Goal: Answer question/provide support: Share knowledge or assist other users

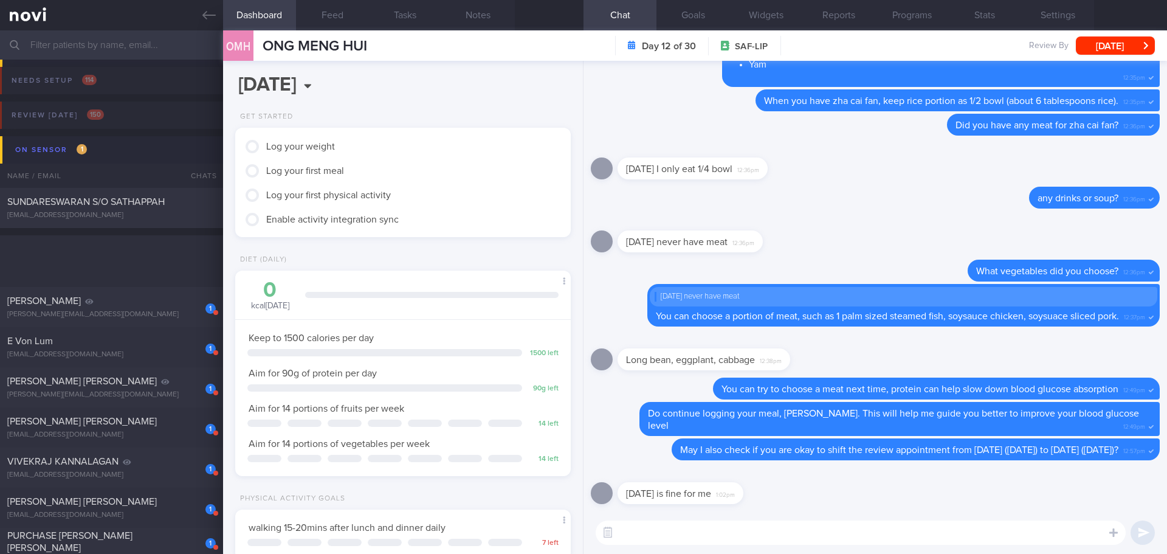
scroll to position [170, 305]
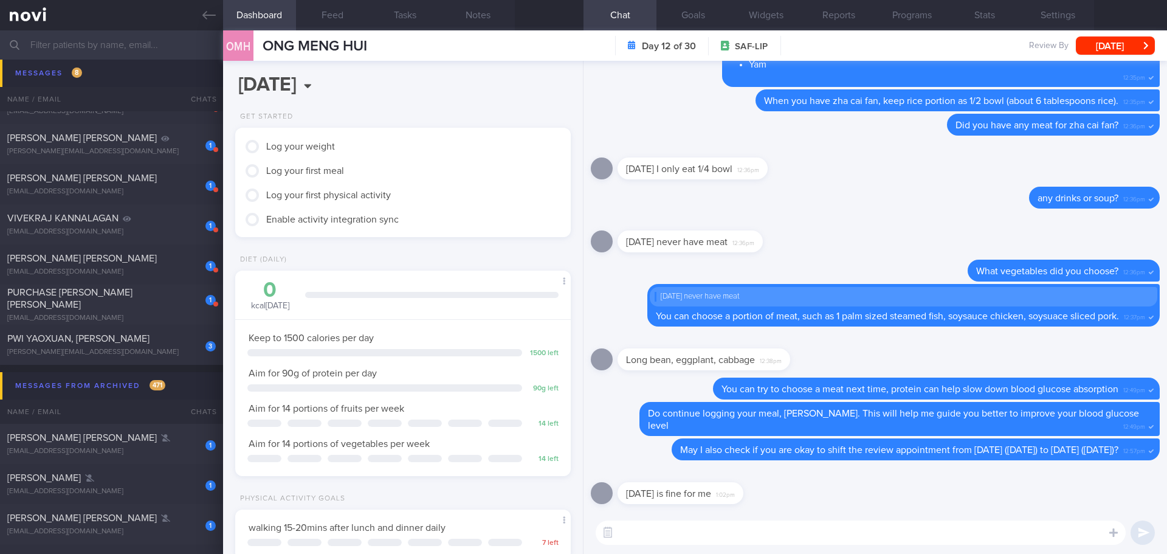
click at [805, 535] on textarea at bounding box center [861, 532] width 530 height 24
click at [803, 526] on textarea at bounding box center [861, 532] width 530 height 24
click at [793, 533] on textarea at bounding box center [861, 532] width 530 height 24
type textarea "Great, thank you, Mr Wong 🙂"
click at [1137, 529] on button "submit" at bounding box center [1143, 532] width 24 height 24
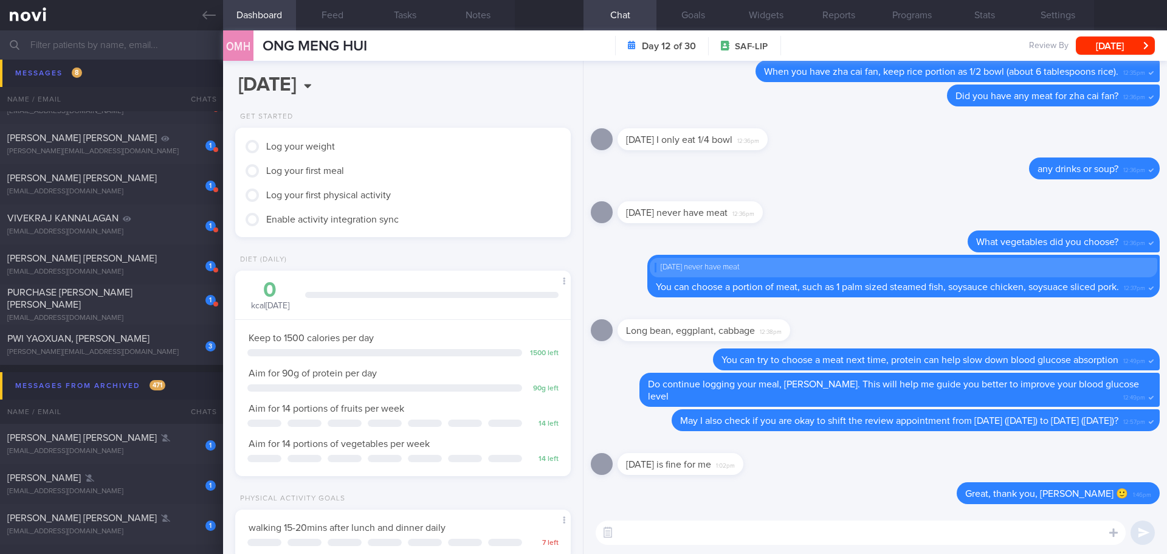
click at [675, 531] on textarea at bounding box center [861, 532] width 530 height 24
type textarea "Stick to 10.30am?"
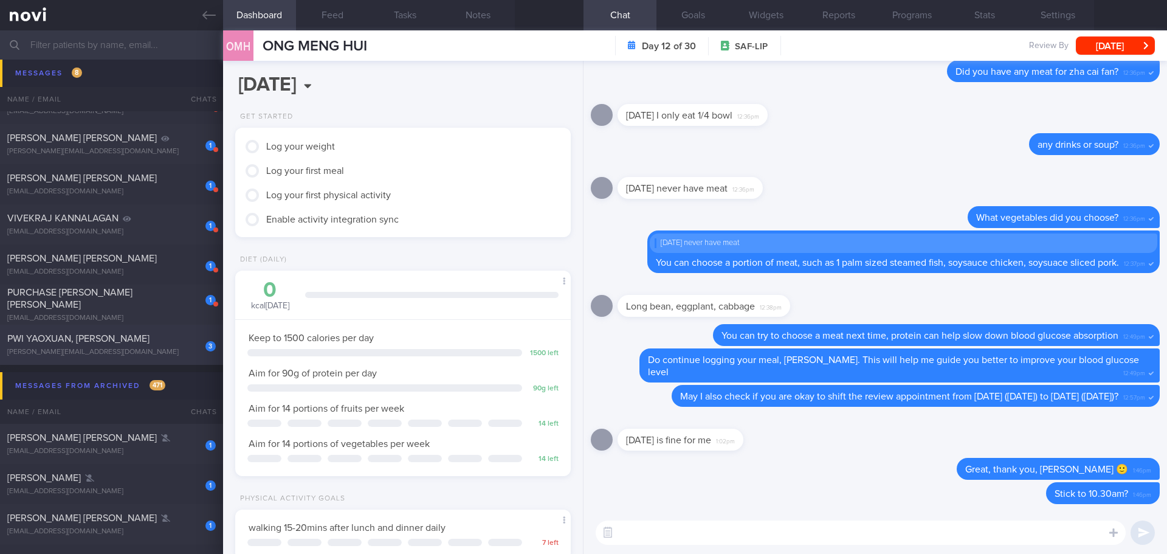
click at [139, 348] on div "[PERSON_NAME][EMAIL_ADDRESS][DOMAIN_NAME]" at bounding box center [111, 352] width 208 height 9
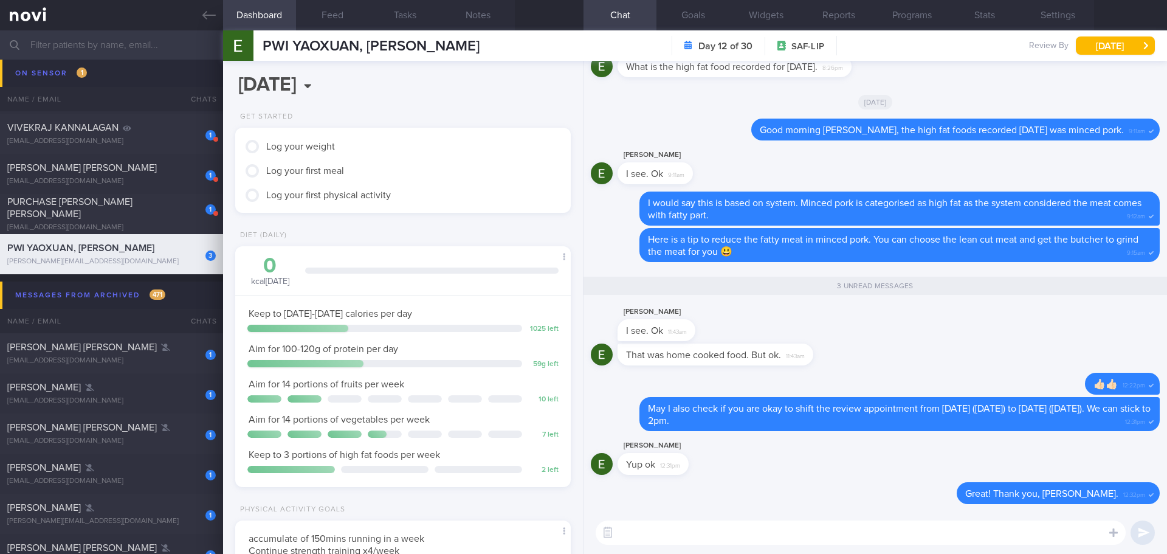
scroll to position [122, 0]
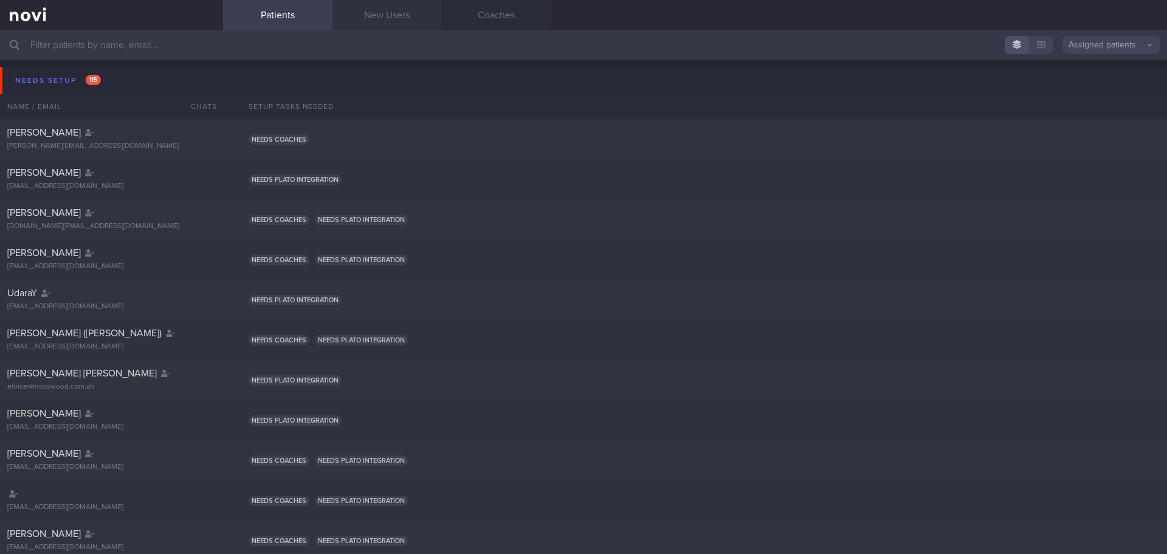
drag, startPoint x: 385, startPoint y: 23, endPoint x: 377, endPoint y: 16, distance: 11.2
click at [385, 23] on link "New Users" at bounding box center [386, 15] width 109 height 30
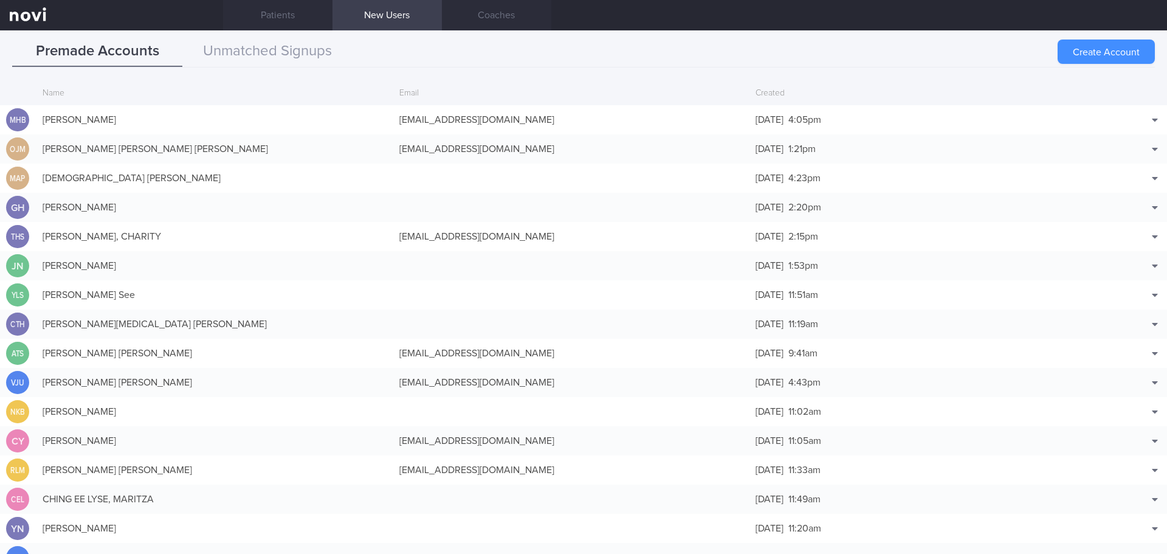
click at [1080, 47] on button "Create Account" at bounding box center [1106, 52] width 97 height 24
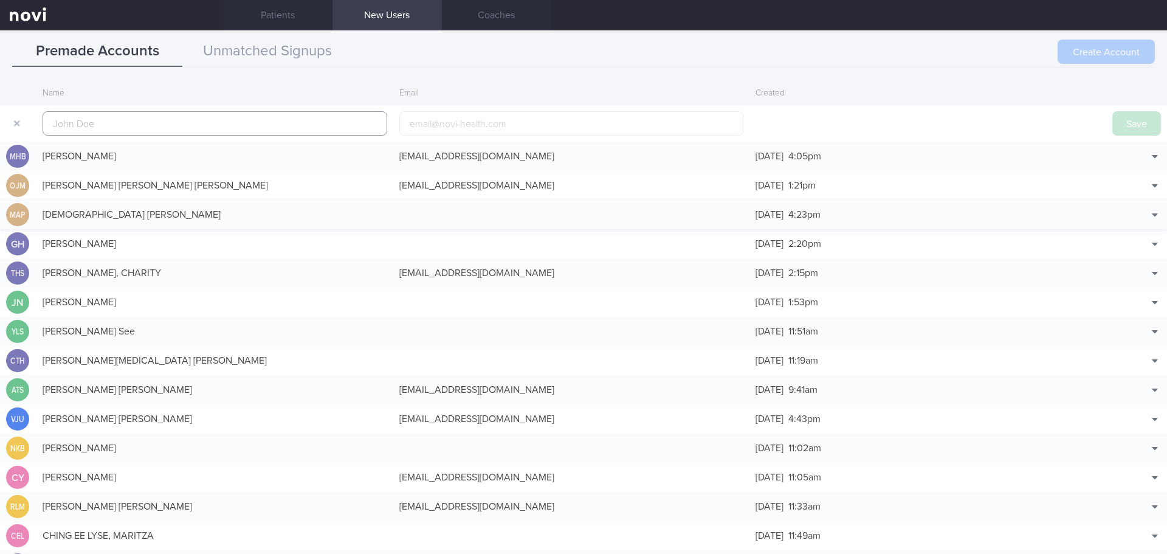
scroll to position [29, 0]
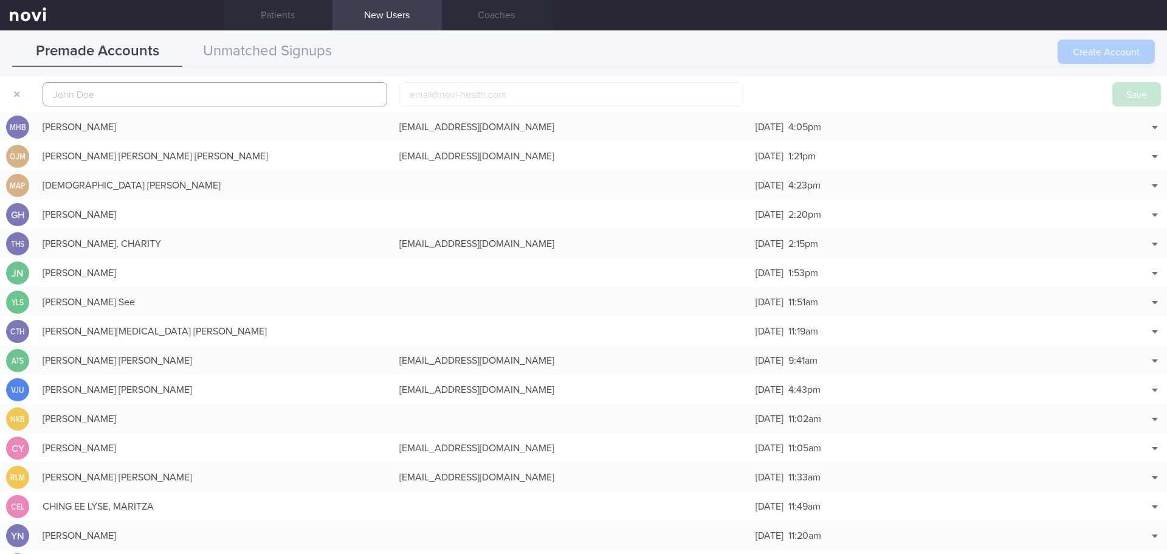
click at [233, 98] on input "text" at bounding box center [215, 94] width 345 height 24
paste input "[PERSON_NAME], [PERSON_NAME]"
type input "[PERSON_NAME], [PERSON_NAME]"
click at [1113, 88] on button "Save" at bounding box center [1136, 94] width 49 height 24
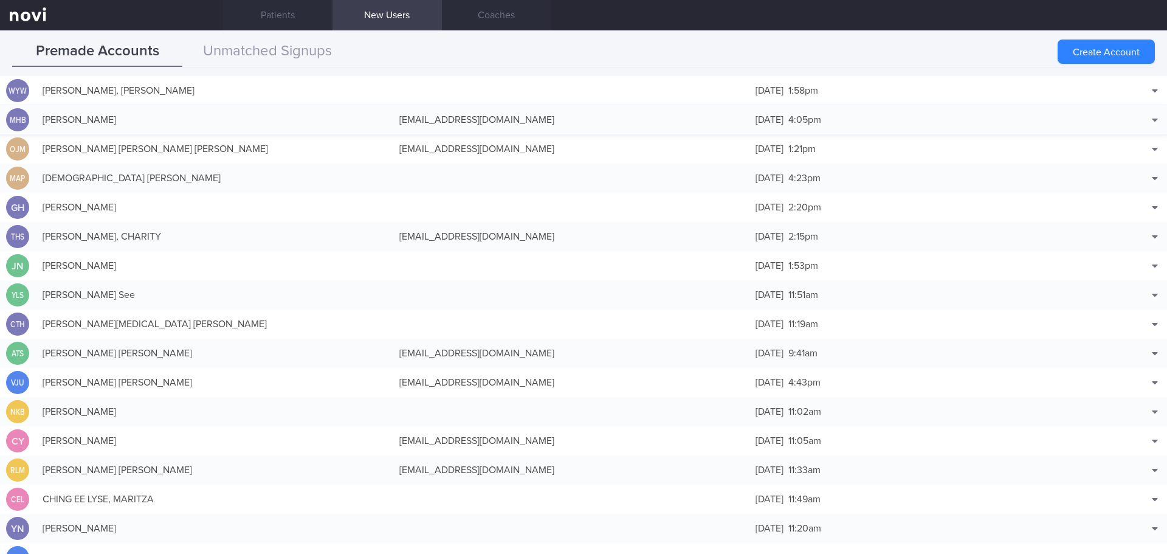
click at [1121, 131] on button "Edit" at bounding box center [1124, 132] width 80 height 18
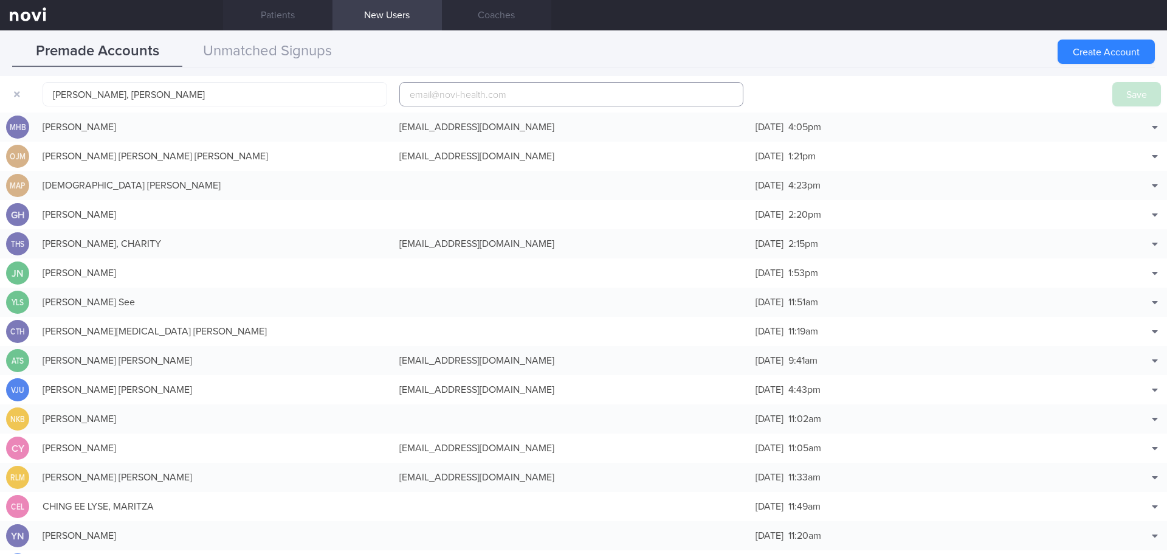
click at [575, 95] on input "email" at bounding box center [571, 94] width 345 height 24
paste input "[EMAIL_ADDRESS][DOMAIN_NAME]"
type input "[EMAIL_ADDRESS][DOMAIN_NAME]"
click at [1112, 82] on button "Save" at bounding box center [1136, 94] width 49 height 24
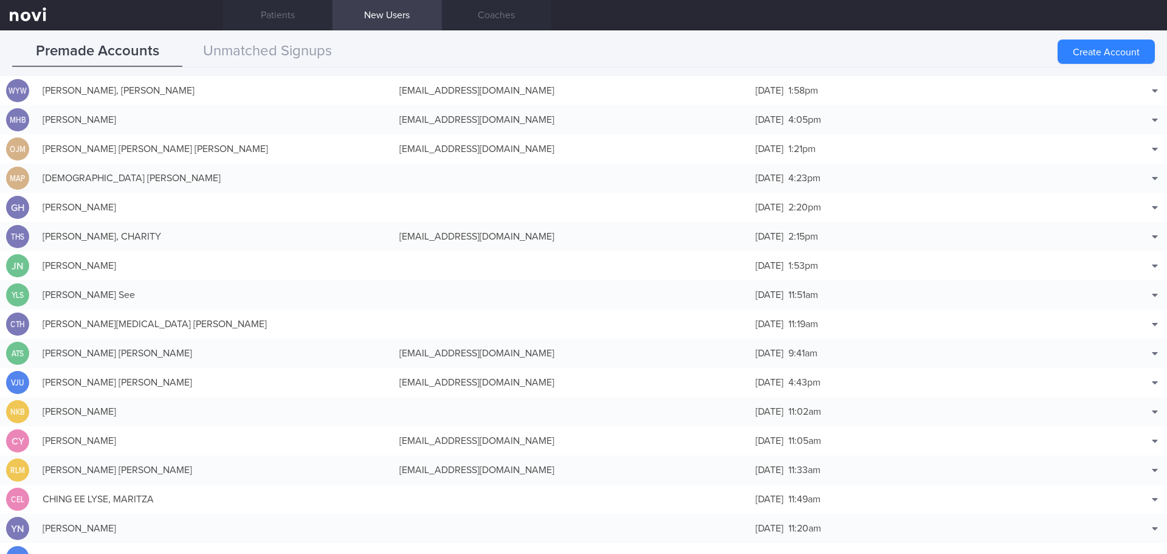
drag, startPoint x: 485, startPoint y: 92, endPoint x: 429, endPoint y: 100, distance: 56.4
click at [485, 92] on div "[EMAIL_ADDRESS][DOMAIN_NAME]" at bounding box center [571, 90] width 357 height 24
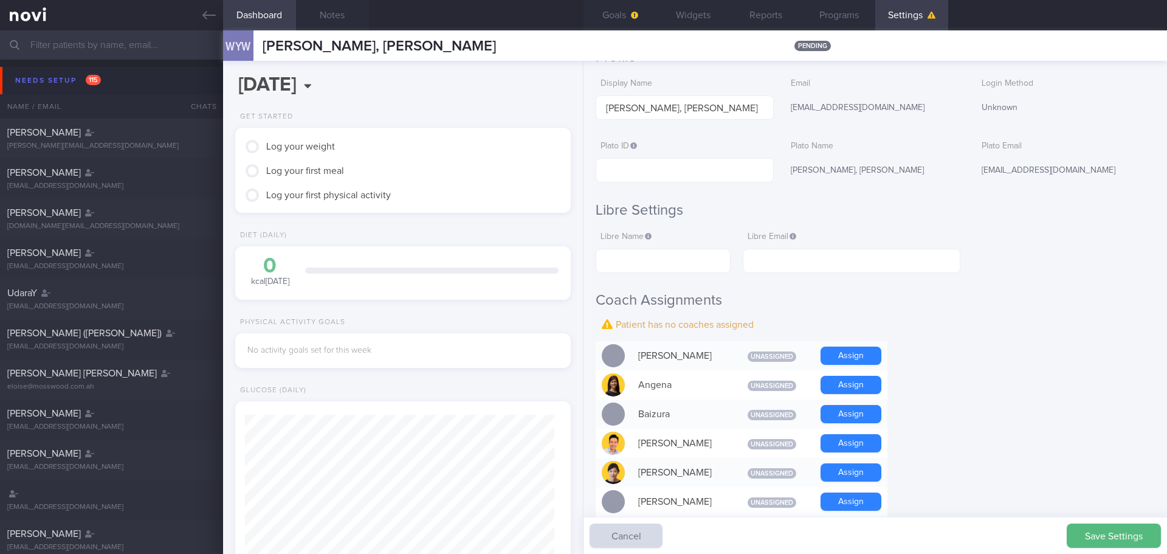
scroll to position [243, 0]
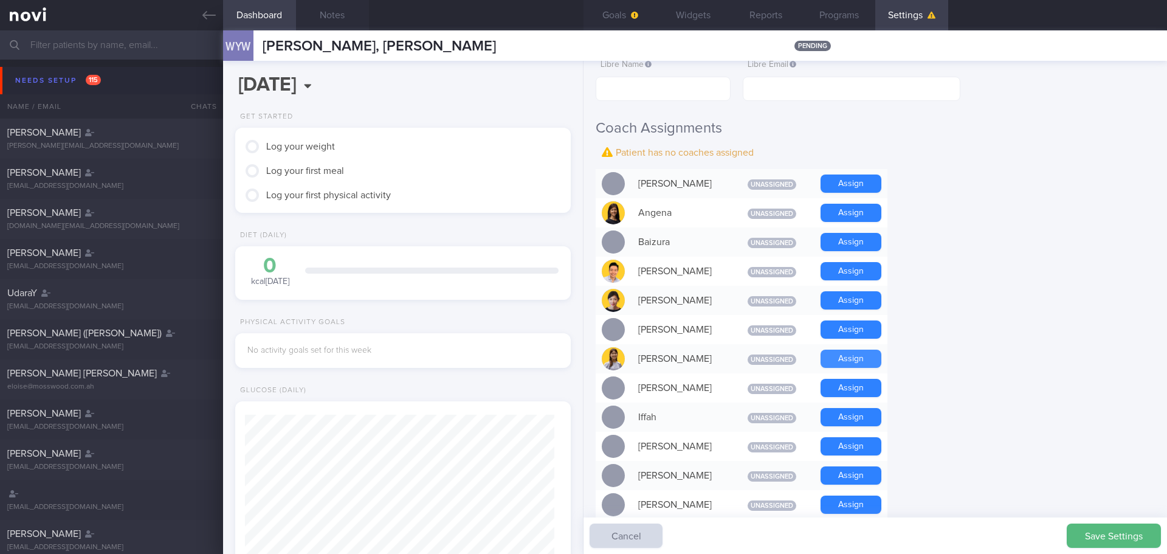
click at [823, 351] on button "Assign" at bounding box center [851, 358] width 61 height 18
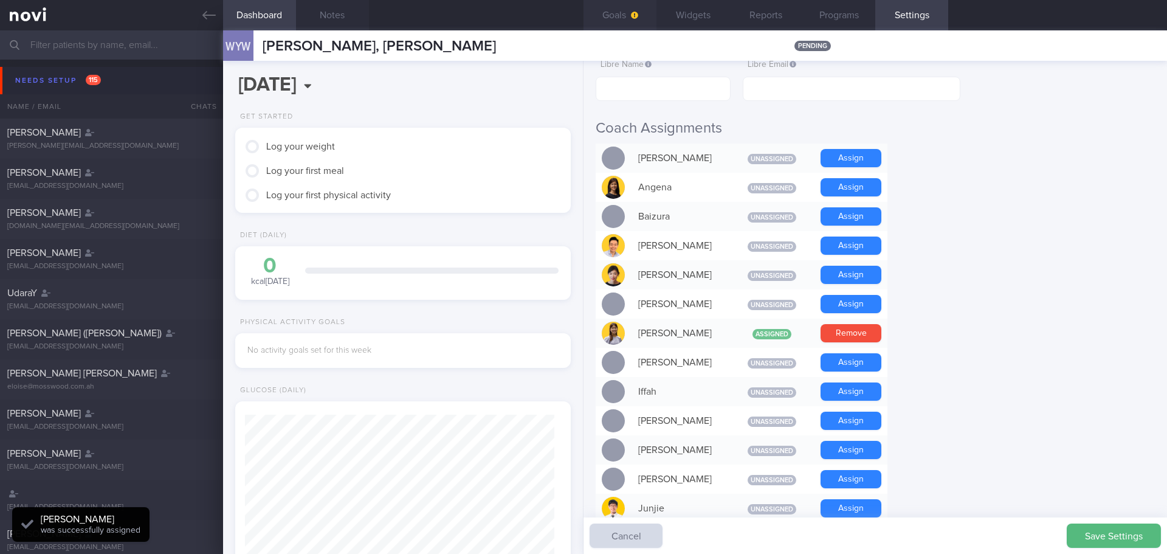
scroll to position [154, 310]
click at [625, 15] on button "Goals" at bounding box center [620, 15] width 73 height 30
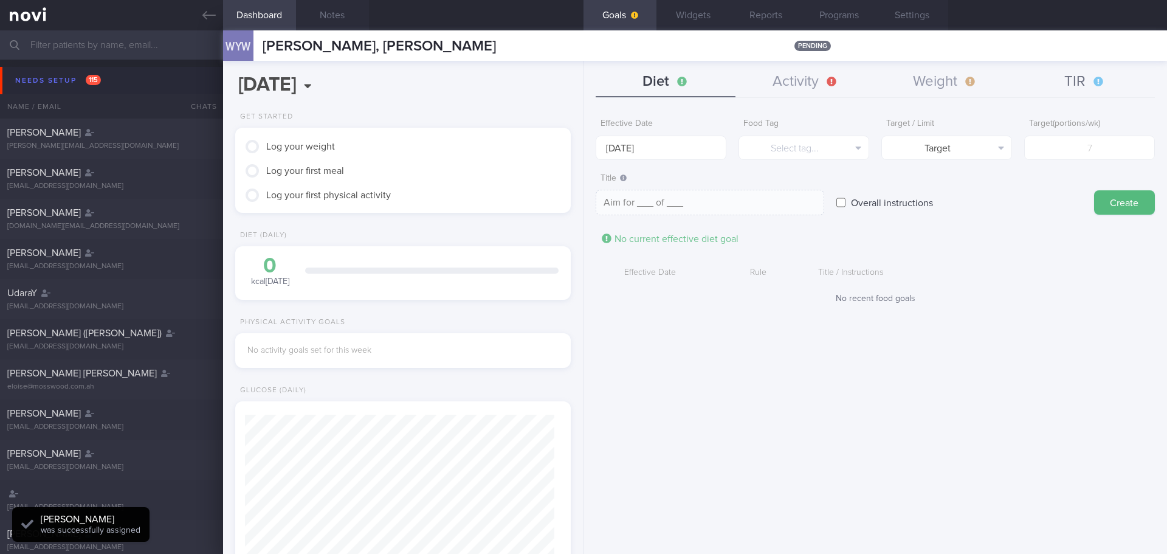
click at [1062, 84] on button "TIR" at bounding box center [1085, 82] width 140 height 30
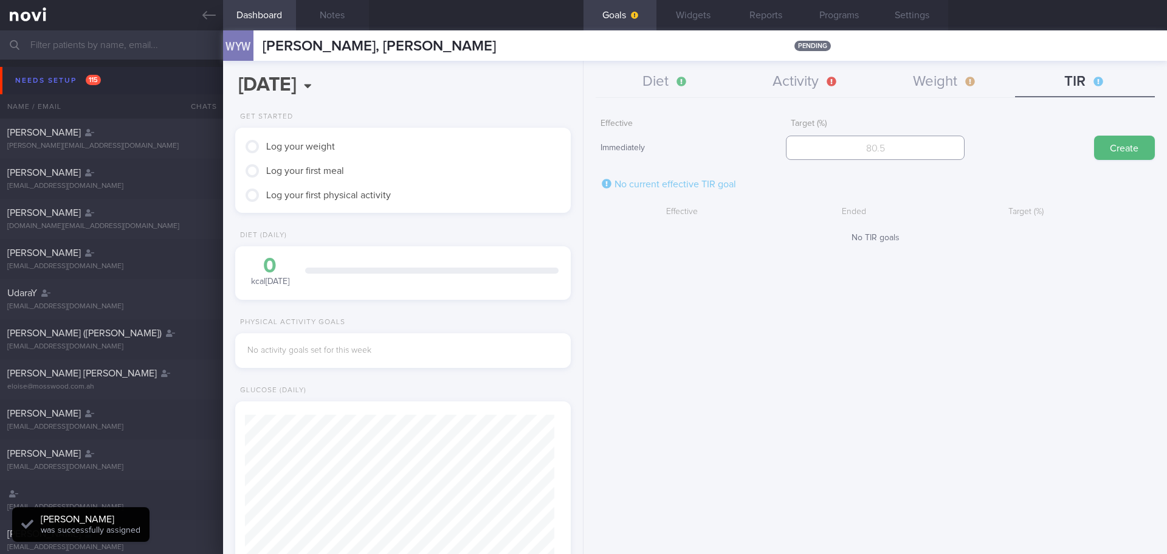
click at [932, 138] on input "number" at bounding box center [875, 148] width 178 height 24
type input "95"
click at [1124, 145] on button "Create" at bounding box center [1124, 148] width 61 height 24
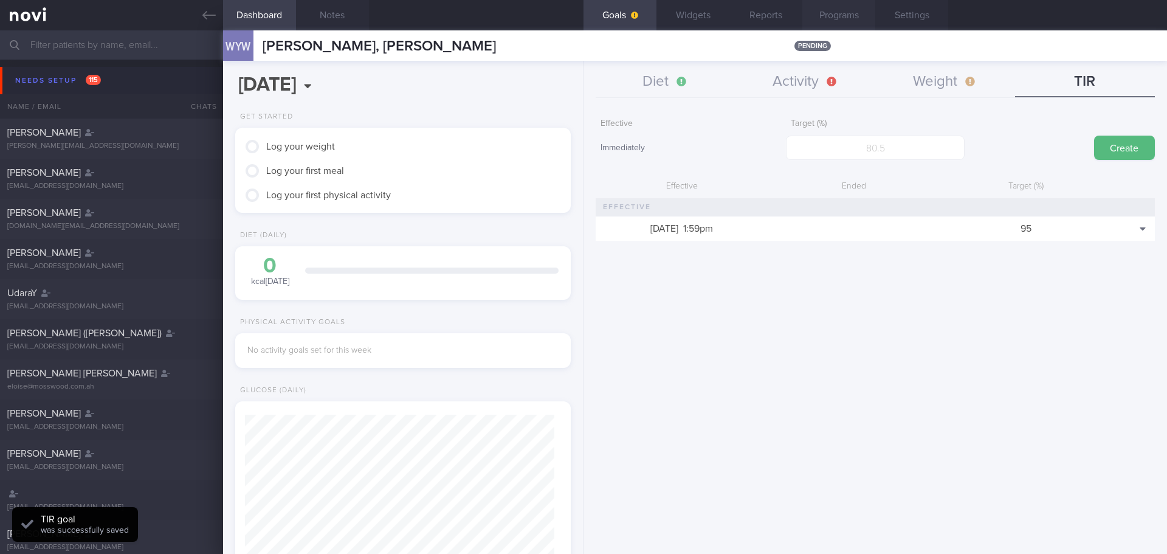
click at [831, 18] on button "Programs" at bounding box center [838, 15] width 73 height 30
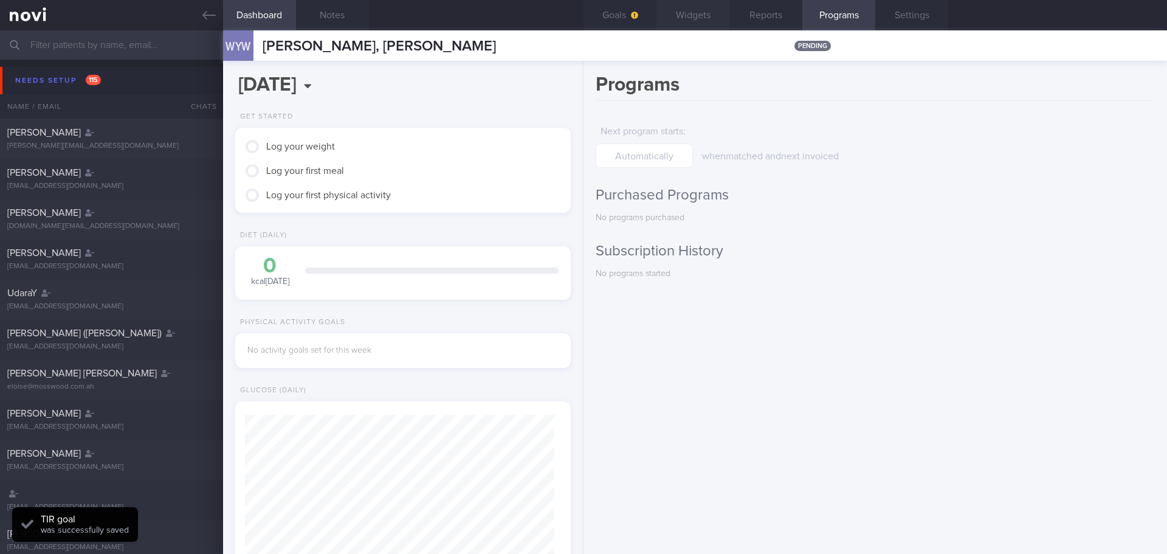
click at [714, 16] on button "Widgets" at bounding box center [692, 15] width 73 height 30
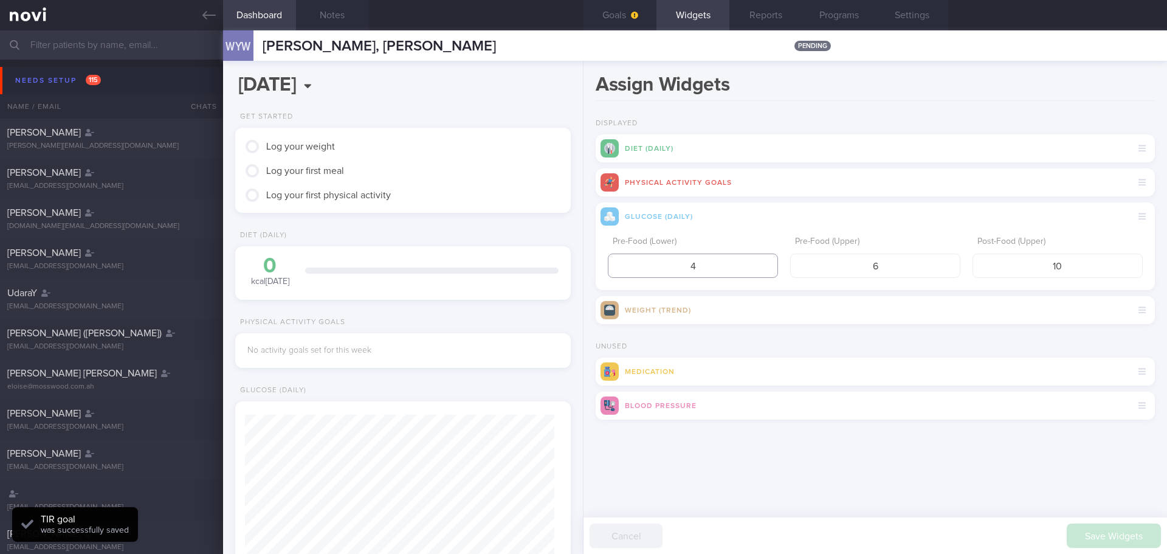
drag, startPoint x: 700, startPoint y: 269, endPoint x: 675, endPoint y: 272, distance: 25.1
click at [676, 273] on input "4" at bounding box center [693, 265] width 170 height 24
type input "3.9"
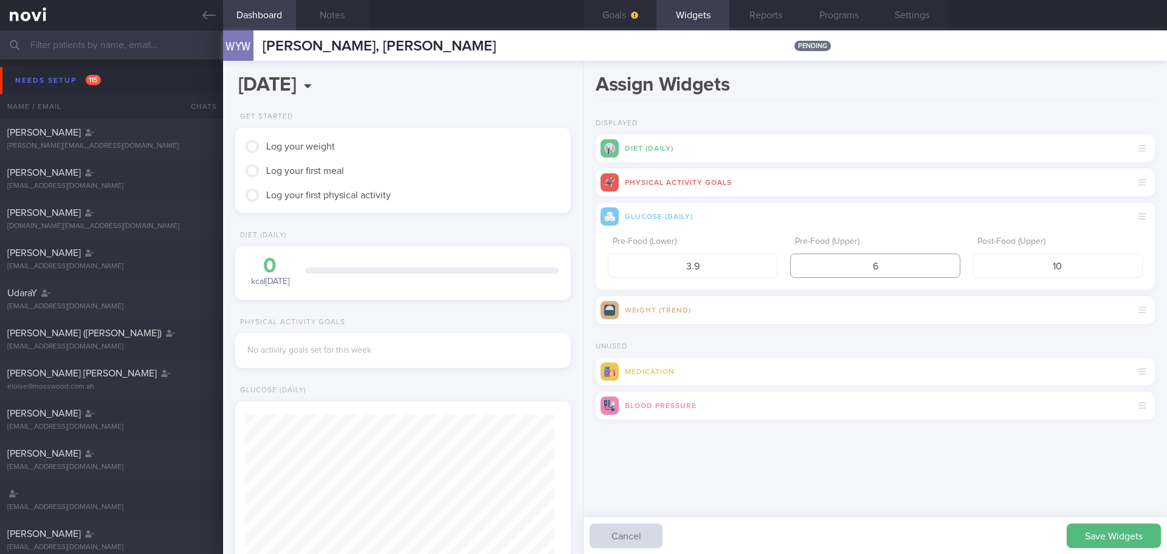
click at [878, 265] on input "6" at bounding box center [875, 265] width 170 height 24
type input "5"
drag, startPoint x: 1083, startPoint y: 274, endPoint x: 1031, endPoint y: 279, distance: 52.5
click at [1031, 279] on div "Pre-Food (Lower) 3.9 Pre-Food (Upper) 5 Post-Food (Upper) 10" at bounding box center [875, 260] width 559 height 60
type input "7.8"
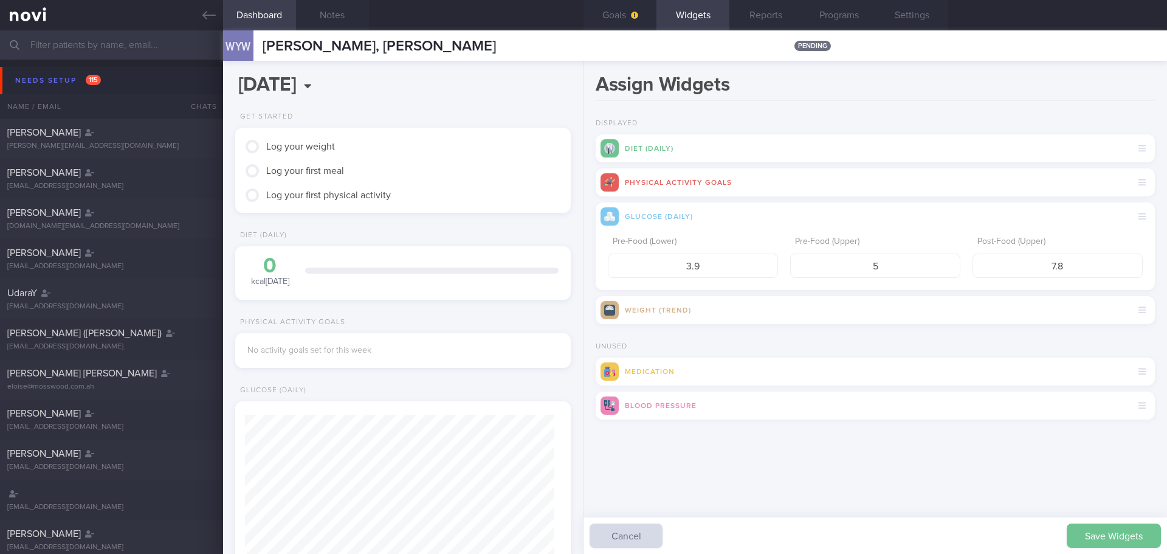
click at [1138, 529] on button "Save Widgets" at bounding box center [1114, 535] width 94 height 24
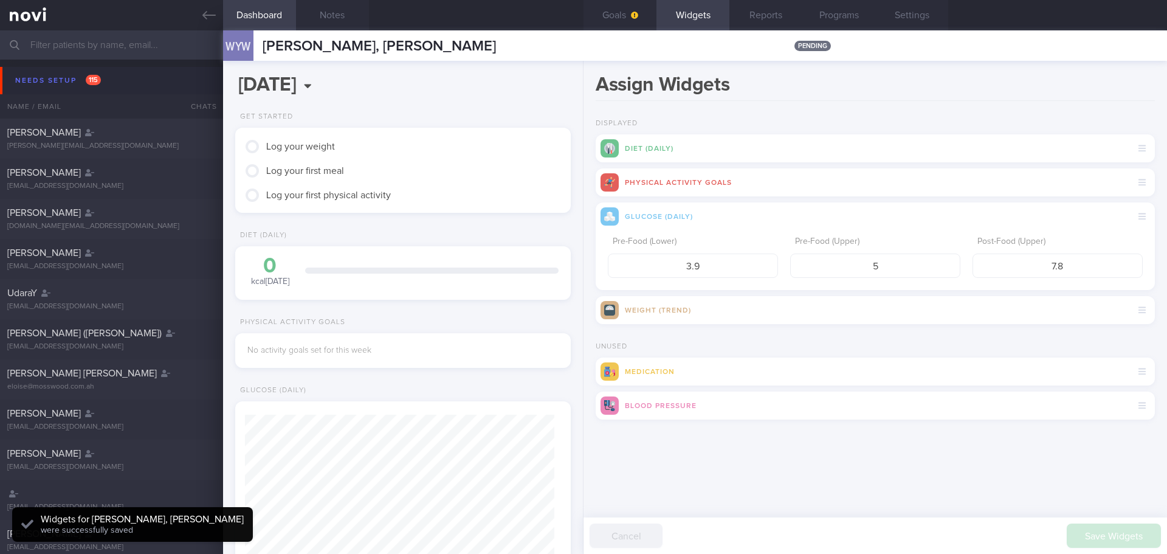
scroll to position [154, 310]
click at [207, 12] on icon at bounding box center [208, 15] width 13 height 9
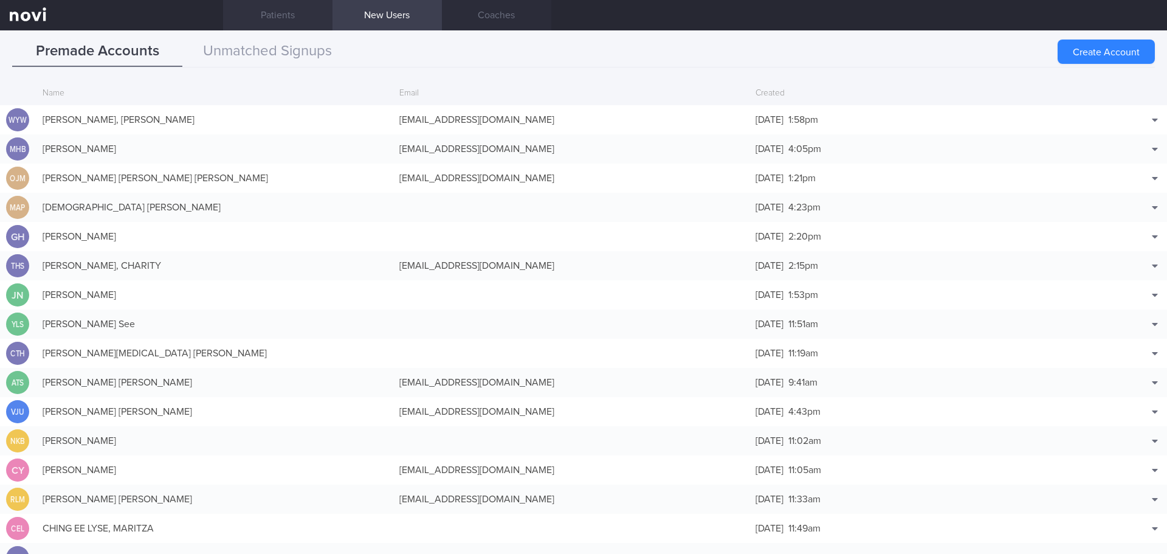
click at [298, 16] on link "Patients" at bounding box center [277, 15] width 109 height 30
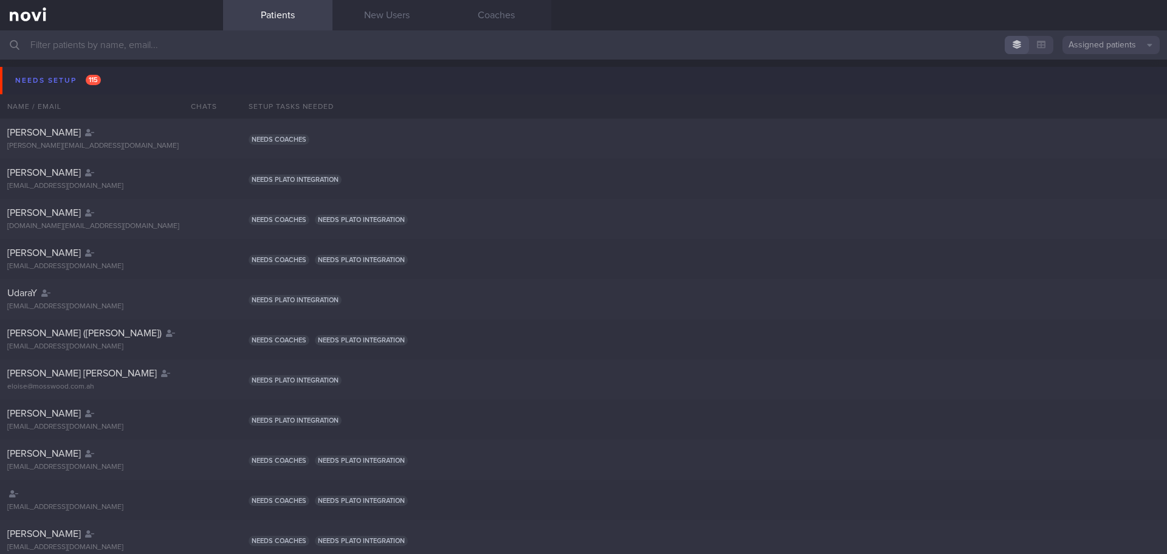
click at [35, 71] on button "Needs setup 115" at bounding box center [585, 80] width 1171 height 27
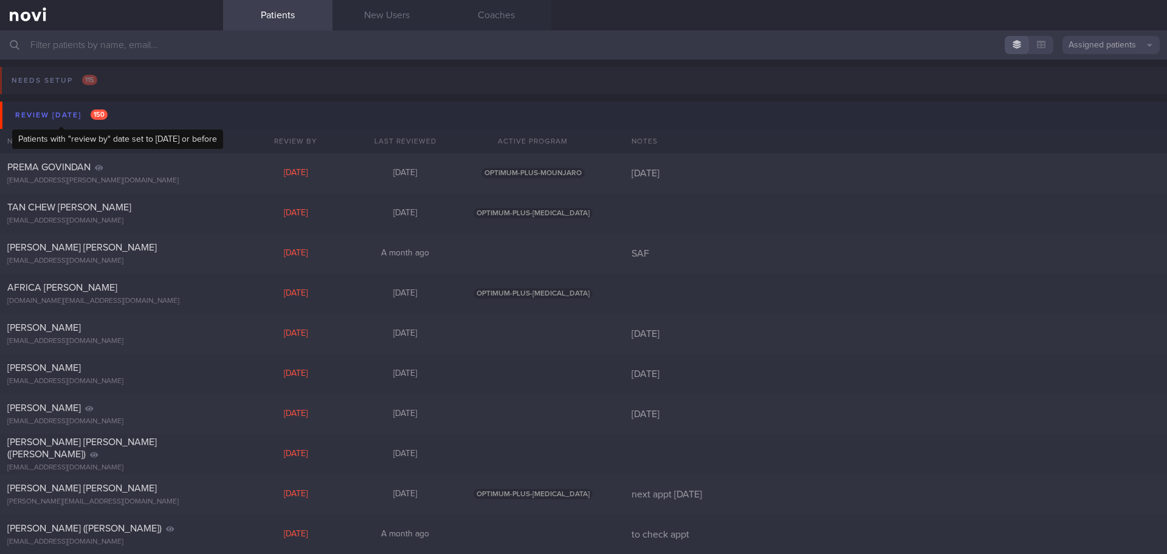
click at [67, 117] on div "Review [DATE] 150" at bounding box center [61, 115] width 98 height 16
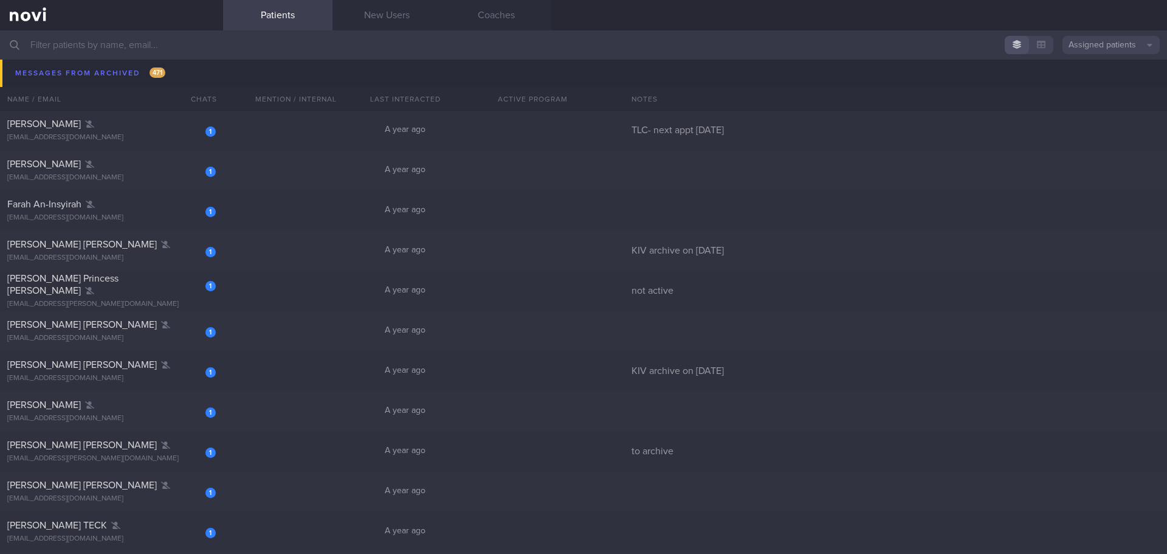
scroll to position [13919, 0]
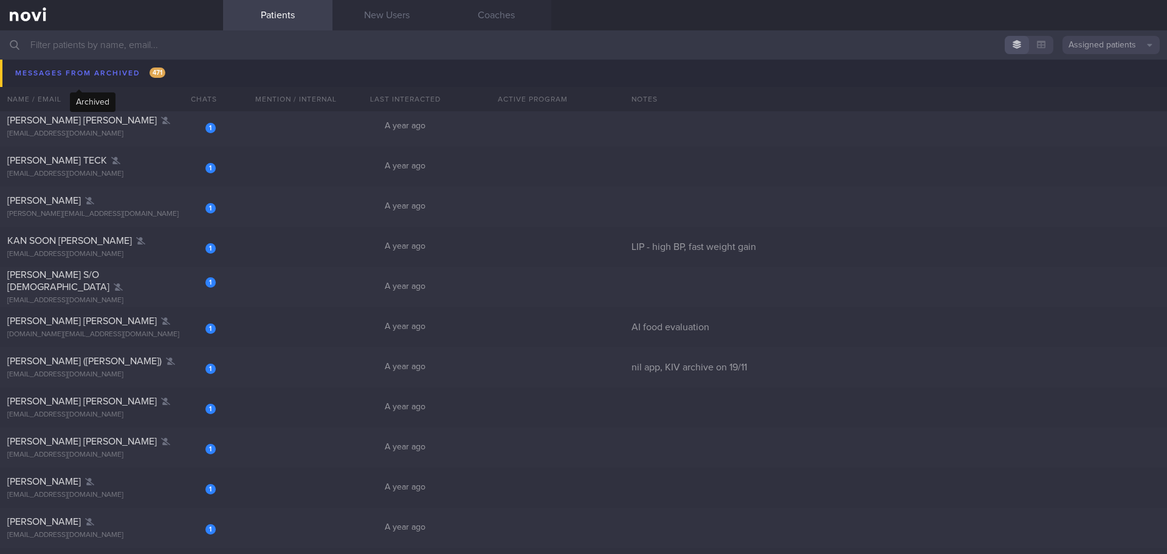
click at [161, 80] on icon at bounding box center [165, 80] width 9 height 7
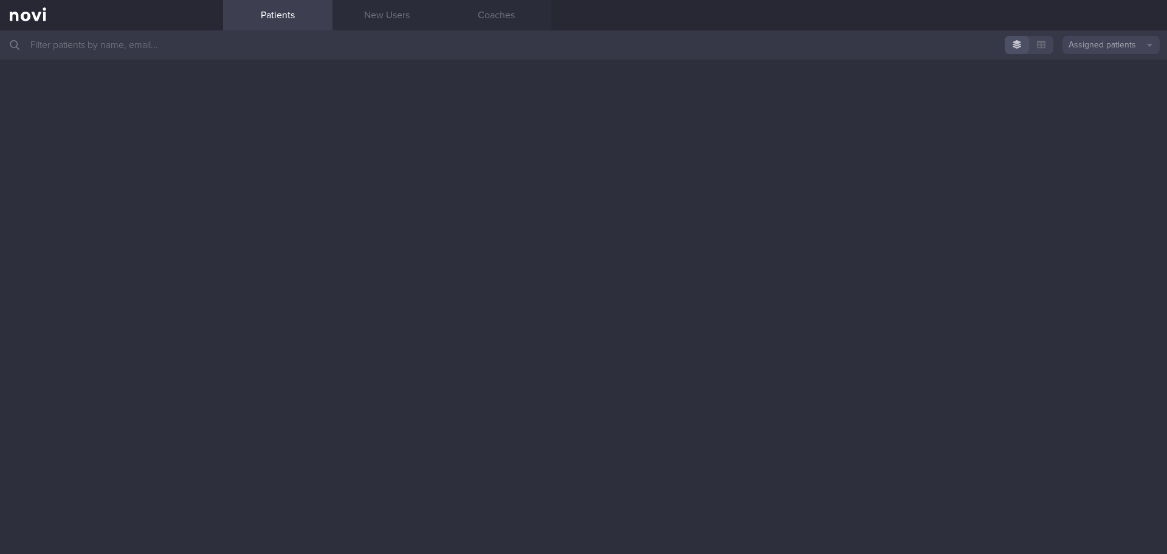
scroll to position [0, 0]
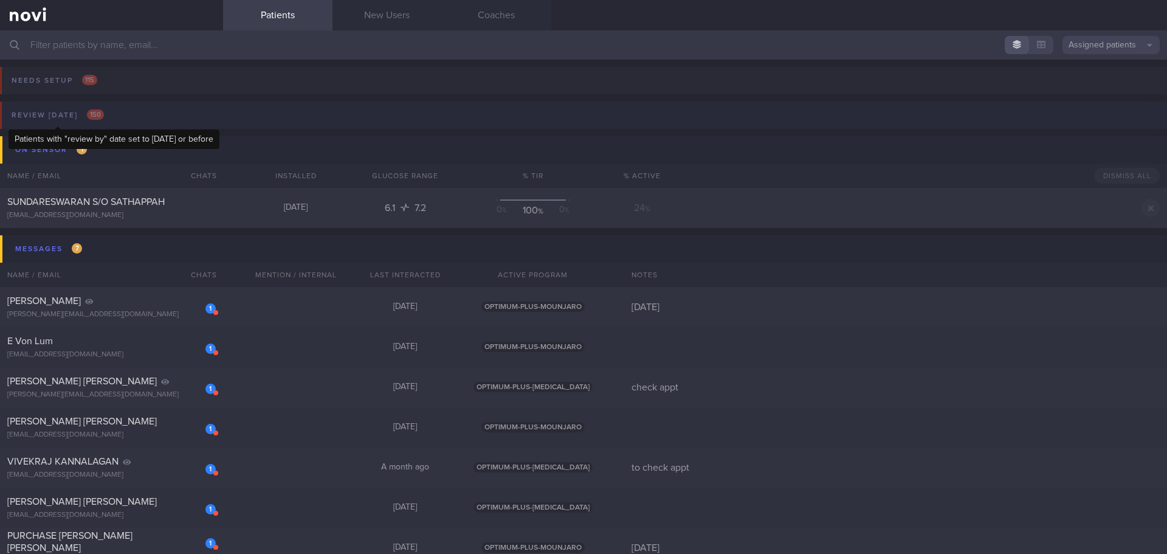
click at [88, 116] on span "150" at bounding box center [95, 114] width 17 height 10
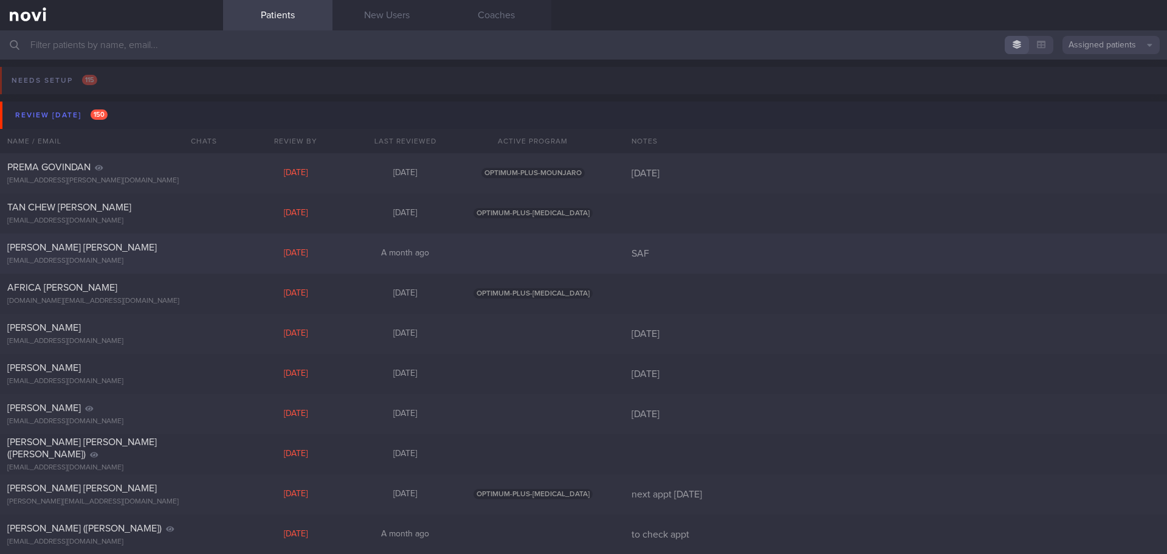
click at [179, 241] on div "[PERSON_NAME] [PERSON_NAME]" at bounding box center [109, 247] width 205 height 12
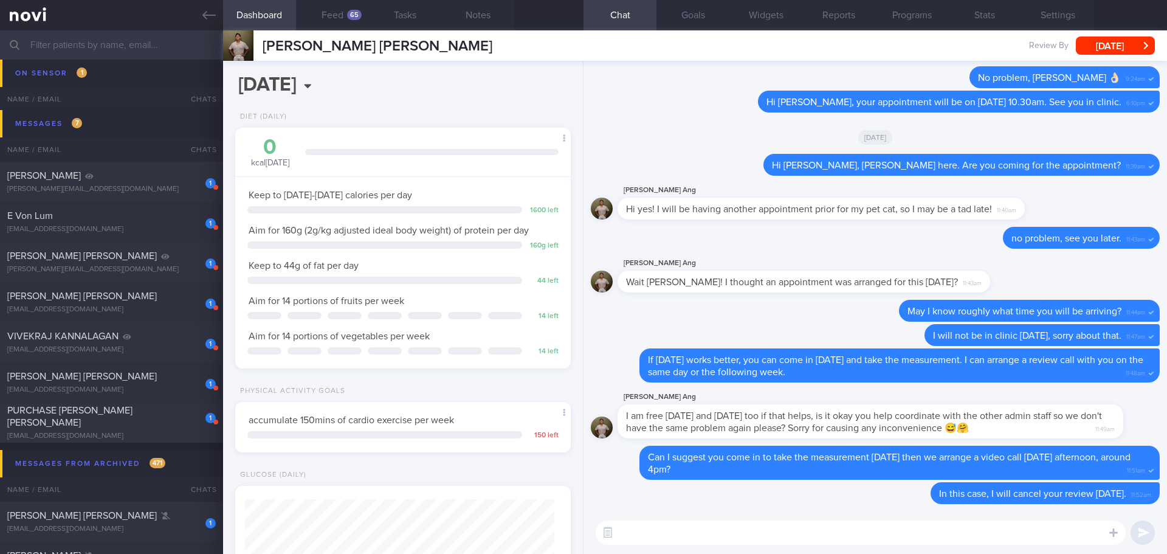
scroll to position [6200, 0]
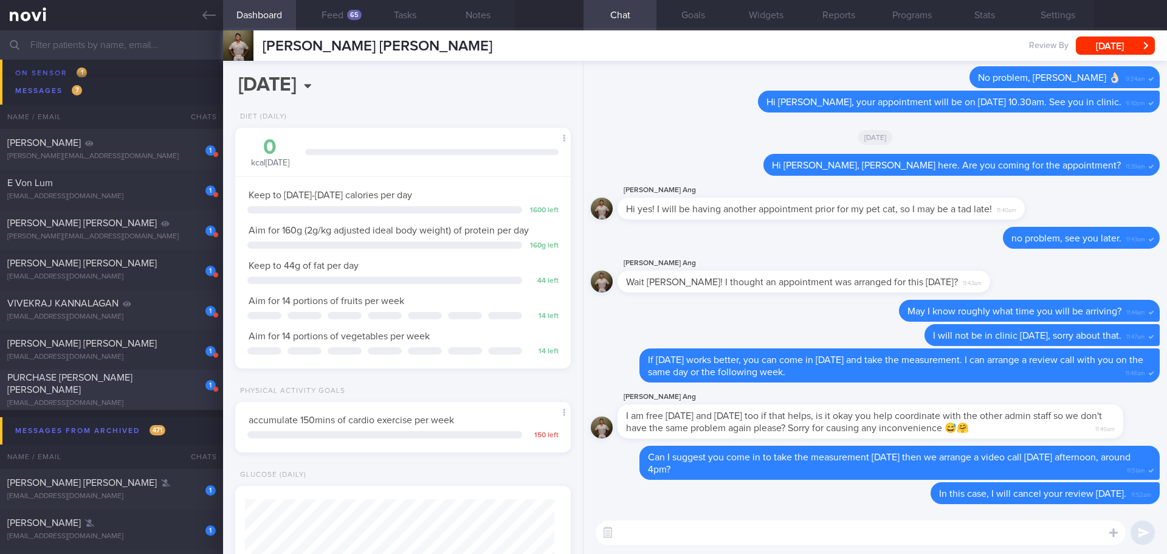
drag, startPoint x: 92, startPoint y: 393, endPoint x: 89, endPoint y: 384, distance: 9.8
click at [92, 399] on div "[EMAIL_ADDRESS][DOMAIN_NAME]" at bounding box center [111, 403] width 208 height 9
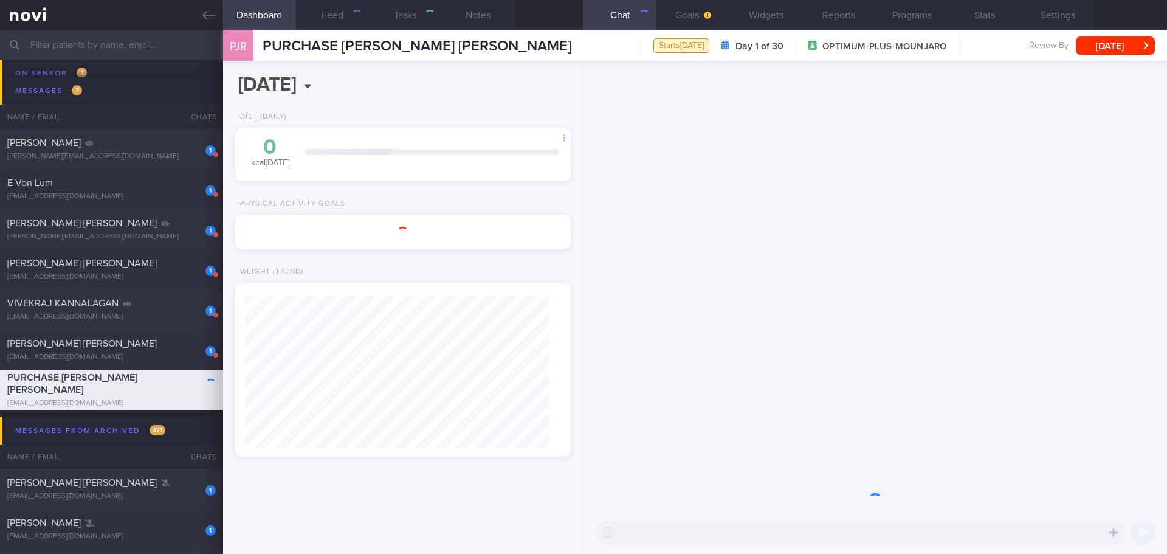
select select "9"
type input "[DATE]"
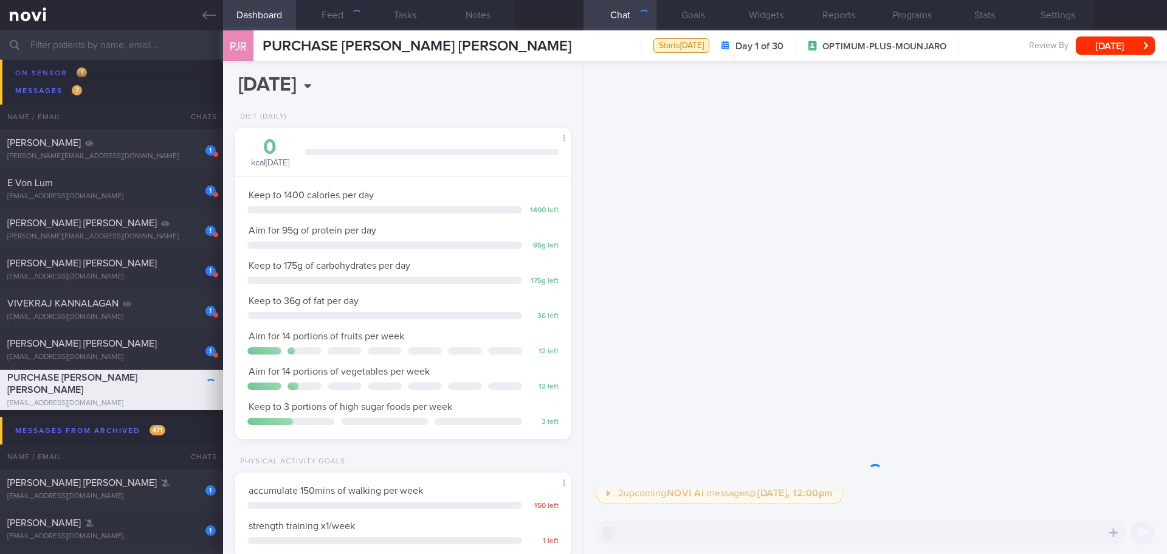
scroll to position [170, 305]
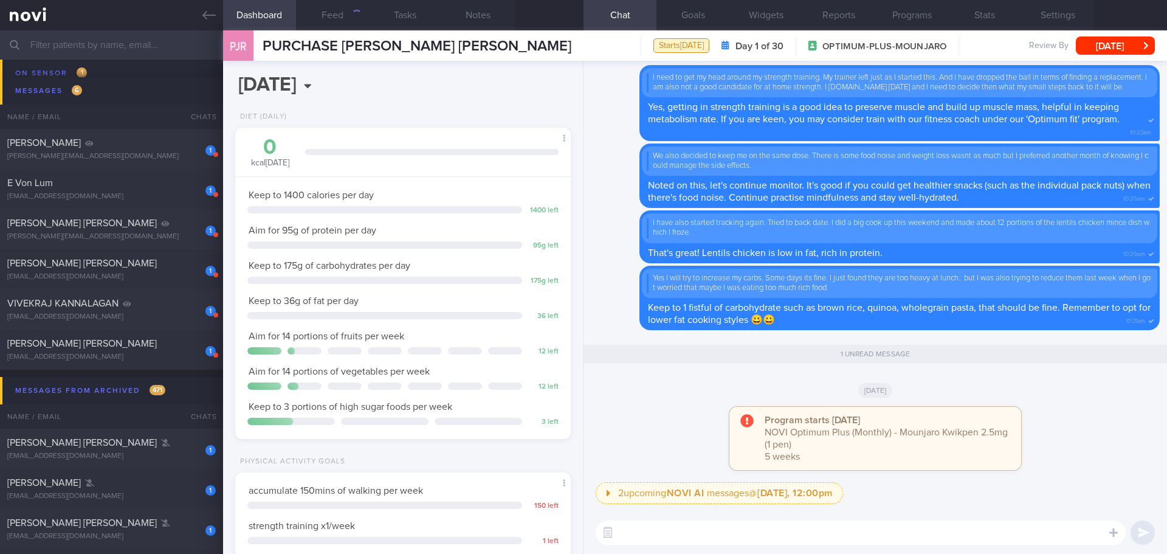
click at [702, 424] on div "Program starts [DATE] NOVI Optimum Plus (Monthly) - Mounjaro Kwikpen 2.5mg (1 p…" at bounding box center [875, 444] width 569 height 75
click at [893, 12] on button "Programs" at bounding box center [911, 15] width 73 height 30
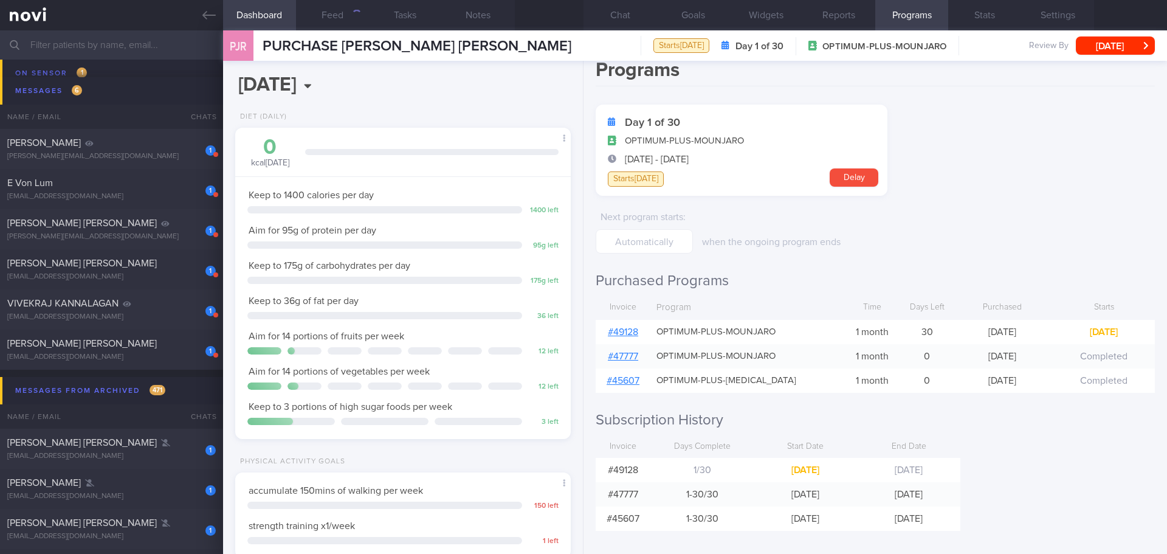
scroll to position [22, 0]
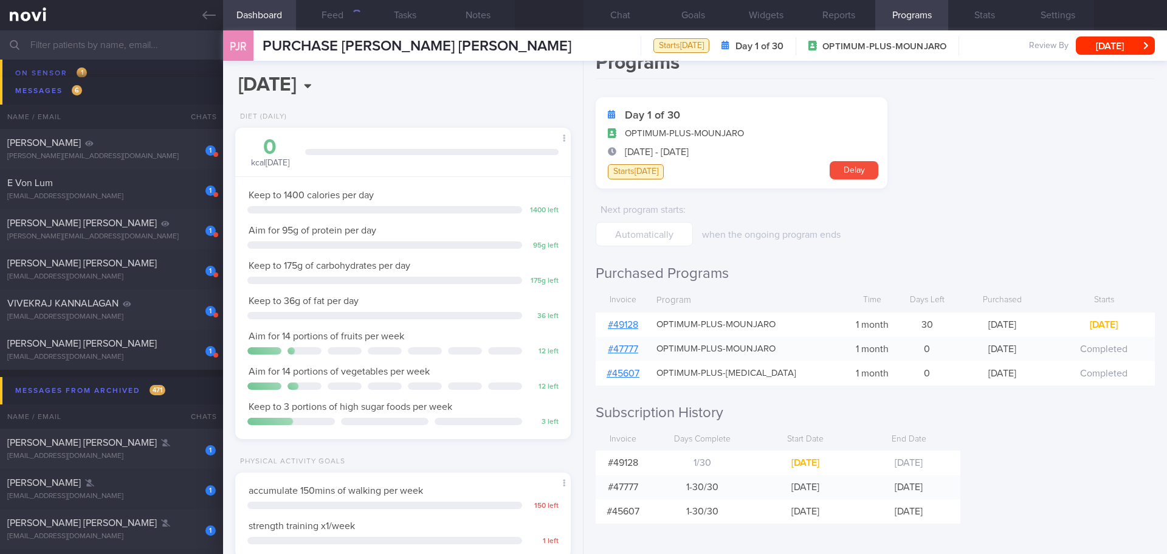
click at [1036, 200] on form "Day 1 of 30 OPTIMUM-PLUS-MOUNJARO [DATE] - [DATE] Starts [DATE] [GEOGRAPHIC_DAT…" at bounding box center [875, 171] width 559 height 149
click at [1036, 199] on form "Day 1 of 30 OPTIMUM-PLUS-MOUNJARO [DATE] - [DATE] Starts [DATE] [GEOGRAPHIC_DAT…" at bounding box center [875, 171] width 559 height 149
click at [354, 10] on div "1994" at bounding box center [351, 15] width 21 height 10
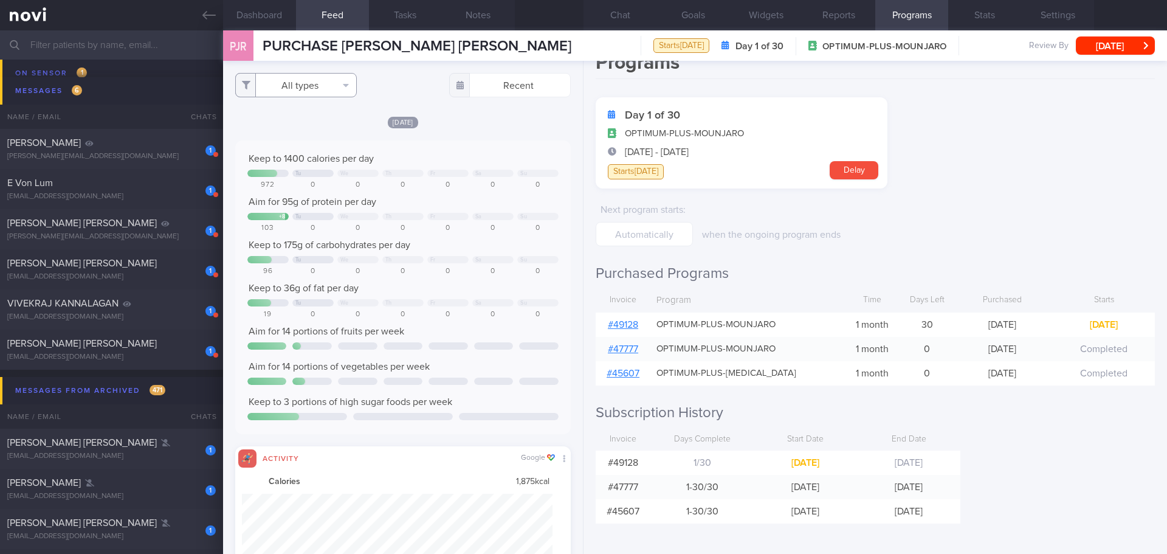
click at [301, 94] on button "All types" at bounding box center [296, 85] width 122 height 24
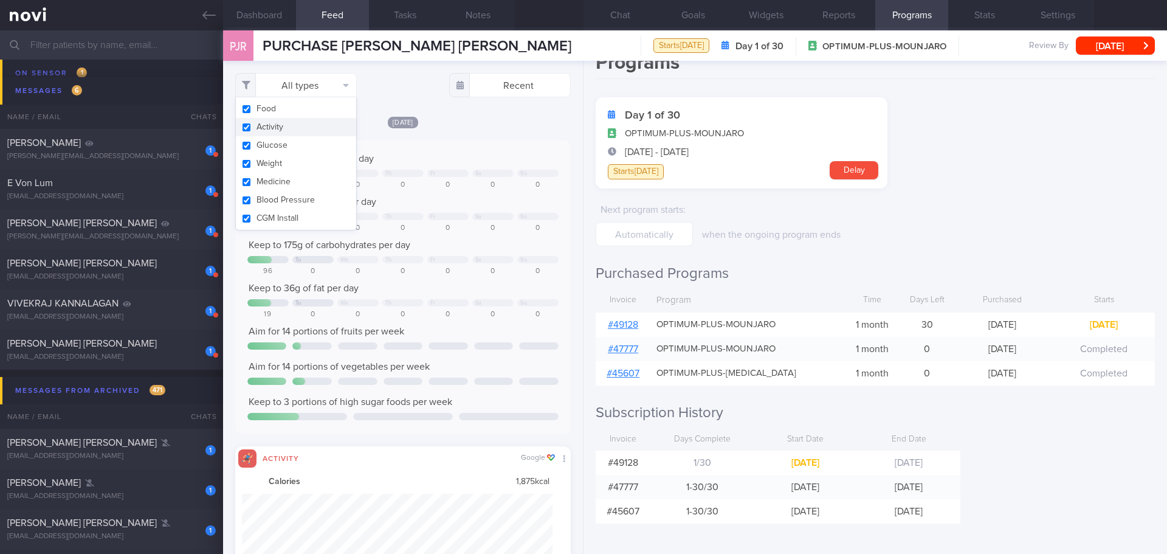
click at [295, 132] on button "Activity" at bounding box center [296, 127] width 120 height 18
checkbox input "false"
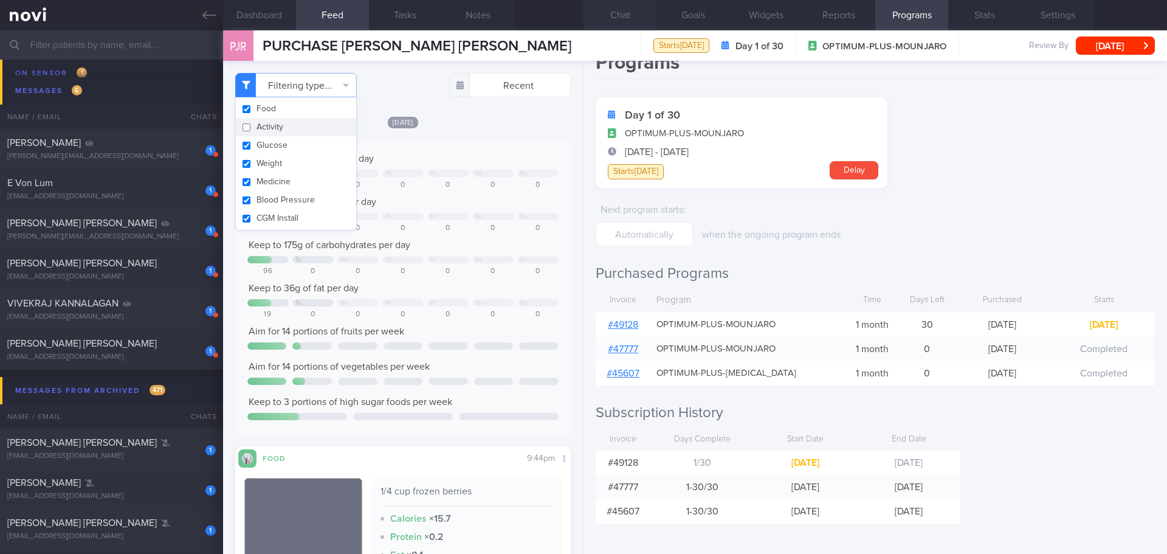
click at [613, 13] on button "Chat" at bounding box center [620, 15] width 73 height 30
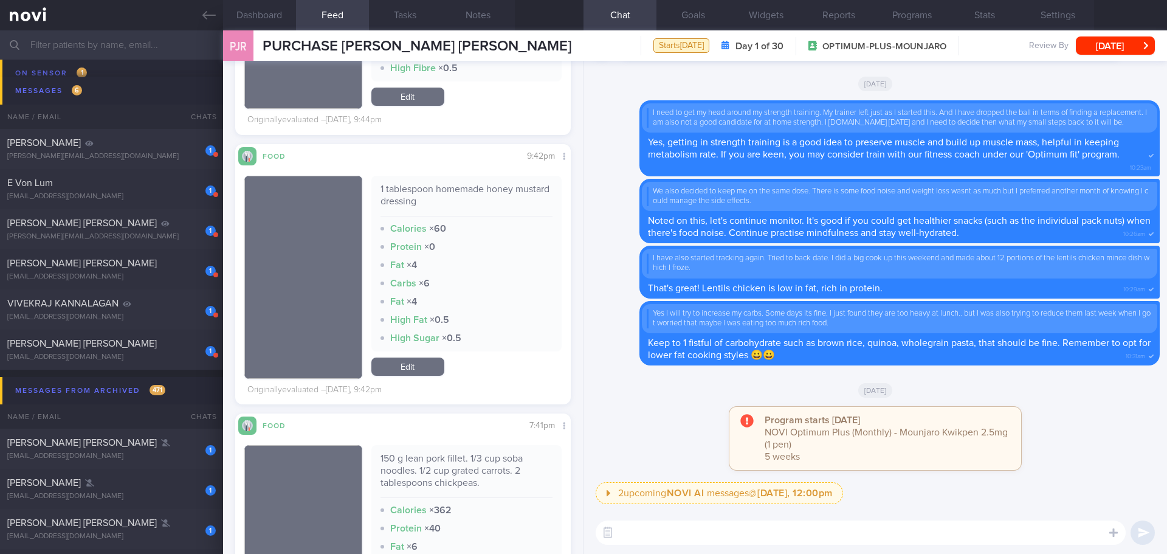
scroll to position [547, 0]
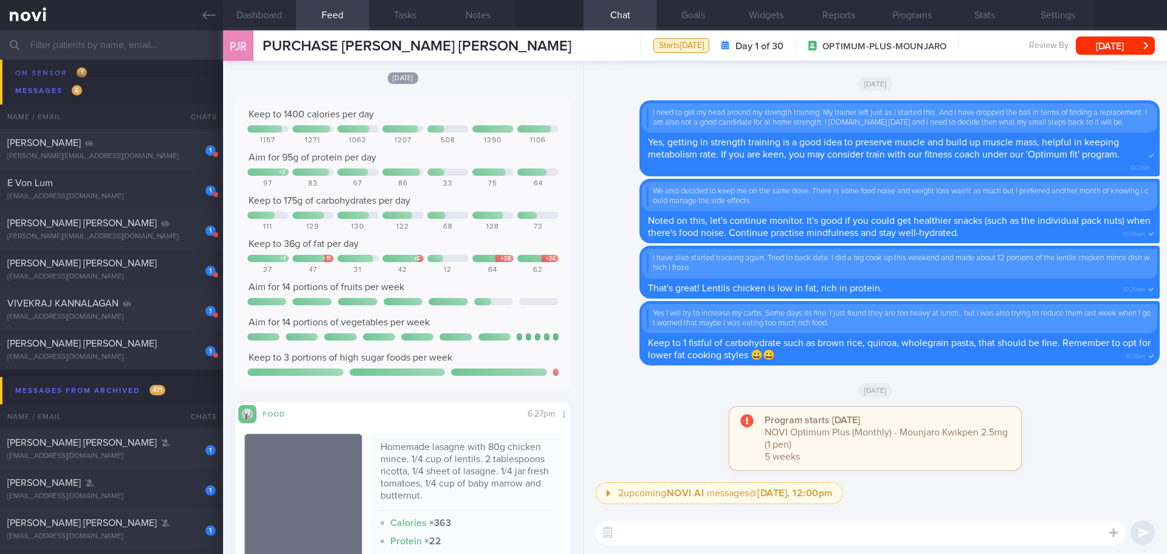
click at [649, 526] on textarea at bounding box center [861, 532] width 530 height 24
type textarea "HI [PERSON_NAME], how are you doing? Your fruit and vegetables intake was great…"
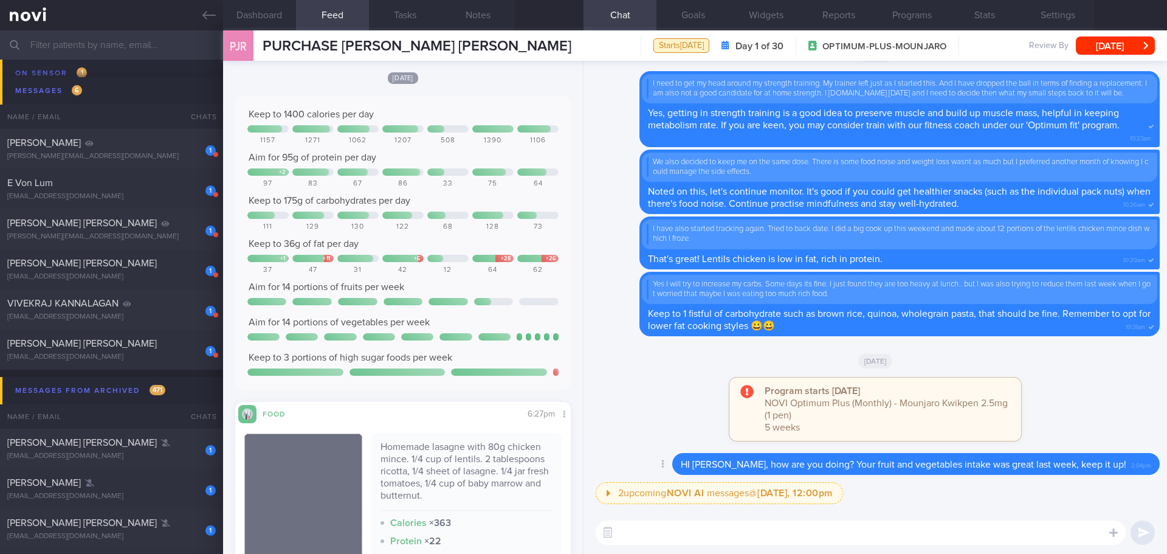
click at [711, 467] on div "HI [PERSON_NAME], how are you doing? Your fruit and vegetables intake was great…" at bounding box center [915, 464] width 487 height 22
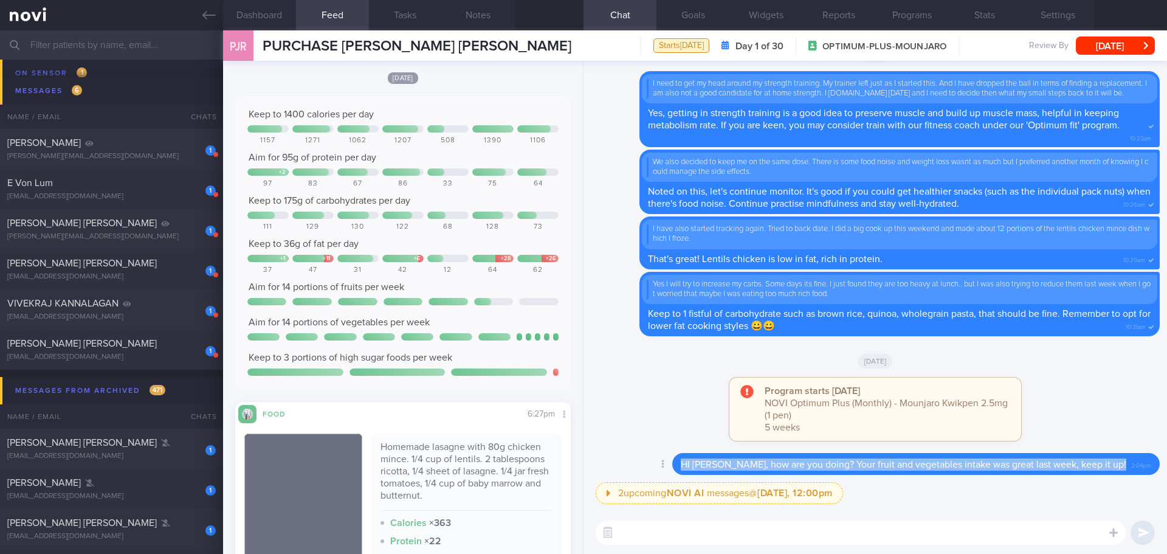
drag, startPoint x: 713, startPoint y: 467, endPoint x: 1123, endPoint y: 479, distance: 409.9
click at [1123, 479] on div "Delete HI [PERSON_NAME], how are you doing? Your fruit and vegetables intake wa…" at bounding box center [875, 467] width 569 height 29
copy div "HI [PERSON_NAME], how are you doing? Your fruit and vegetables intake was great…"
click at [673, 443] on button "Delete" at bounding box center [648, 439] width 49 height 18
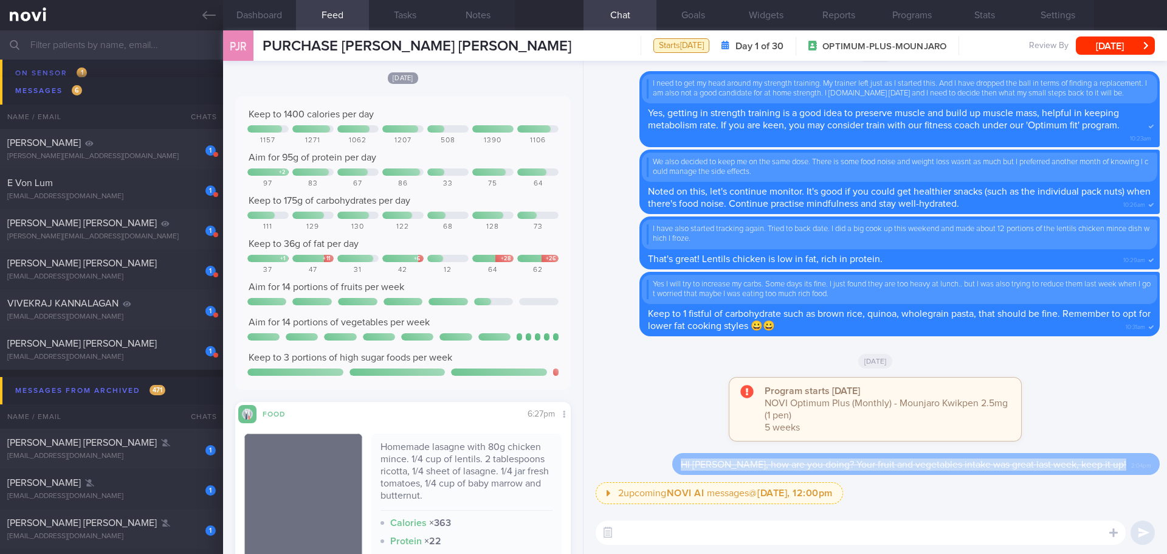
click at [669, 532] on textarea at bounding box center [861, 532] width 530 height 24
paste textarea "HI [PERSON_NAME], how are you doing? Your fruit and vegetables intake was great…"
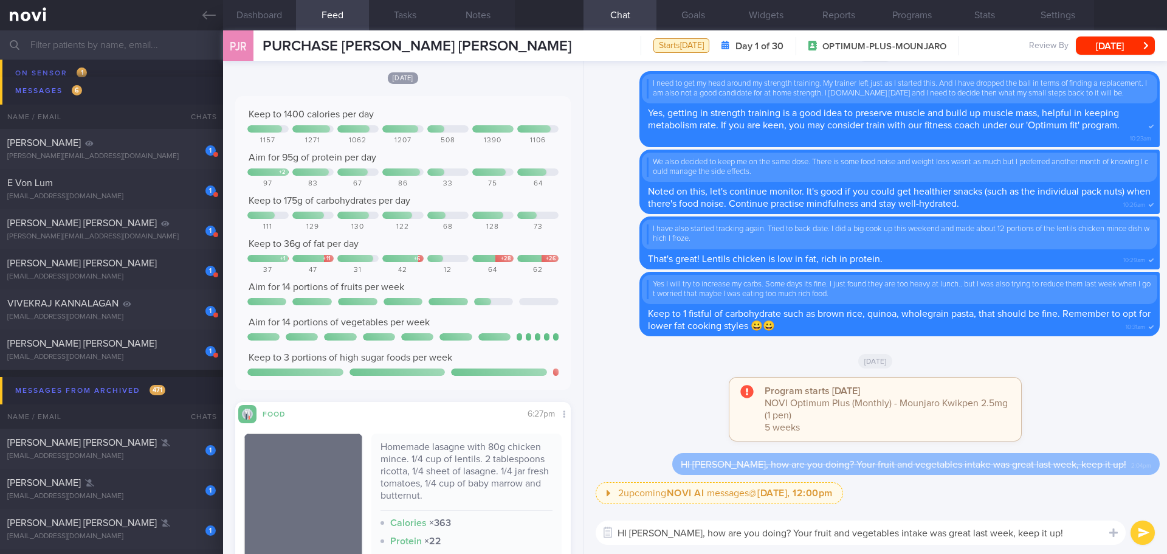
click at [627, 526] on textarea "HI [PERSON_NAME], how are you doing? Your fruit and vegetables intake was great…" at bounding box center [861, 532] width 530 height 24
click at [1061, 528] on textarea "Hi [PERSON_NAME], how are you doing? Your fruit and vegetables intake was great…" at bounding box center [861, 532] width 530 height 24
type textarea "Hi [PERSON_NAME], how are you doing? Your fruit and vegetables intake was great…"
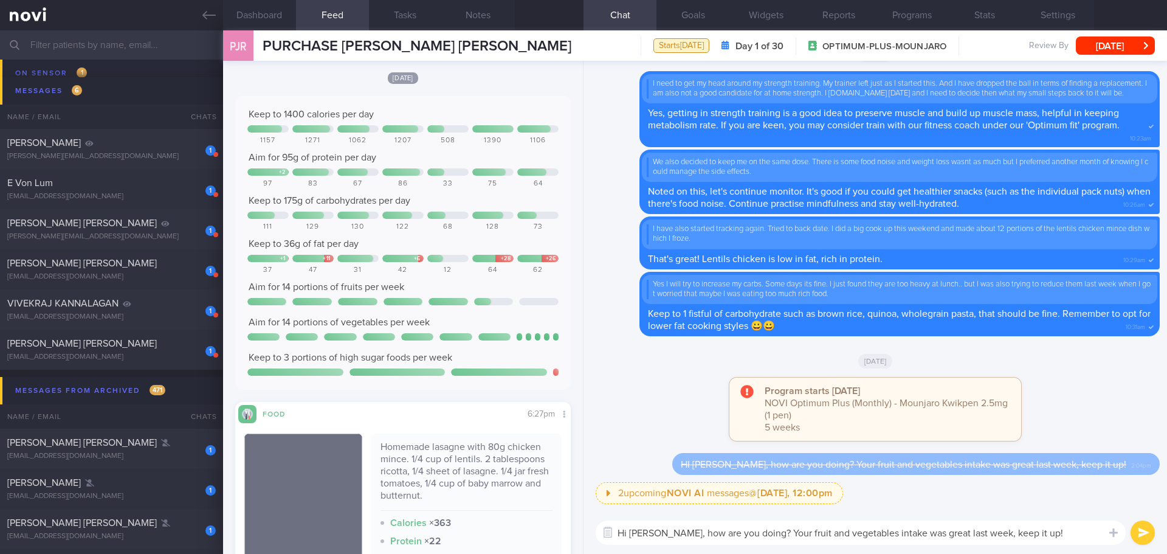
click at [1140, 528] on button "submit" at bounding box center [1143, 532] width 24 height 24
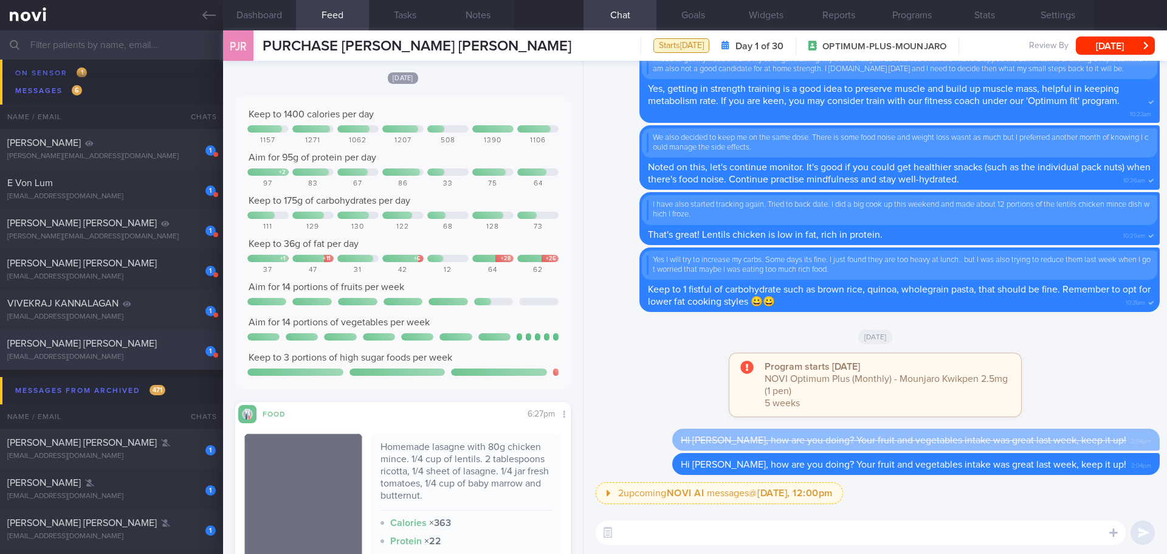
click at [122, 348] on span "[PERSON_NAME] [PERSON_NAME]" at bounding box center [82, 344] width 150 height 10
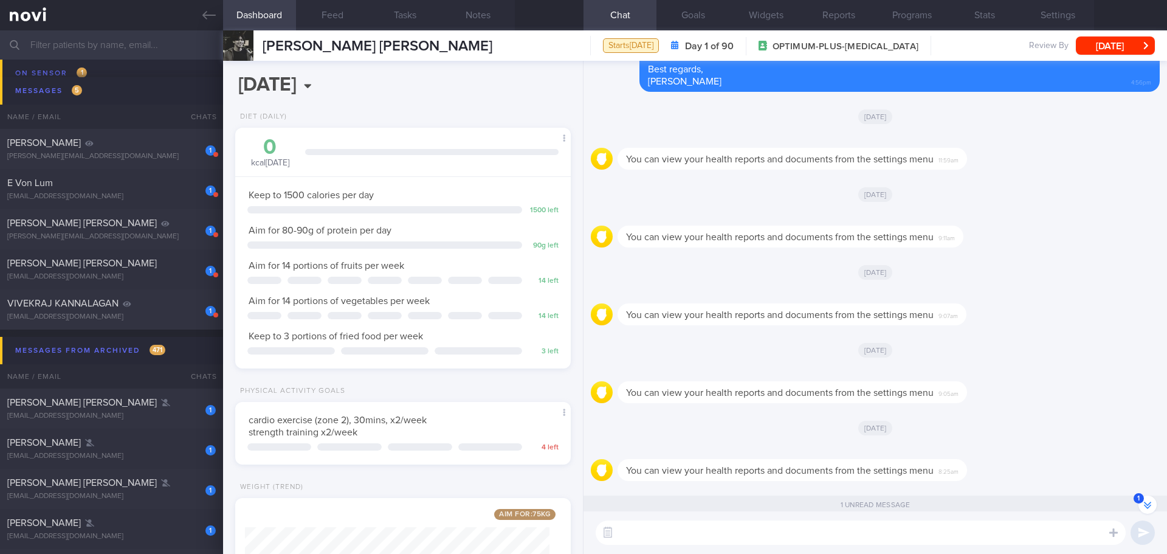
scroll to position [1, 0]
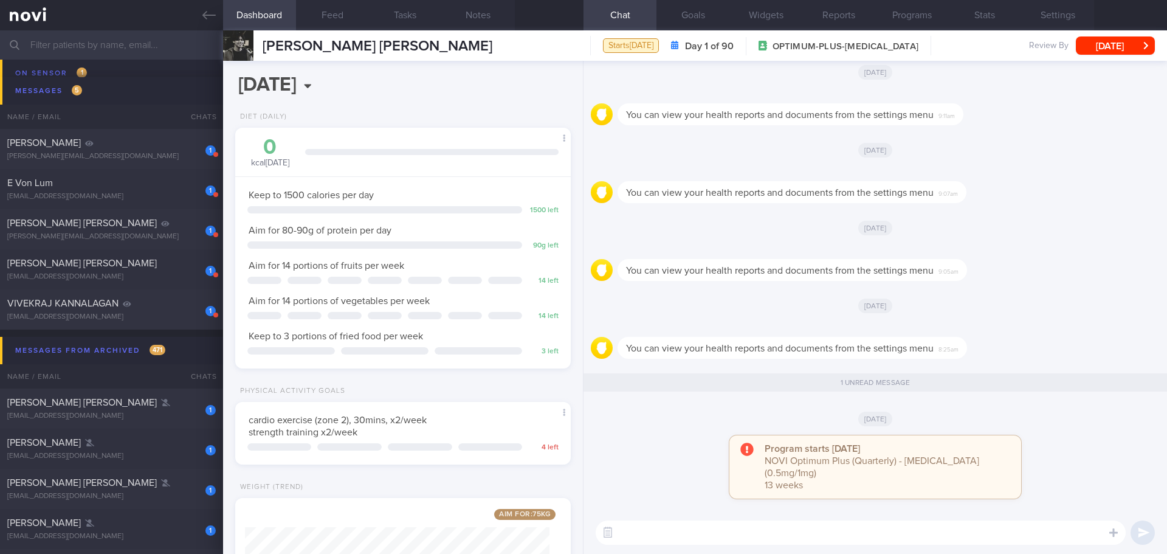
click at [1028, 275] on div "You can view your health reports and documents from the settings menu 9:05am" at bounding box center [875, 266] width 569 height 44
click at [899, 17] on button "Programs" at bounding box center [911, 15] width 73 height 30
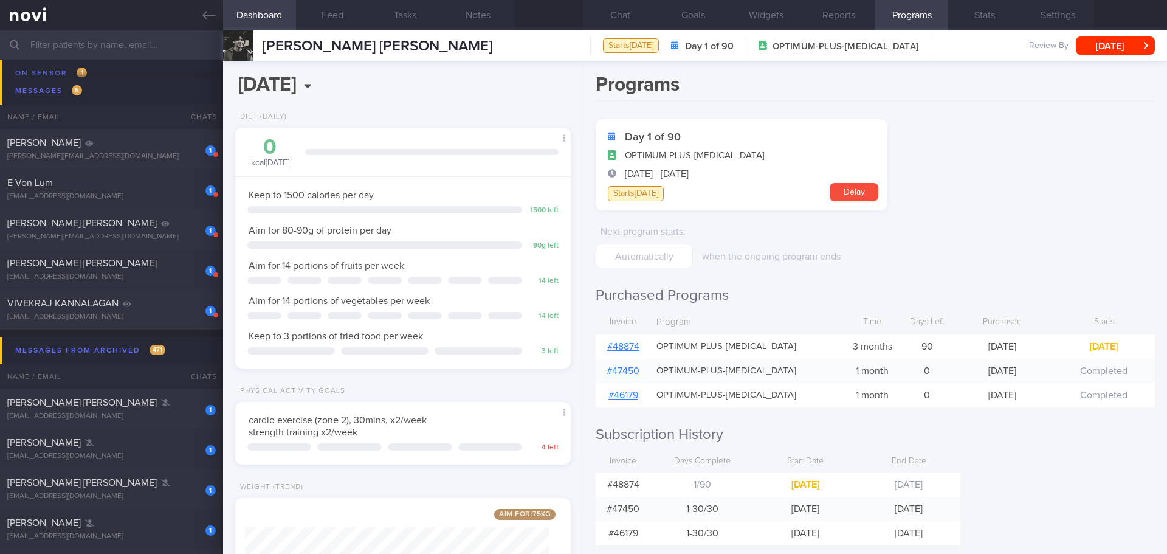
click at [1059, 236] on form "Day 1 of 90 OPTIMUM-PLUS-[MEDICAL_DATA] [DATE] - [DATE] Starts [DATE] [GEOGRAPH…" at bounding box center [875, 193] width 559 height 149
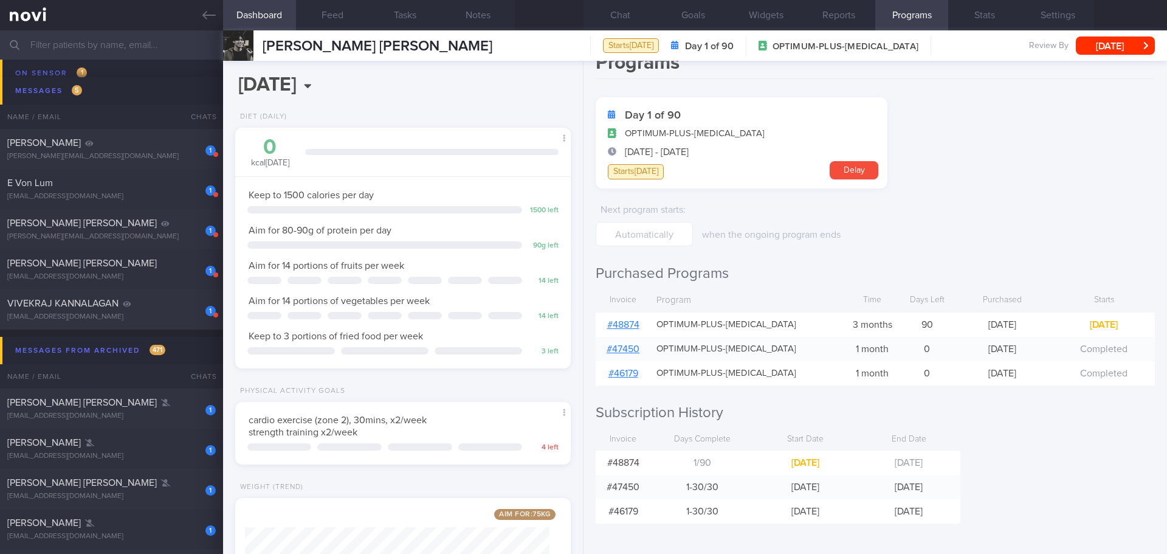
click at [1059, 236] on form "Day 1 of 90 OPTIMUM-PLUS-[MEDICAL_DATA] [DATE] - [DATE] Starts [DATE] [GEOGRAPH…" at bounding box center [875, 171] width 559 height 149
click at [960, 160] on form "Day 1 of 90 OPTIMUM-PLUS-[MEDICAL_DATA] [DATE] - [DATE] Starts [DATE] [GEOGRAPH…" at bounding box center [875, 171] width 559 height 149
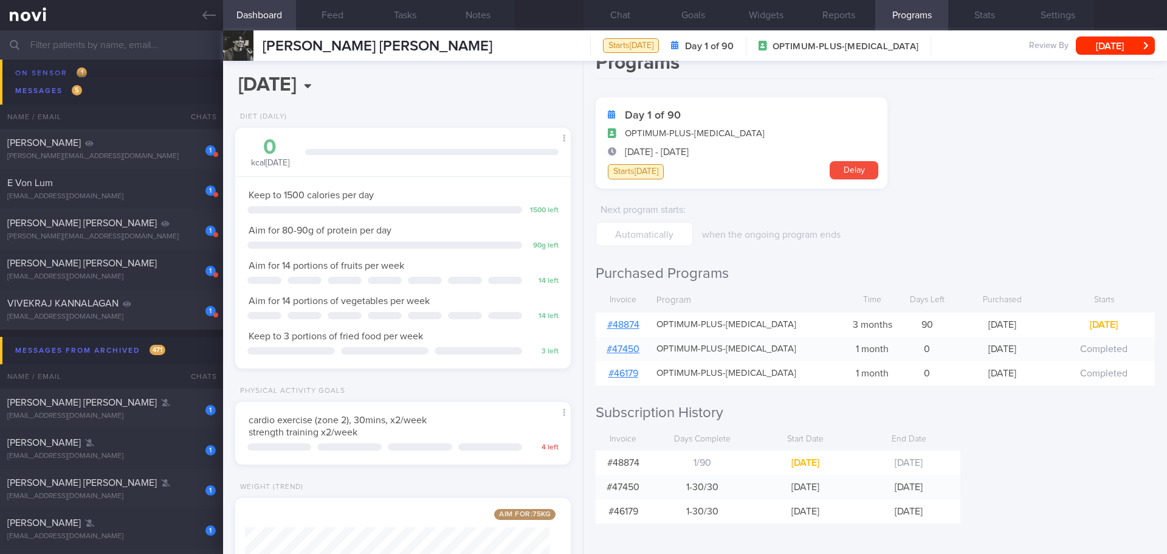
click at [1087, 234] on form "Day 1 of 90 OPTIMUM-PLUS-[MEDICAL_DATA] [DATE] - [DATE] Starts [DATE] [GEOGRAPH…" at bounding box center [875, 171] width 559 height 149
click at [861, 16] on button "Reports" at bounding box center [838, 15] width 73 height 30
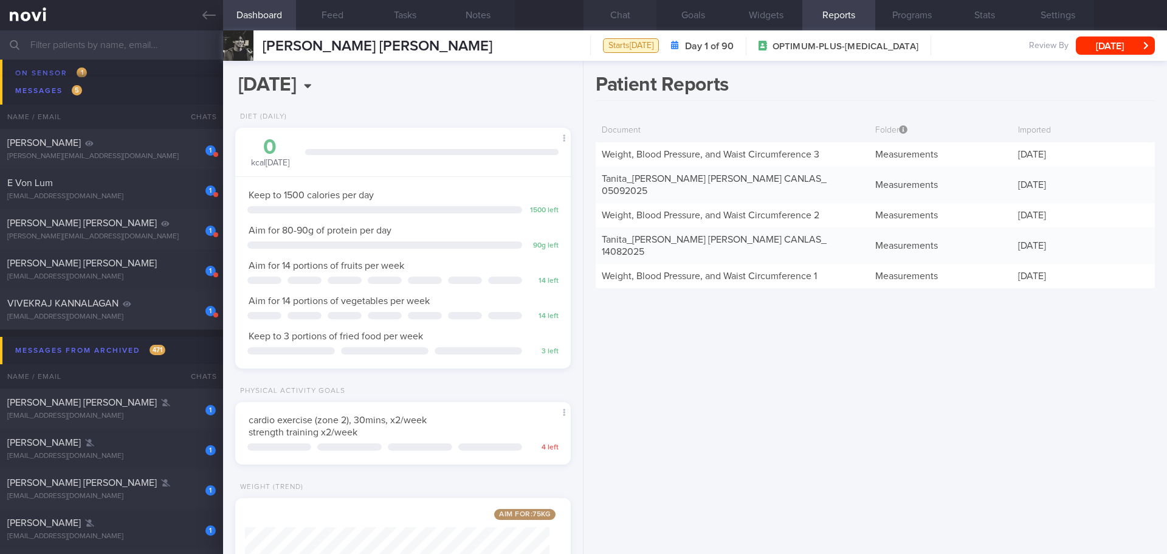
click at [649, 13] on button "Chat" at bounding box center [620, 15] width 73 height 30
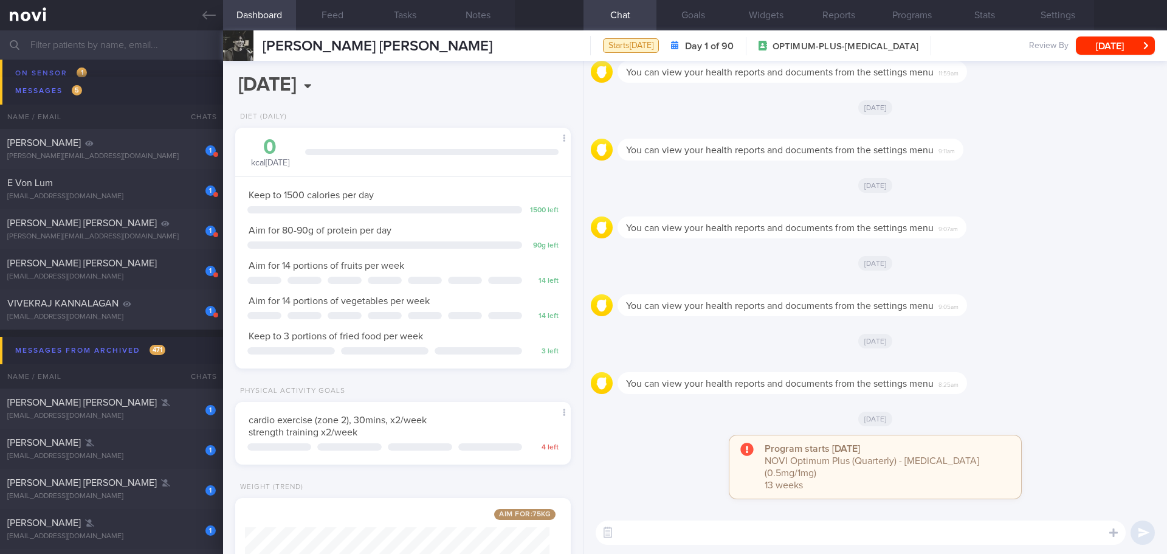
click at [754, 538] on textarea at bounding box center [861, 532] width 530 height 24
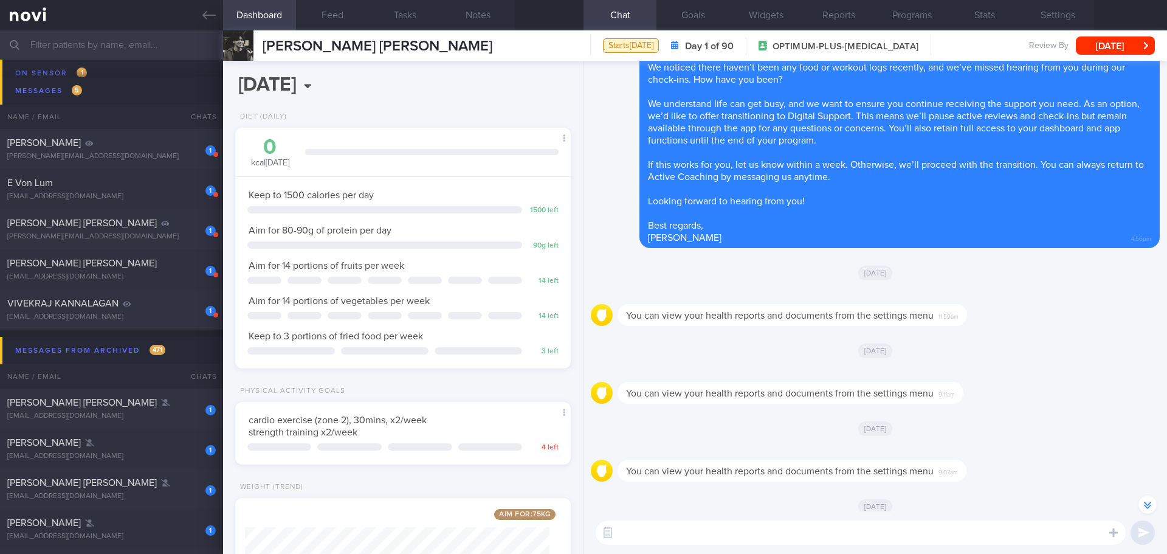
scroll to position [-303, 0]
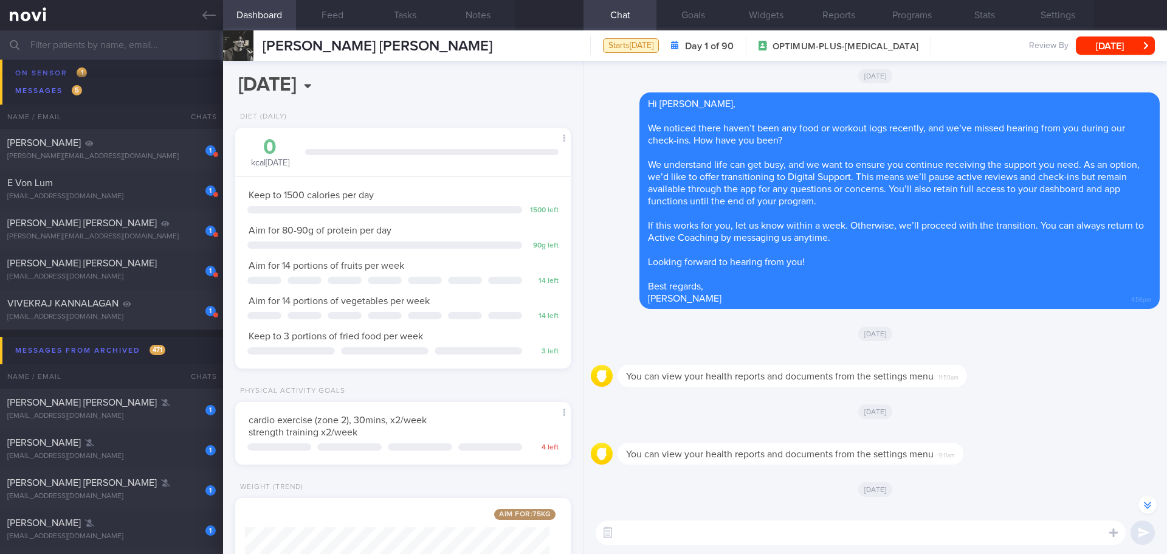
click at [703, 529] on textarea at bounding box center [861, 532] width 530 height 24
click at [734, 534] on textarea at bounding box center [861, 532] width 530 height 24
type textarea "H"
paste textarea "Hi Your account has been transitioned to Digital Support. While we won’t be act…"
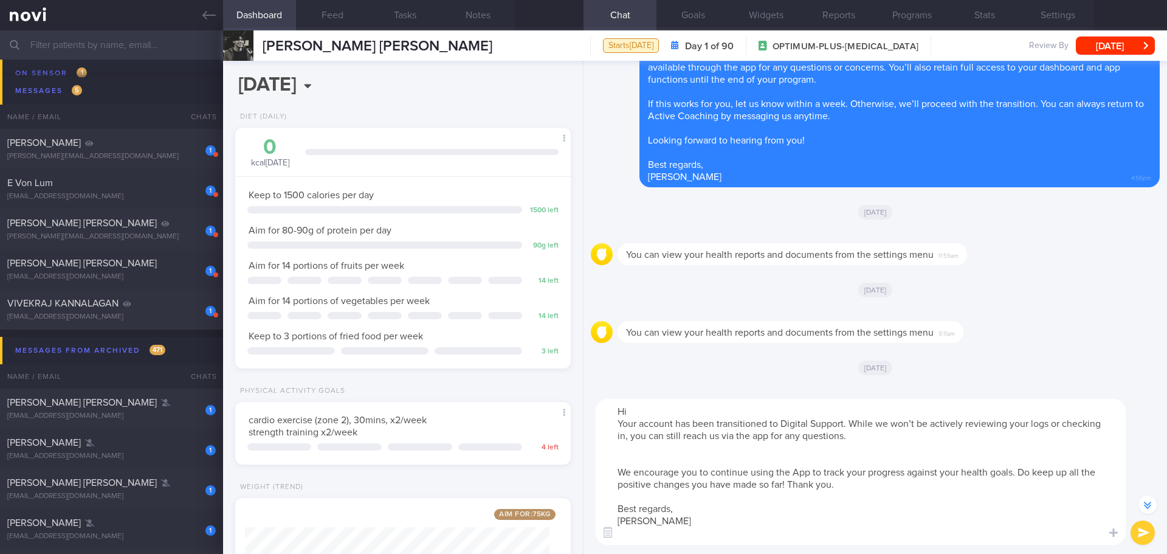
scroll to position [-425, 0]
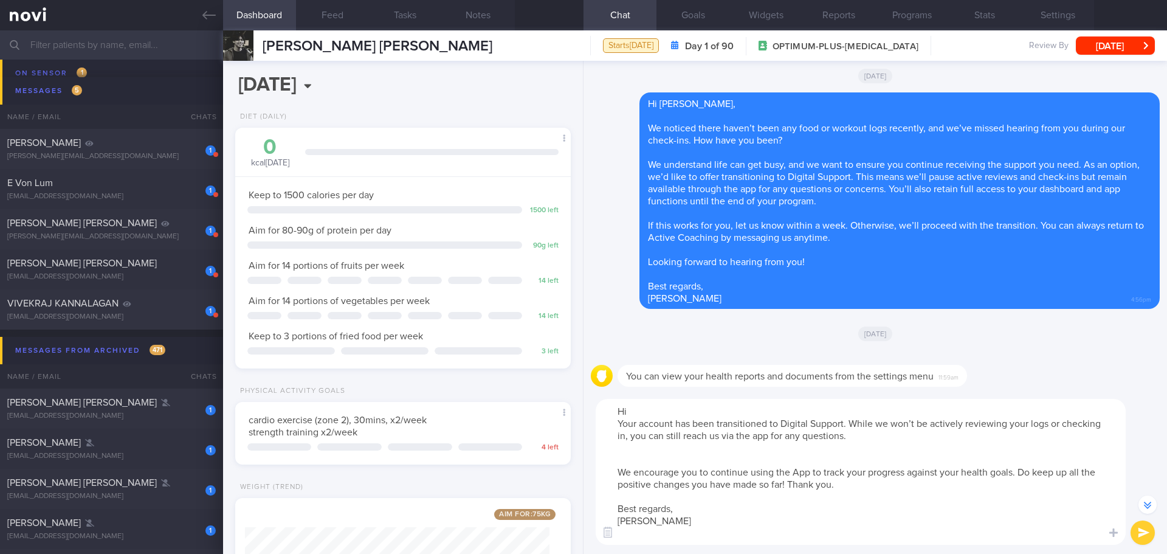
click at [674, 415] on textarea "Hi Your account has been transitioned to Digital Support. While we won’t be act…" at bounding box center [861, 472] width 530 height 146
click at [655, 461] on textarea "Hi [PERSON_NAME], Your account has been transitioned to Digital Support. While …" at bounding box center [861, 472] width 530 height 146
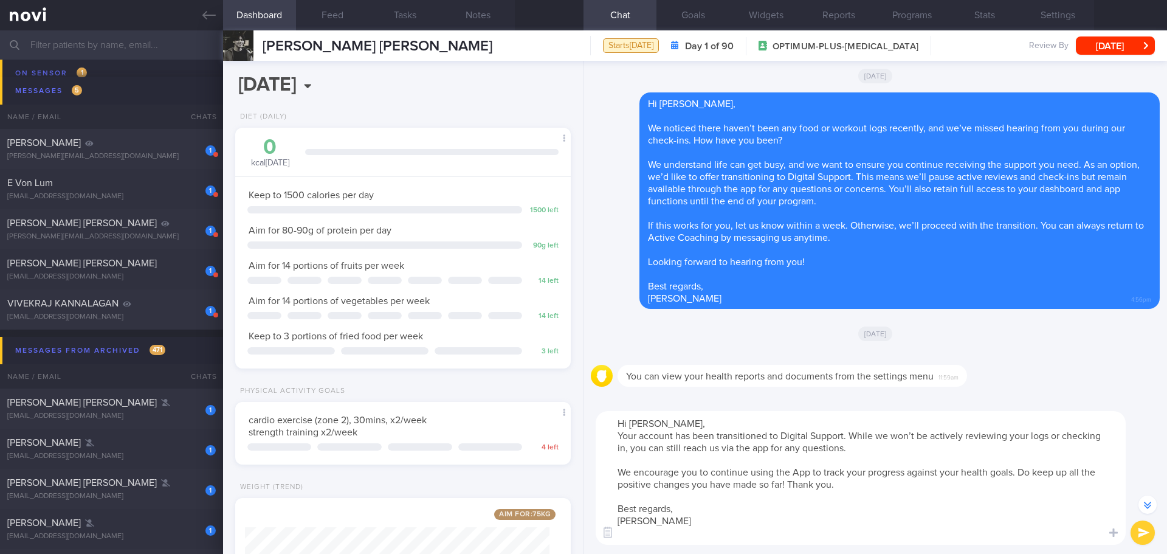
click at [650, 535] on textarea "Hi [PERSON_NAME], Your account has been transitioned to Digital Support. While …" at bounding box center [861, 478] width 530 height 134
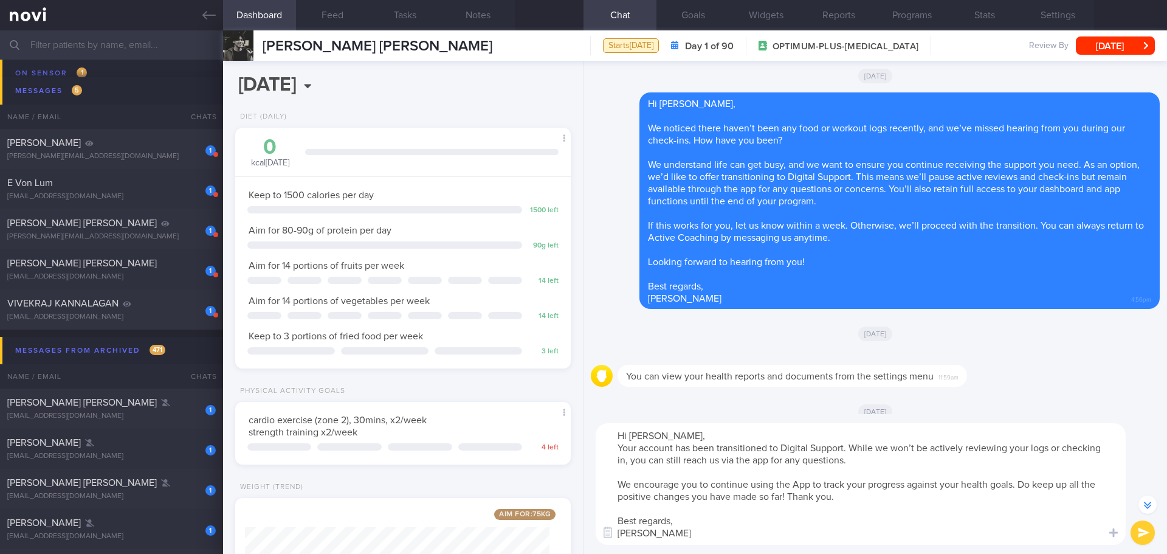
click at [793, 494] on textarea "Hi [PERSON_NAME], Your account has been transitioned to Digital Support. While …" at bounding box center [861, 484] width 530 height 122
type textarea "Hi [PERSON_NAME], Your account has been transitioned to Digital Support. While …"
click at [1135, 533] on button "submit" at bounding box center [1143, 532] width 24 height 24
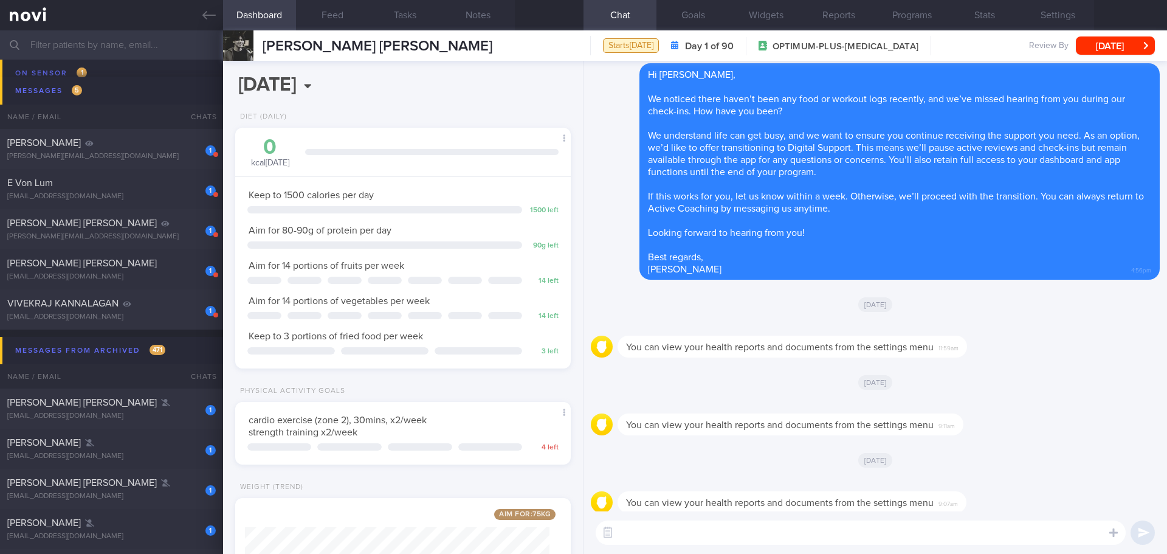
scroll to position [0, 0]
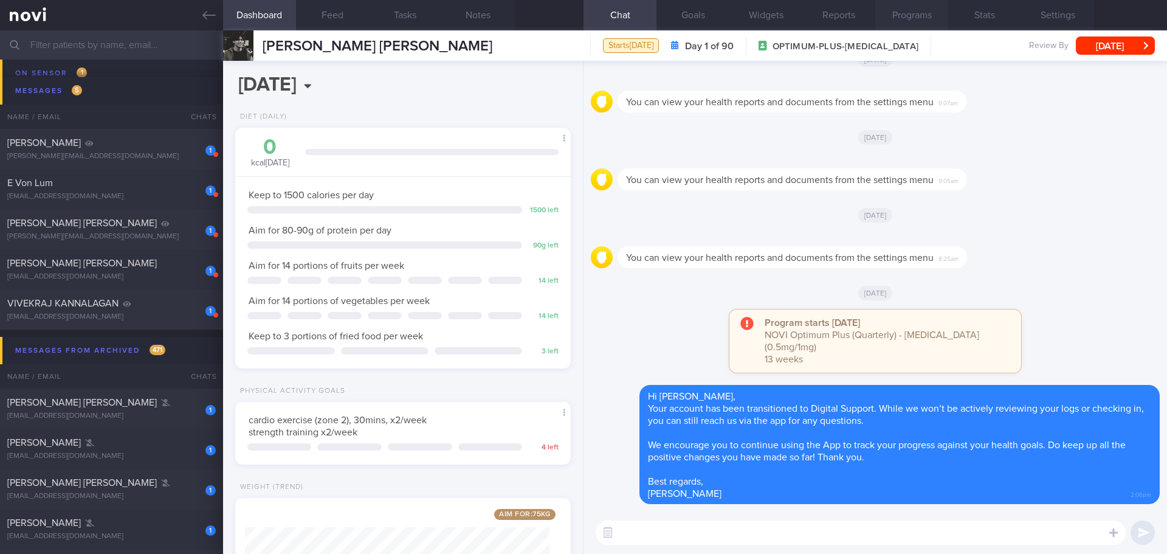
click at [888, 8] on button "Programs" at bounding box center [911, 15] width 73 height 30
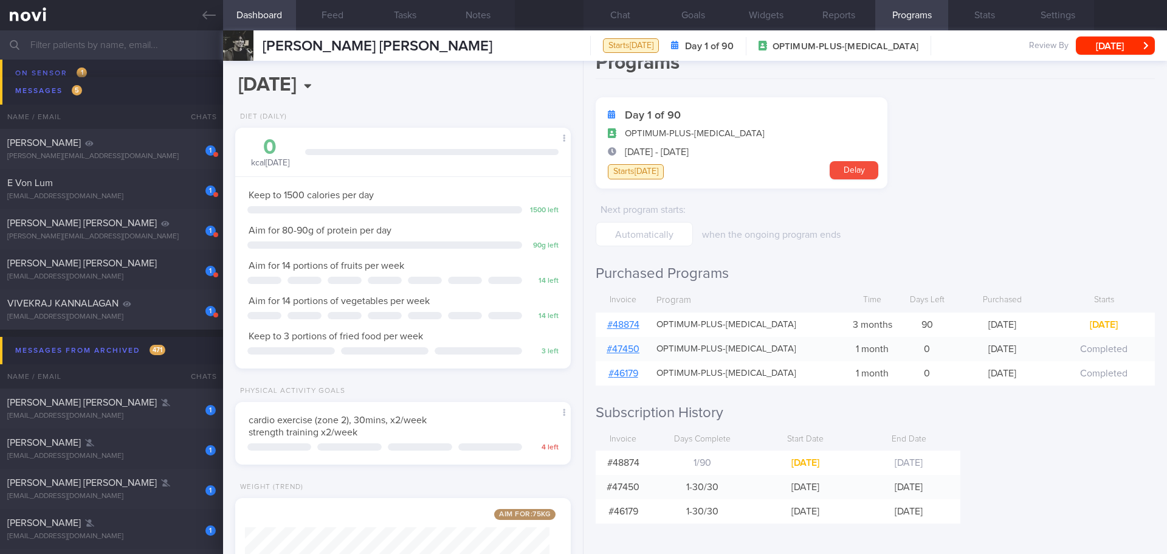
click at [627, 323] on link "# 48874" at bounding box center [623, 325] width 32 height 10
click at [1107, 48] on button "[DATE]" at bounding box center [1115, 45] width 79 height 18
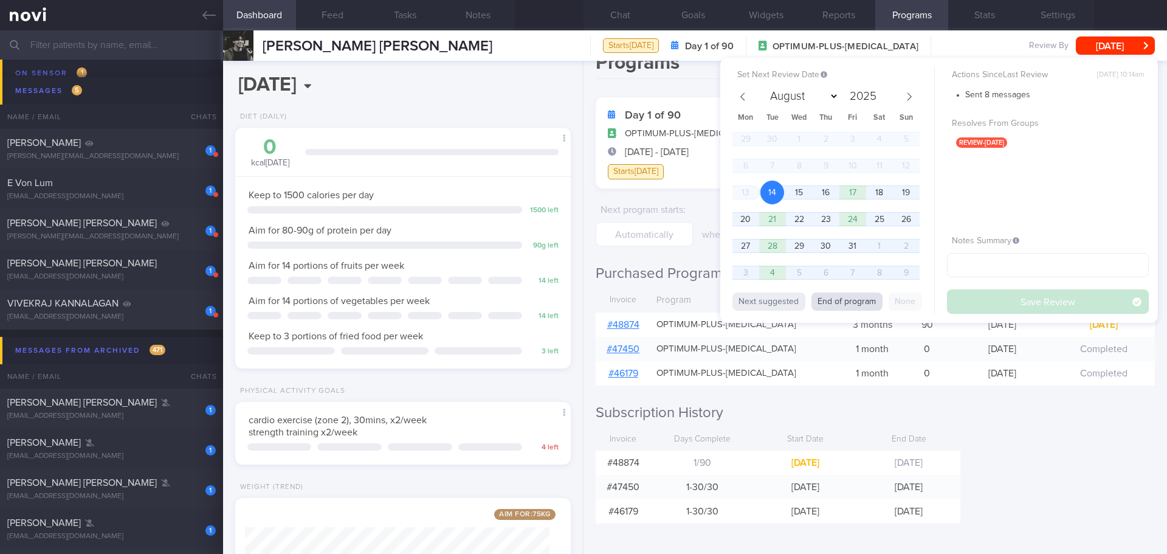
click at [859, 303] on button "End of program" at bounding box center [846, 301] width 71 height 18
type input "2026"
select select "0"
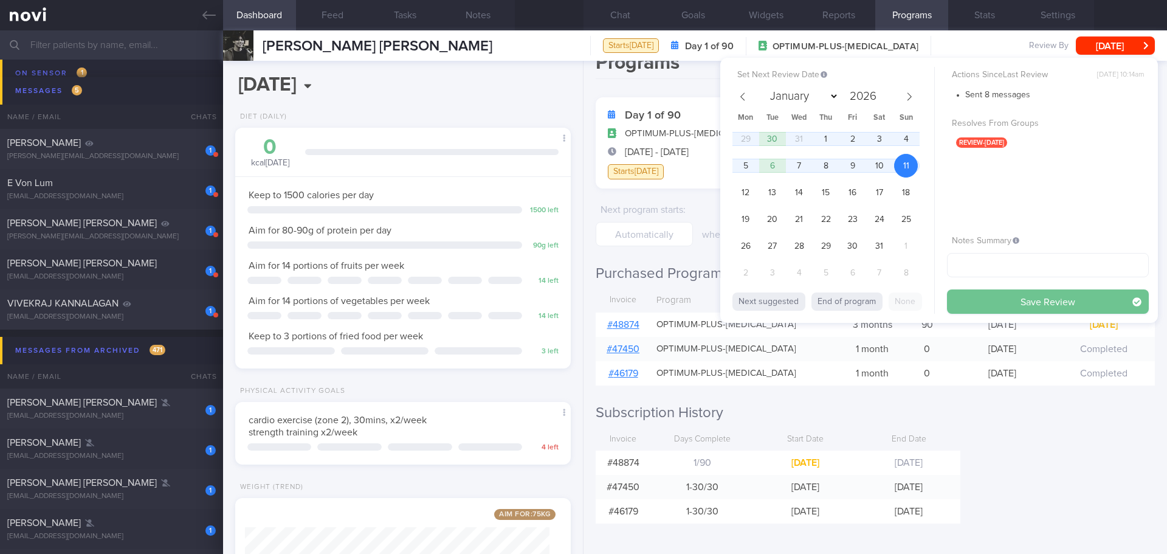
click at [1008, 299] on button "Save Review" at bounding box center [1048, 301] width 202 height 24
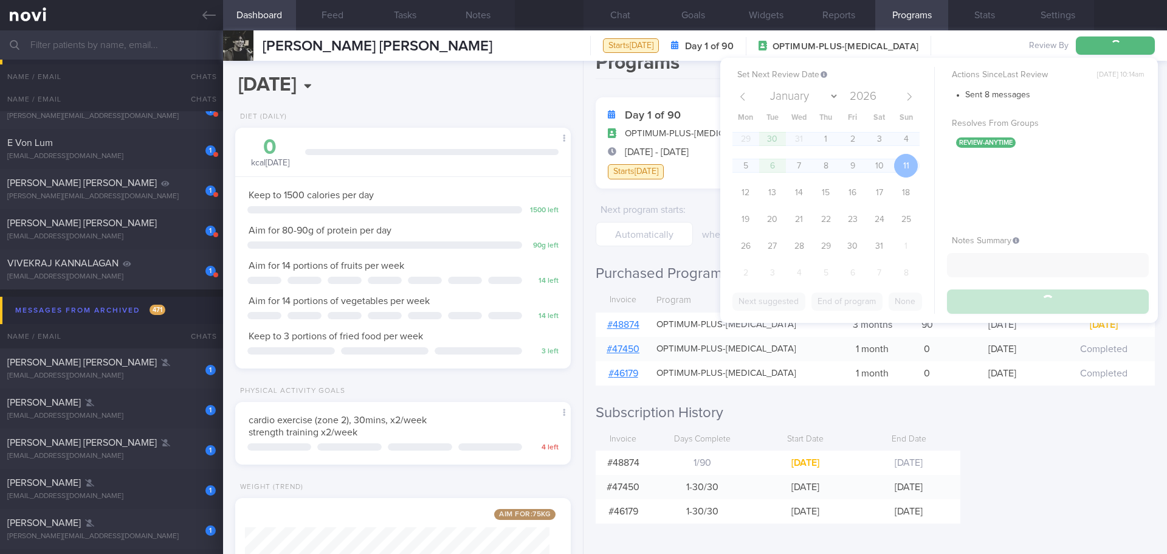
scroll to position [6160, 0]
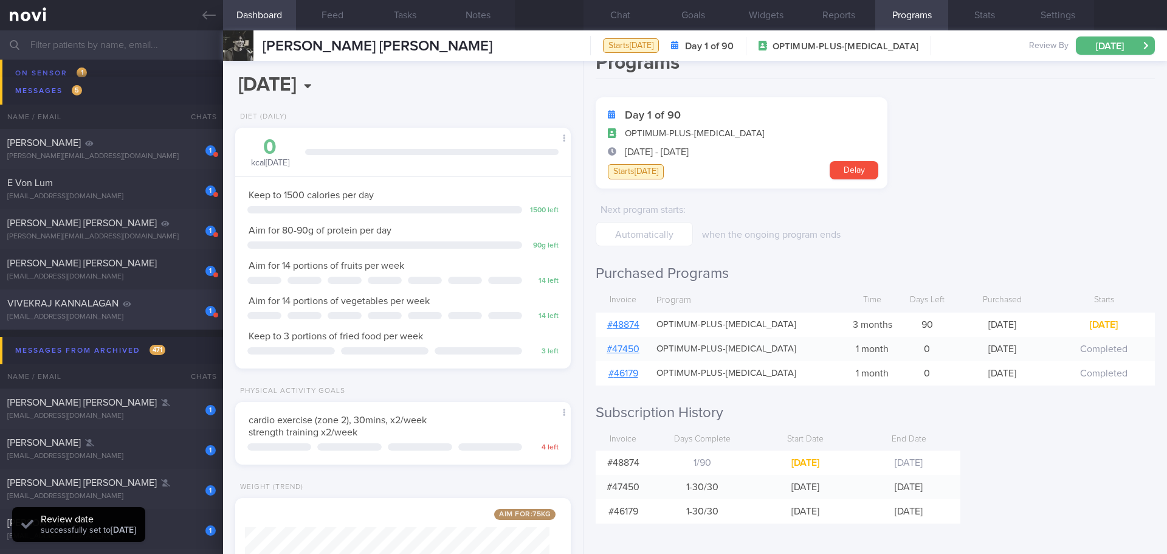
click at [64, 301] on span "VIVEKRAJ KANNALAGAN" at bounding box center [62, 303] width 111 height 10
type input "2025"
type input "to check appt"
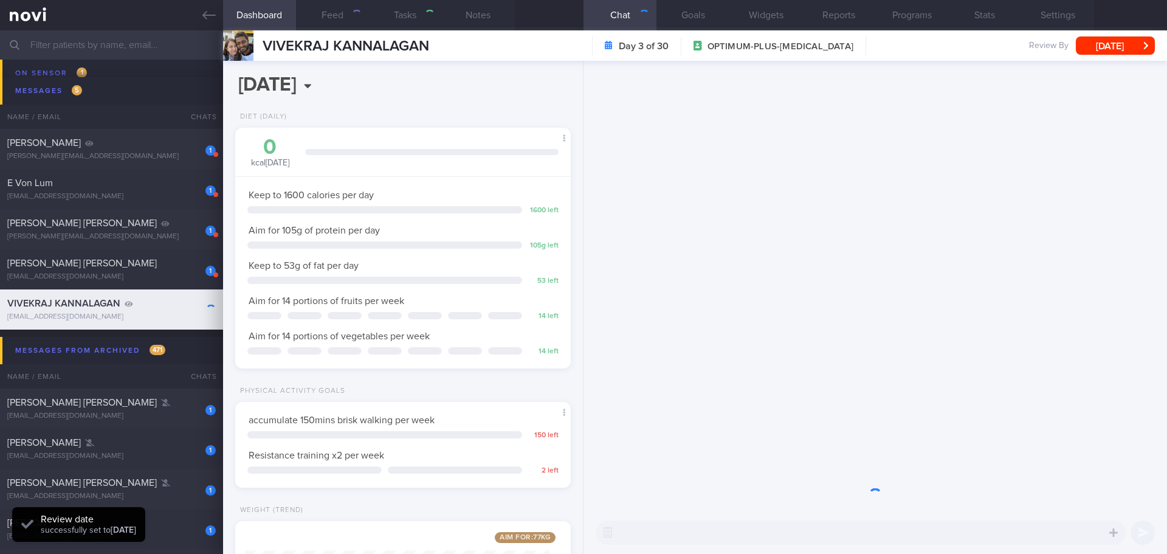
scroll to position [170, 305]
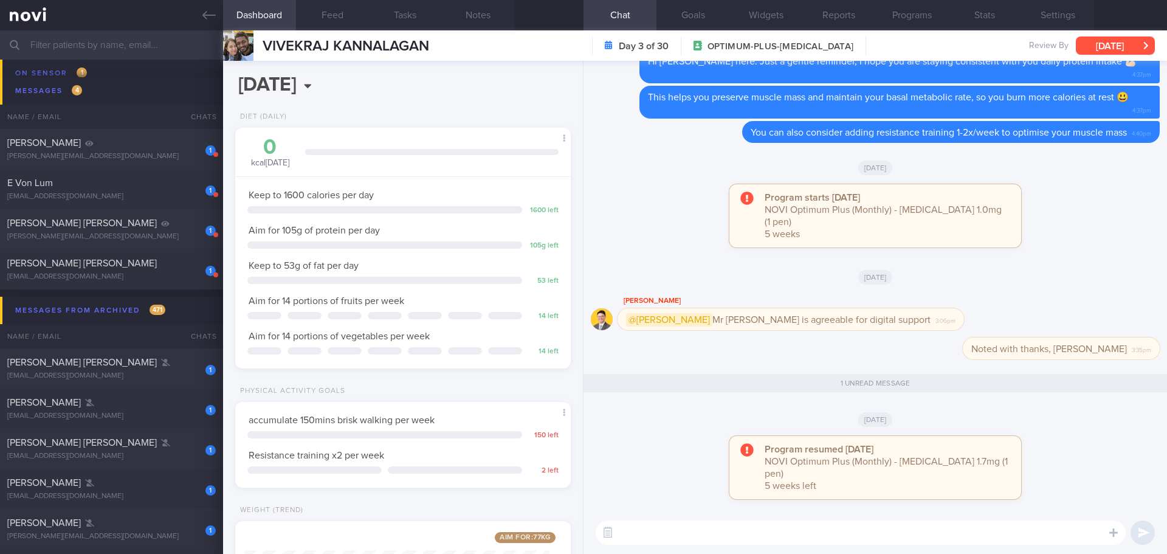
click at [1114, 43] on button "[DATE]" at bounding box center [1115, 45] width 79 height 18
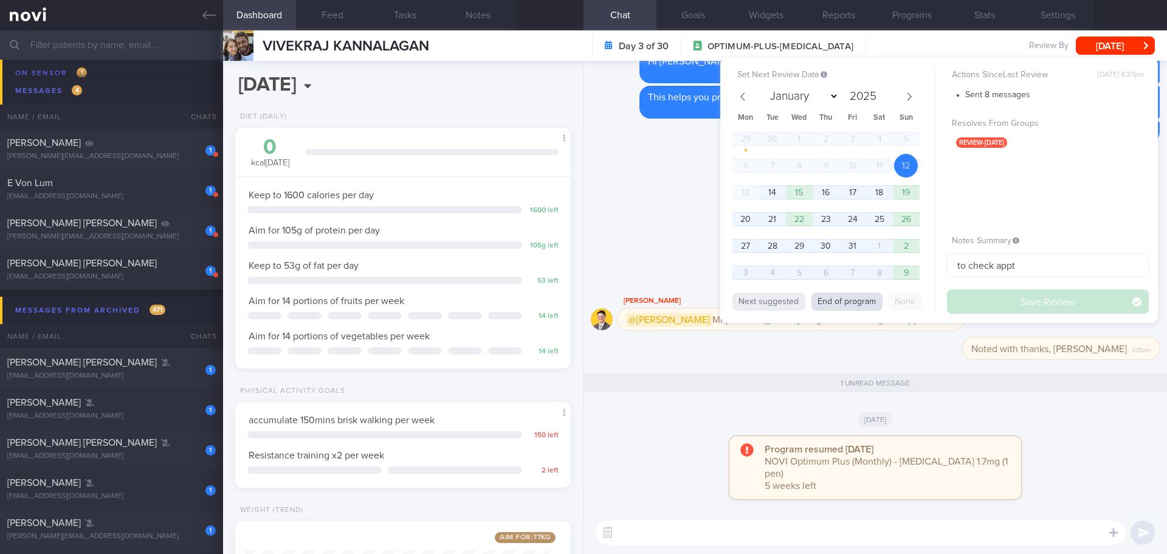
click at [855, 303] on button "End of program" at bounding box center [846, 301] width 71 height 18
select select "10"
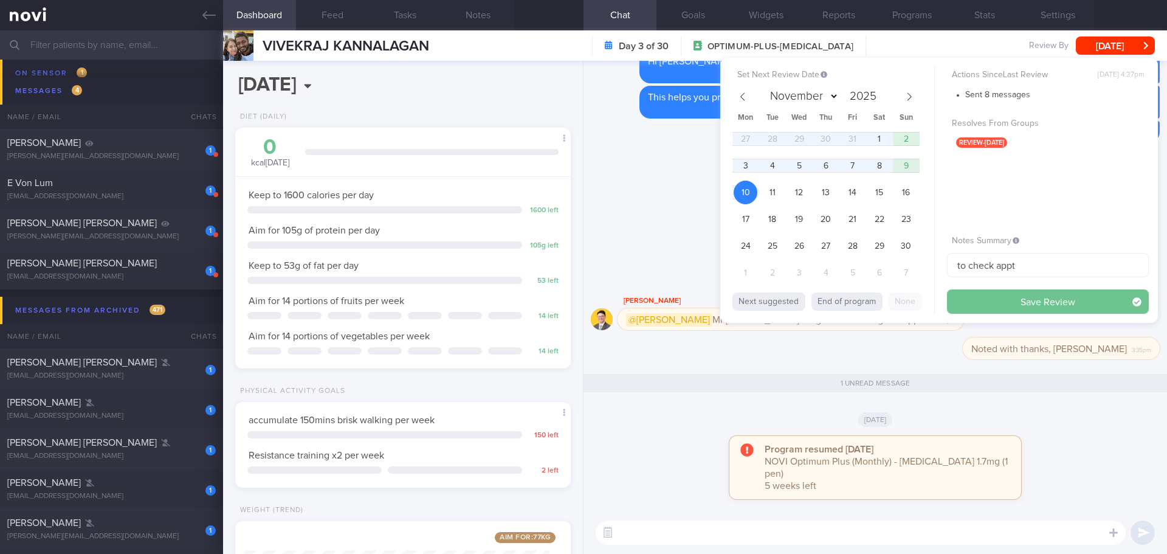
click at [973, 298] on button "Save Review" at bounding box center [1048, 301] width 202 height 24
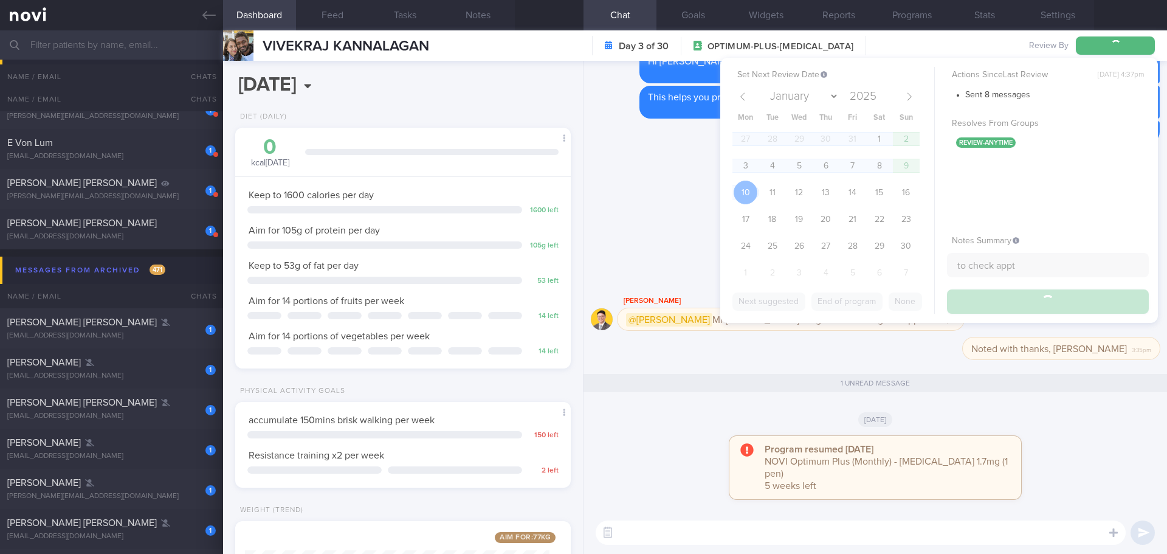
scroll to position [6120, 0]
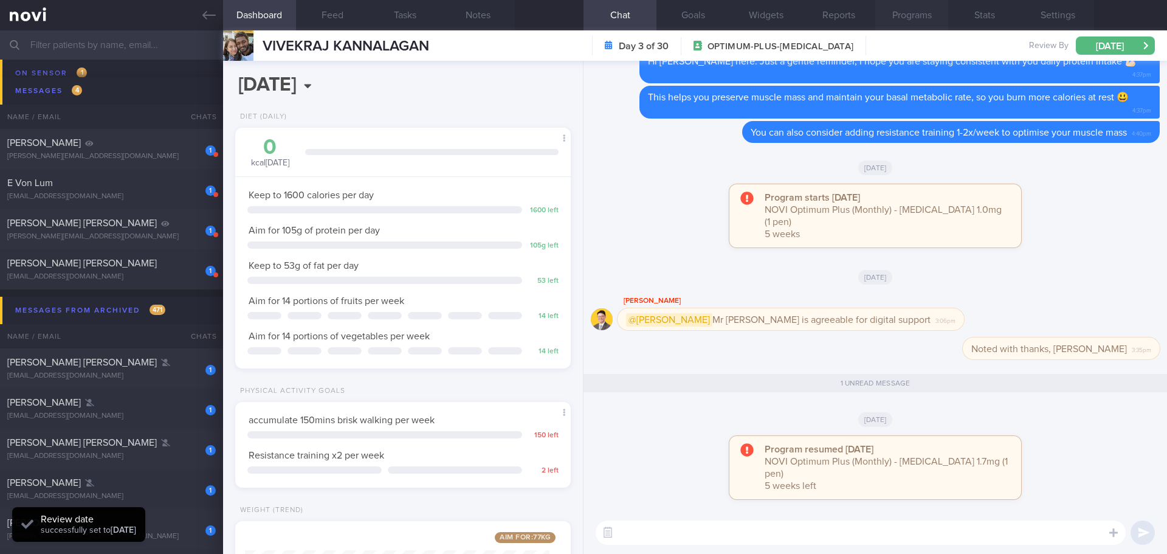
click at [930, 20] on button "Programs" at bounding box center [911, 15] width 73 height 30
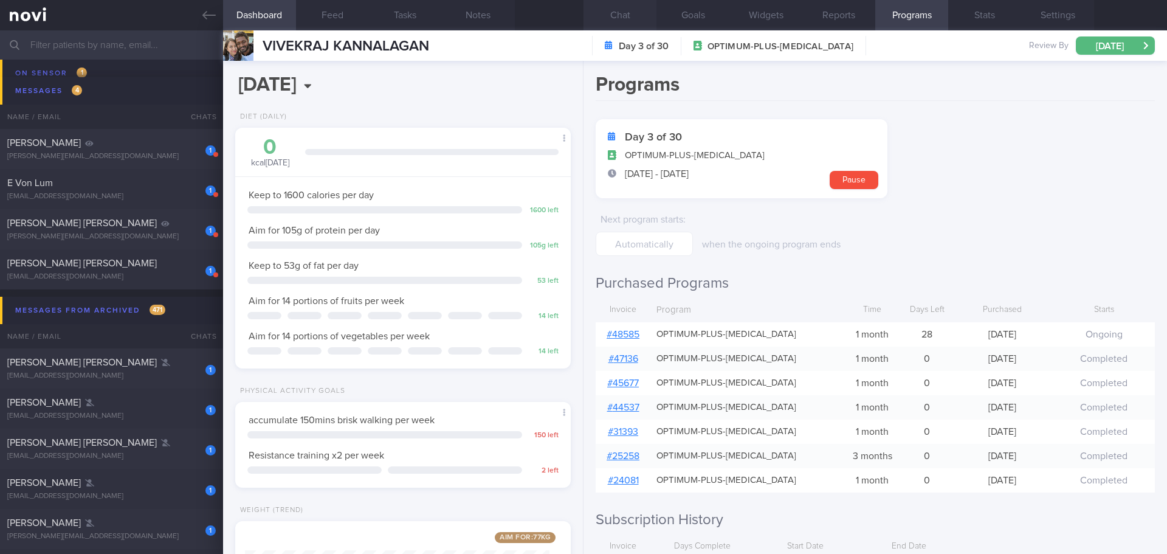
click at [616, 14] on button "Chat" at bounding box center [620, 15] width 73 height 30
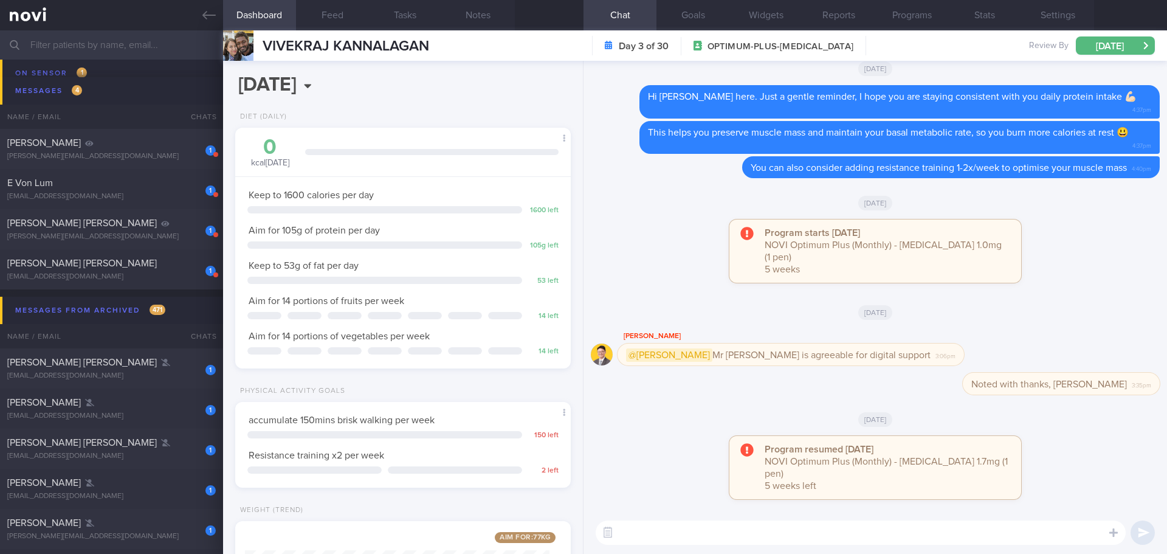
click at [1100, 295] on div "Program starts [DATE] NOVI Optimum Plus (Monthly) - [MEDICAL_DATA] 1.0mg (1 pen…" at bounding box center [875, 256] width 569 height 75
click at [1146, 47] on button "[DATE]" at bounding box center [1115, 45] width 79 height 18
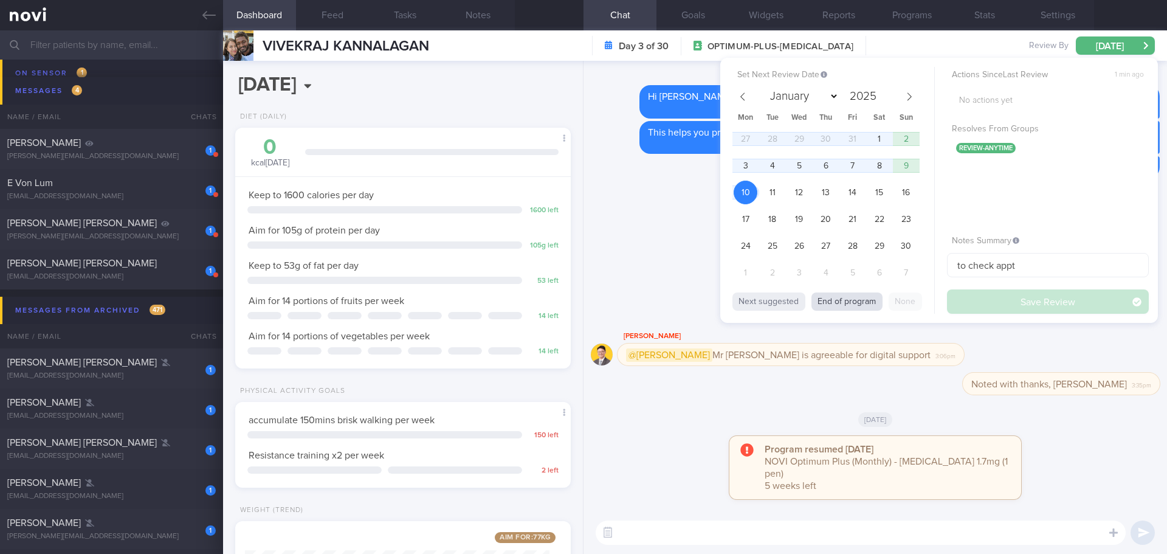
click at [866, 297] on button "End of program" at bounding box center [846, 301] width 71 height 18
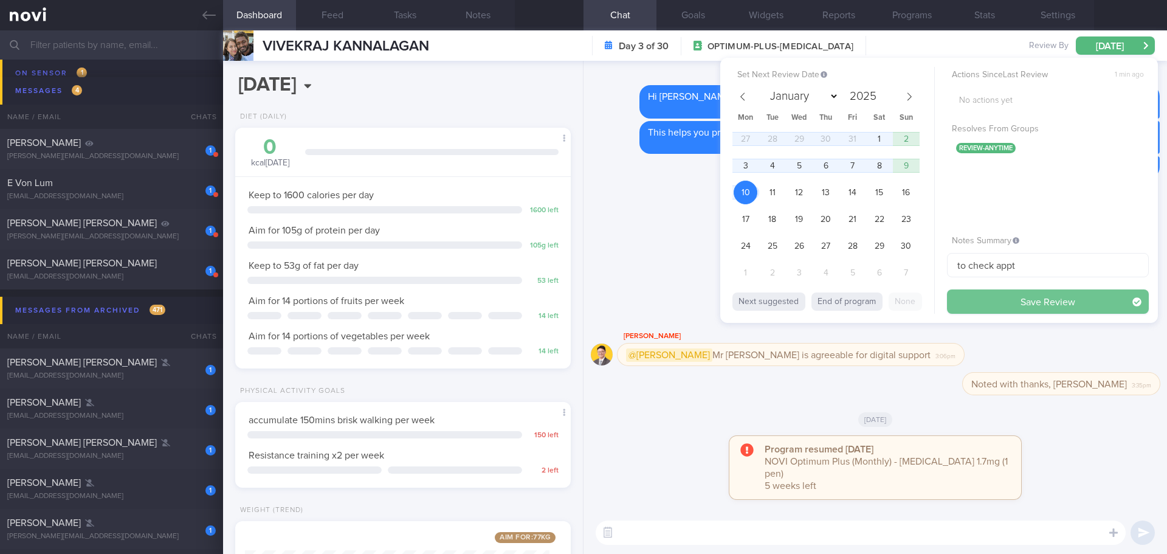
click at [968, 291] on button "Save Review" at bounding box center [1048, 301] width 202 height 24
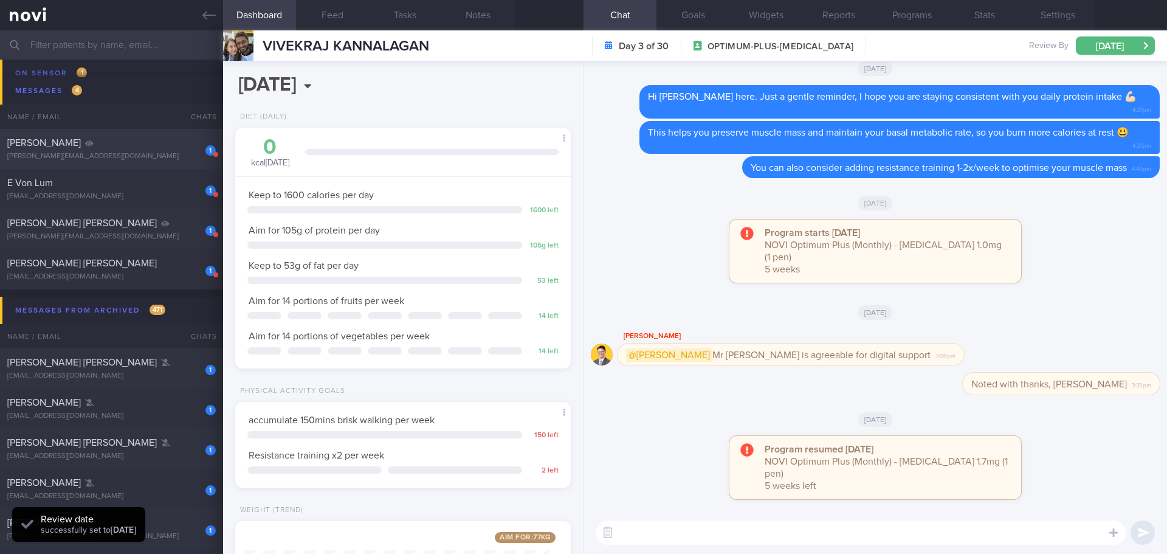
click at [111, 145] on div "[PERSON_NAME]" at bounding box center [109, 143] width 205 height 12
type input "[DATE]"
select select "9"
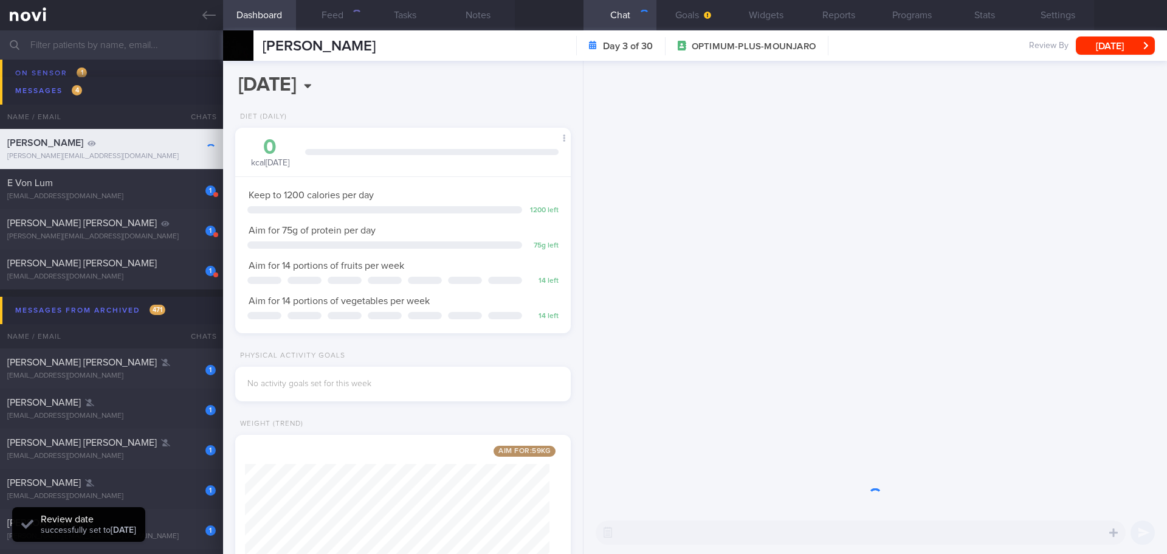
scroll to position [152, 305]
click at [919, 12] on button "Programs" at bounding box center [911, 15] width 73 height 30
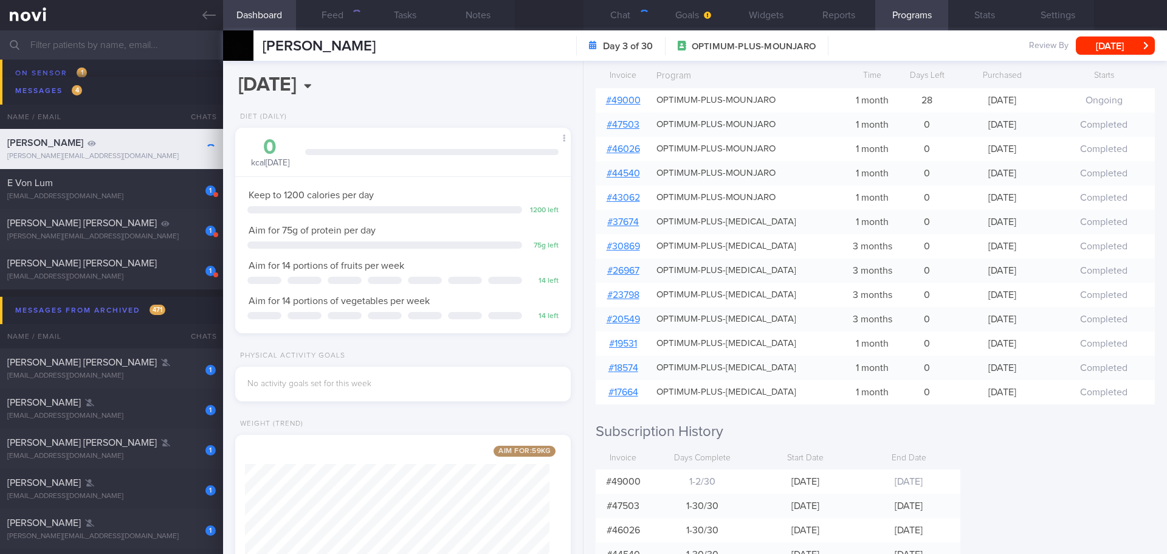
scroll to position [304, 0]
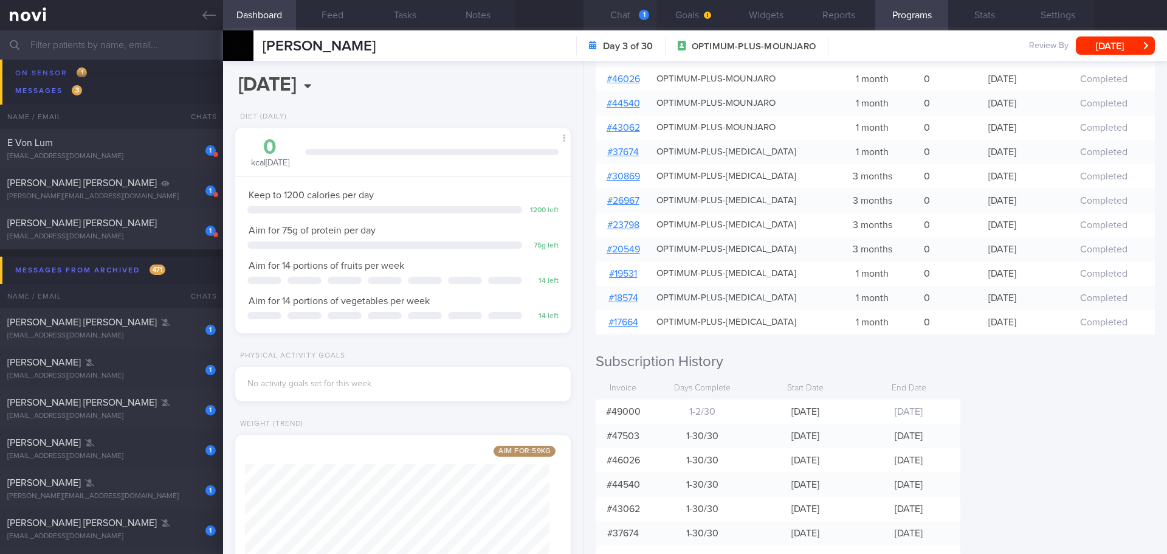
click at [643, 4] on button "Chat 1" at bounding box center [620, 15] width 73 height 30
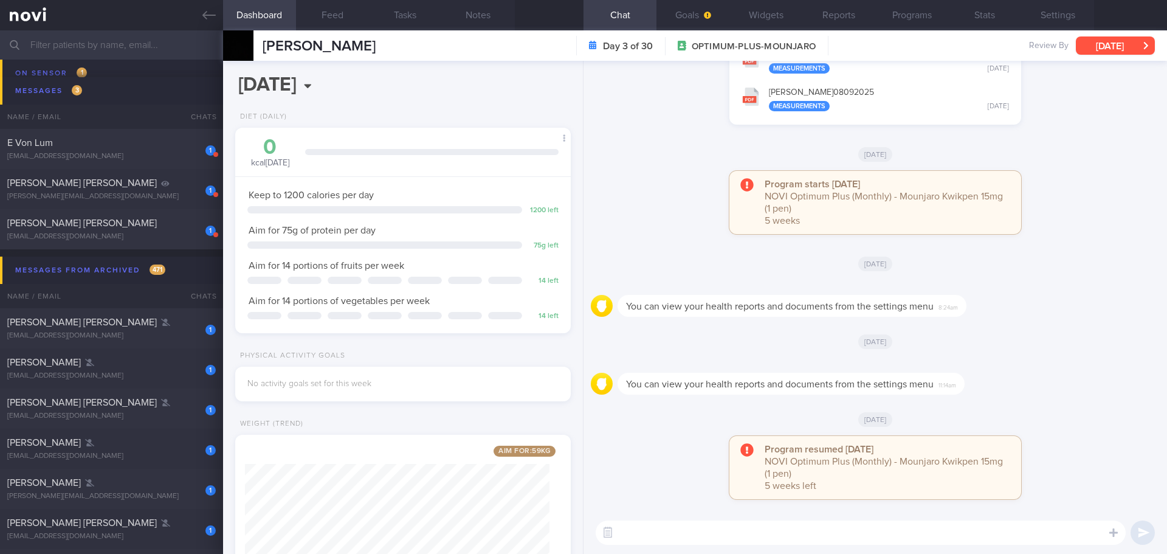
click at [1107, 42] on button "[DATE]" at bounding box center [1115, 45] width 79 height 18
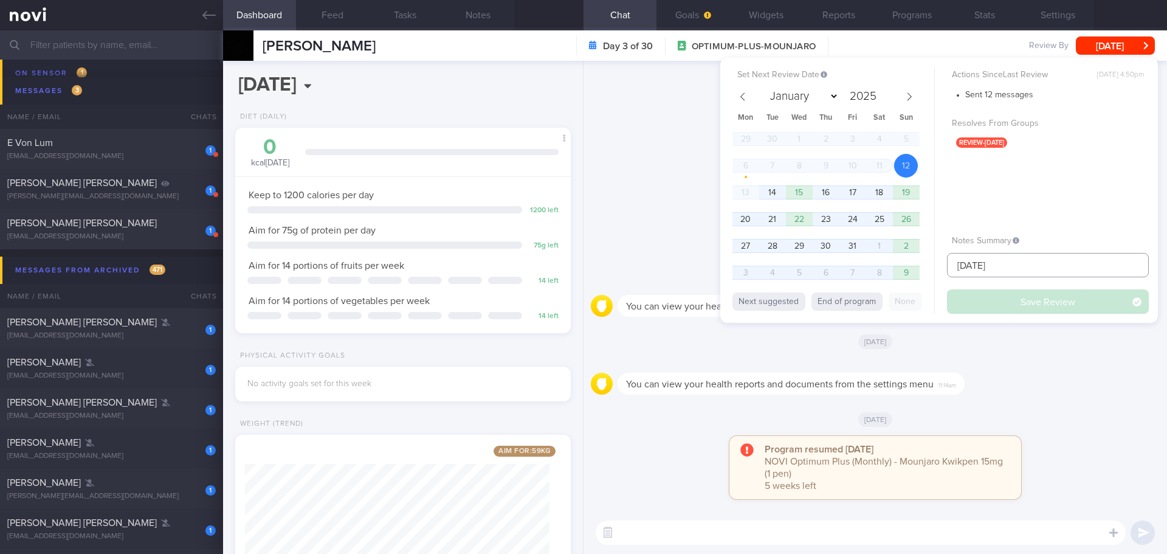
drag, startPoint x: 1034, startPoint y: 264, endPoint x: 895, endPoint y: 281, distance: 140.3
click at [895, 281] on div "Set Next Review Date [DATE] January February March April May June July August S…" at bounding box center [939, 190] width 438 height 265
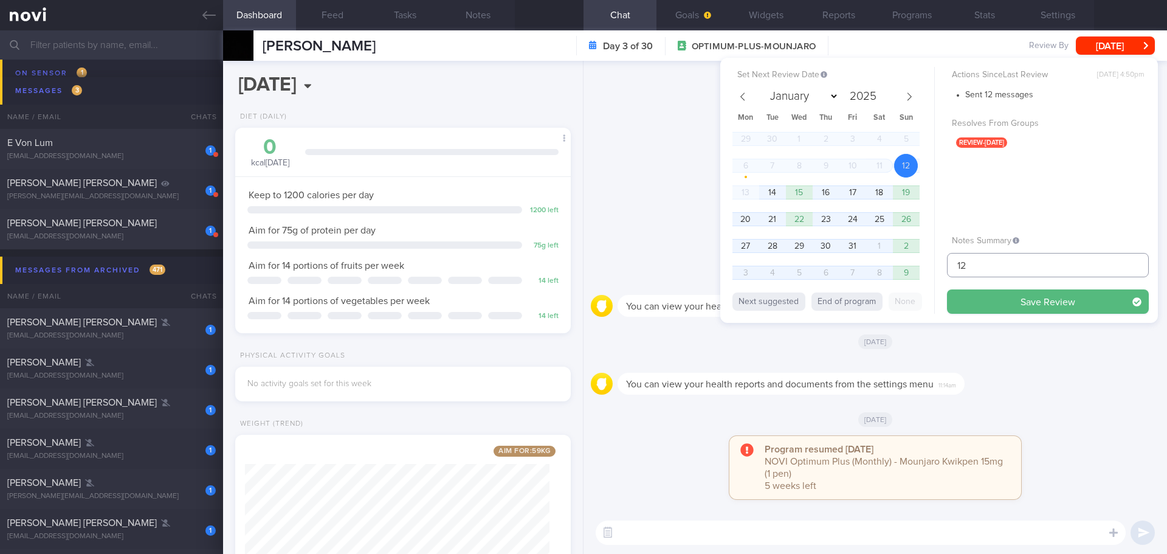
type input "1"
type input "[DATE]"
click at [1006, 301] on button "Save Review" at bounding box center [1048, 301] width 202 height 24
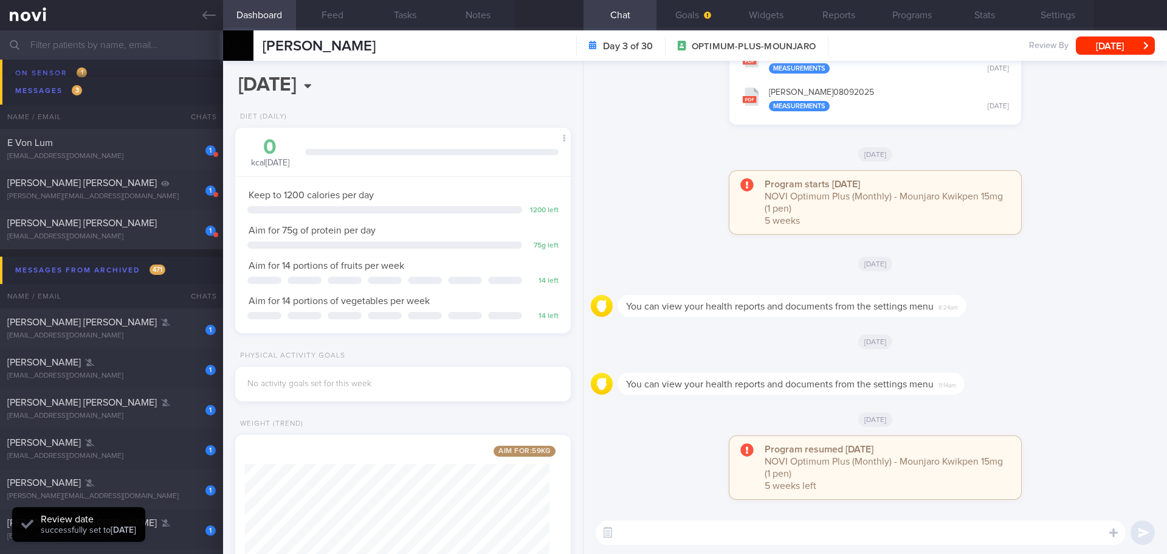
click at [161, 146] on div "E Von Lum" at bounding box center [109, 143] width 205 height 12
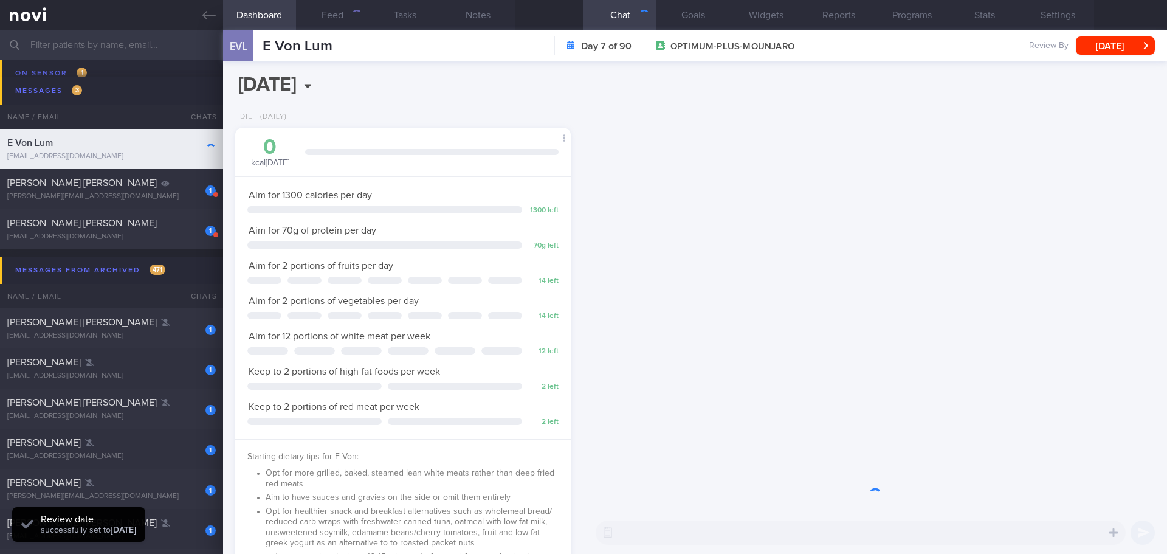
scroll to position [170, 305]
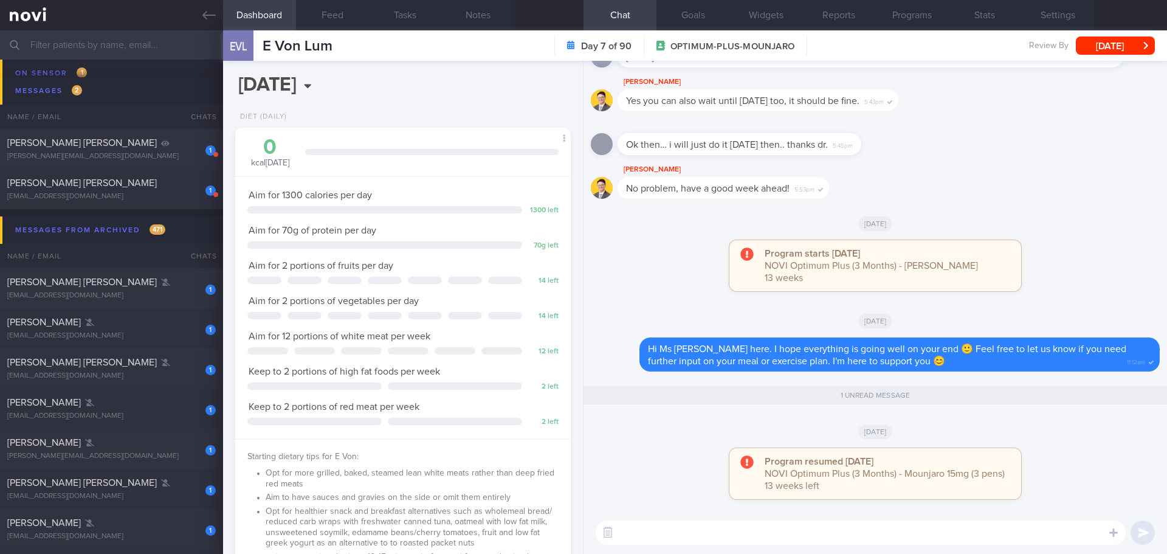
click at [1088, 255] on div "Program starts [DATE] NOVI Optimum Plus (3 Months) - Mounjaro 13 weeks" at bounding box center [875, 271] width 569 height 63
click at [1088, 230] on div "[DATE]" at bounding box center [875, 223] width 569 height 34
click at [1090, 235] on div "[DATE]" at bounding box center [875, 223] width 569 height 34
click at [925, 19] on button "Programs" at bounding box center [911, 15] width 73 height 30
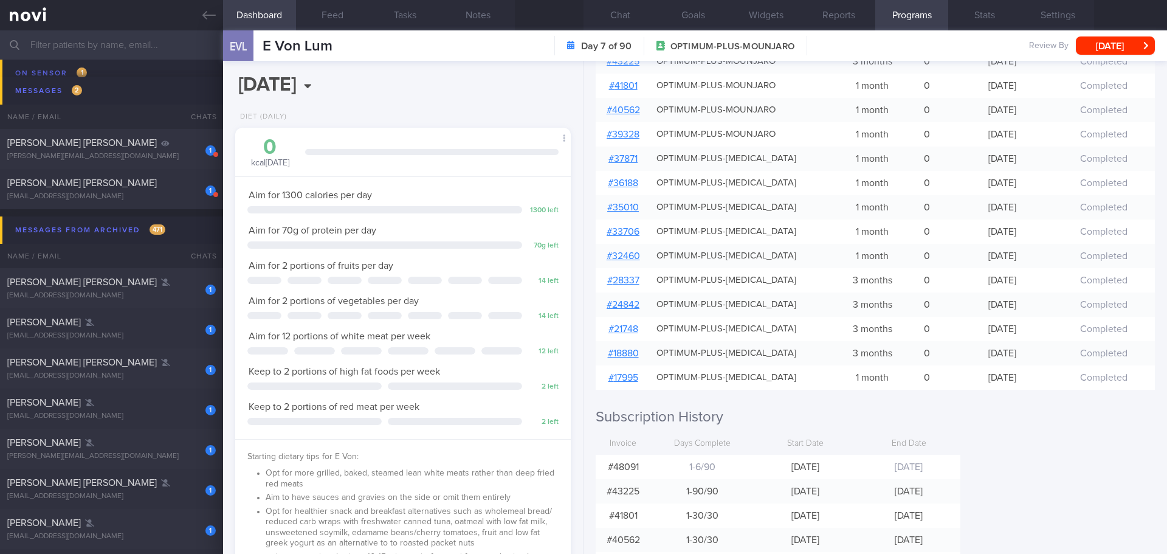
scroll to position [182, 0]
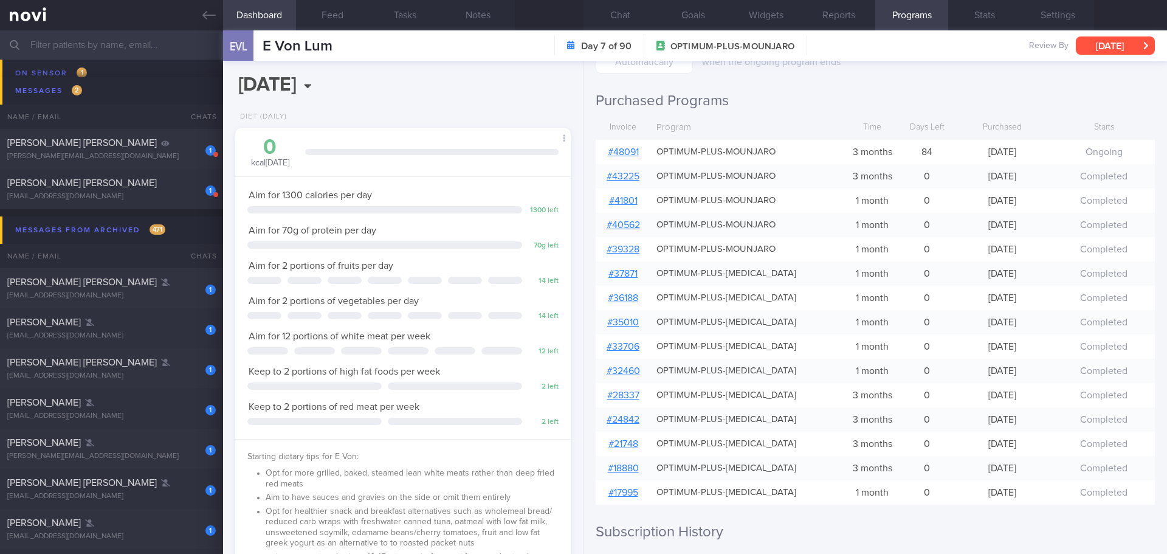
click at [1129, 47] on button "[DATE]" at bounding box center [1115, 45] width 79 height 18
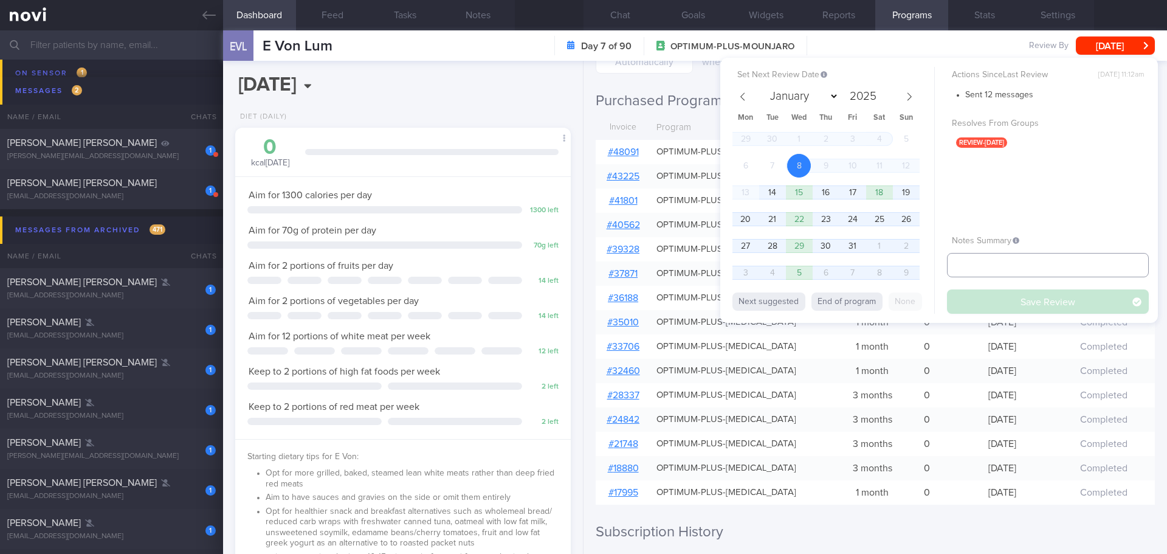
click at [1021, 261] on input "text" at bounding box center [1048, 265] width 202 height 24
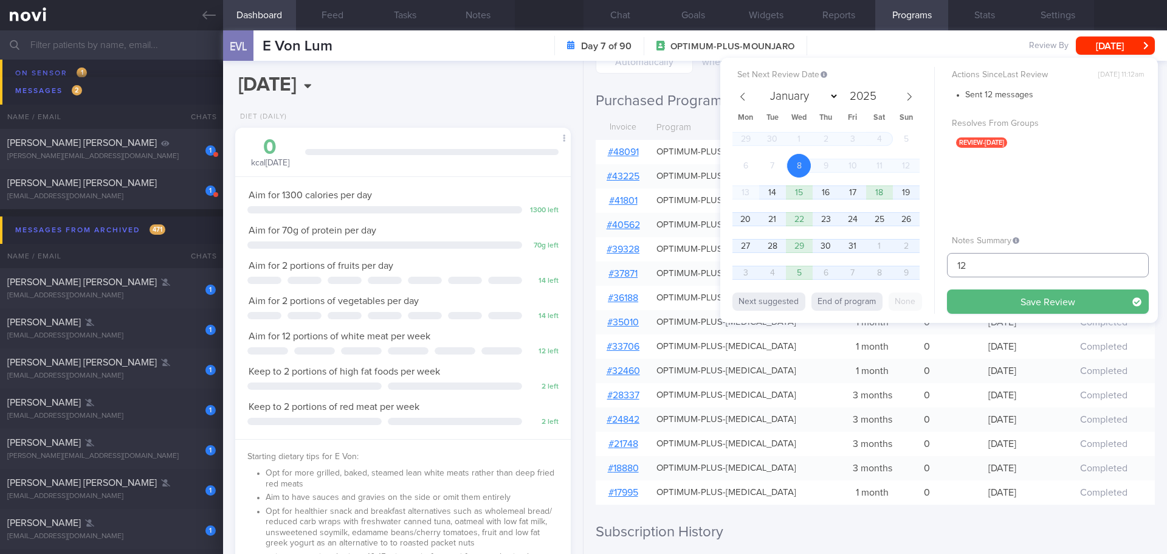
type input "1"
type input "[DATE]"
click at [1031, 295] on button "Save Review" at bounding box center [1048, 301] width 202 height 24
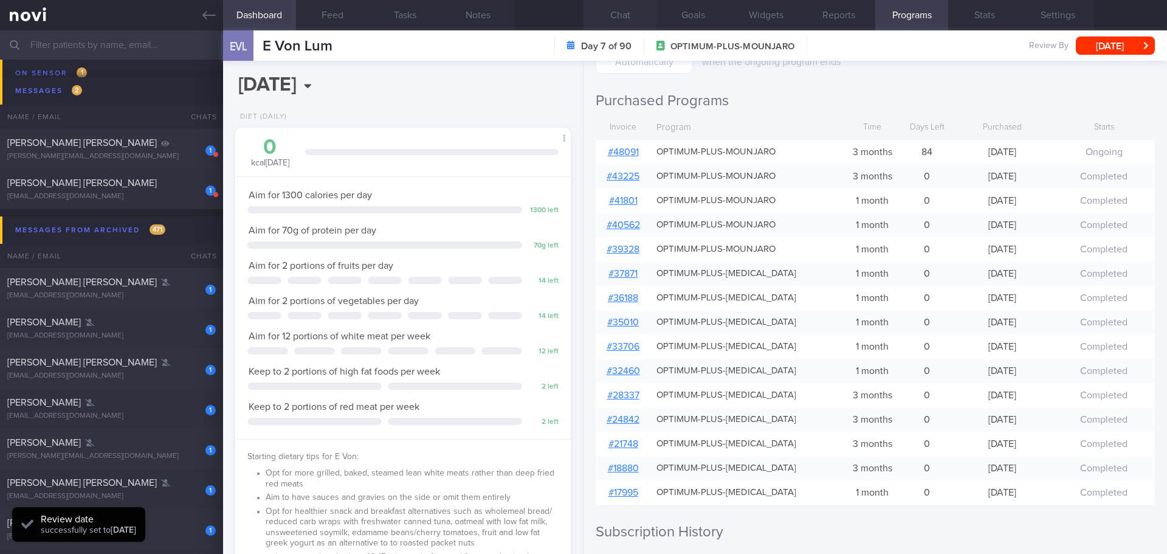
click at [621, 9] on button "Chat" at bounding box center [620, 15] width 73 height 30
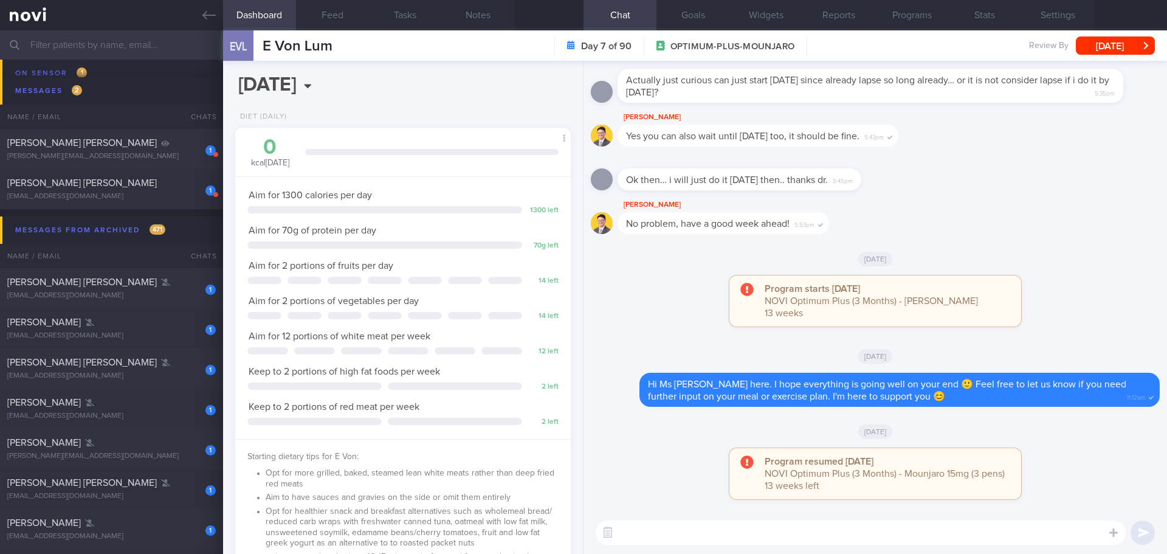
click at [687, 531] on textarea at bounding box center [861, 532] width 530 height 24
paste textarea "Hi We noticed there haven’t been any food or workout logs recently, and we’ve m…"
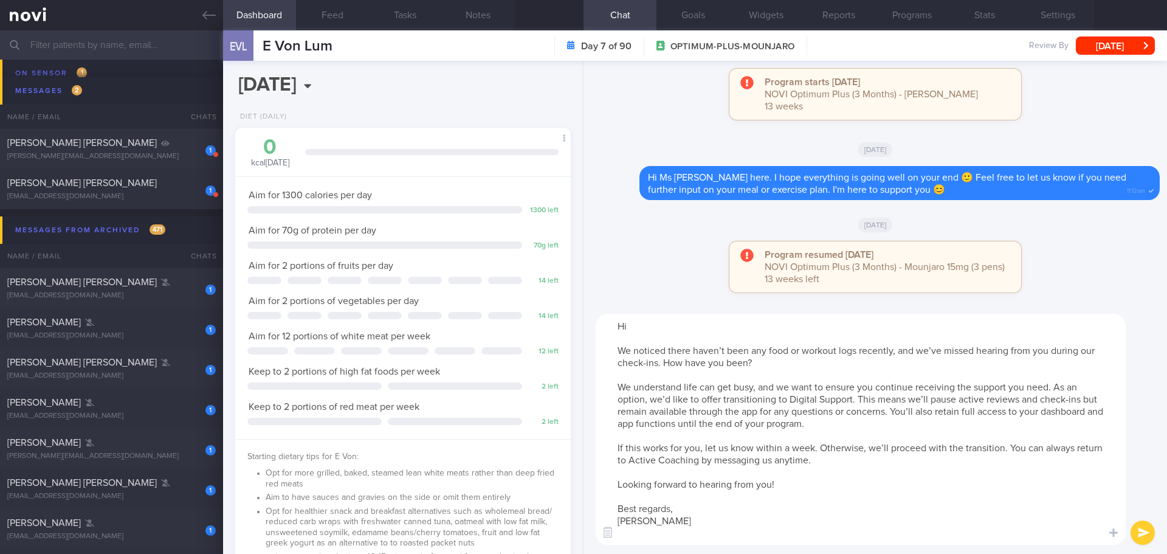
click at [650, 325] on textarea "Hi We noticed there haven’t been any food or workout logs recently, and we’ve m…" at bounding box center [861, 429] width 530 height 231
click at [716, 536] on textarea "Hi Ms [PERSON_NAME], We noticed there haven’t been any food or workout logs rec…" at bounding box center [861, 429] width 530 height 231
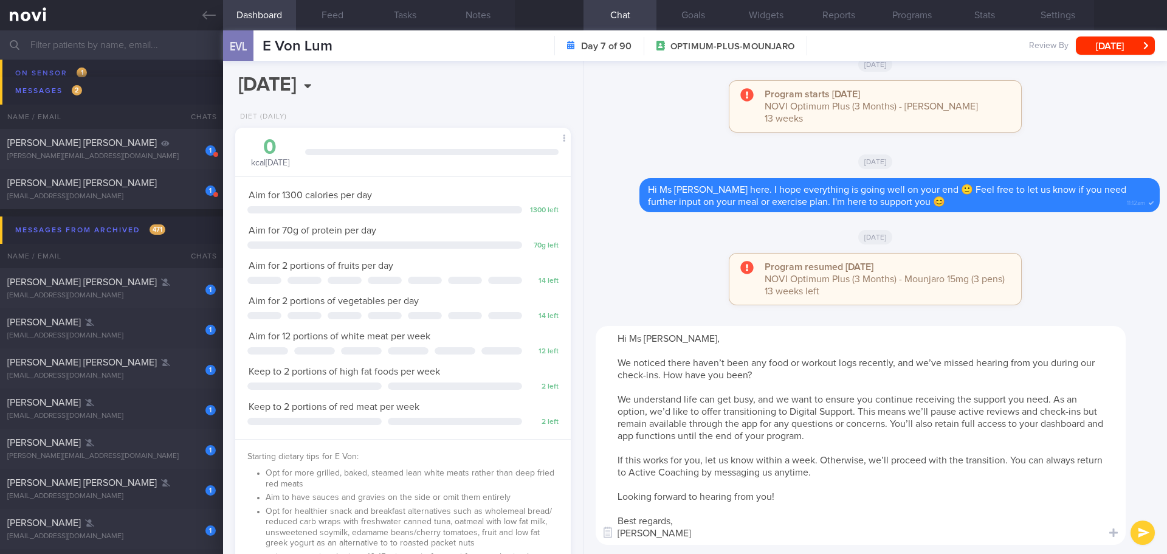
type textarea "Hi Ms [PERSON_NAME], We noticed there haven’t been any food or workout logs rec…"
click at [1146, 534] on button "submit" at bounding box center [1143, 532] width 24 height 24
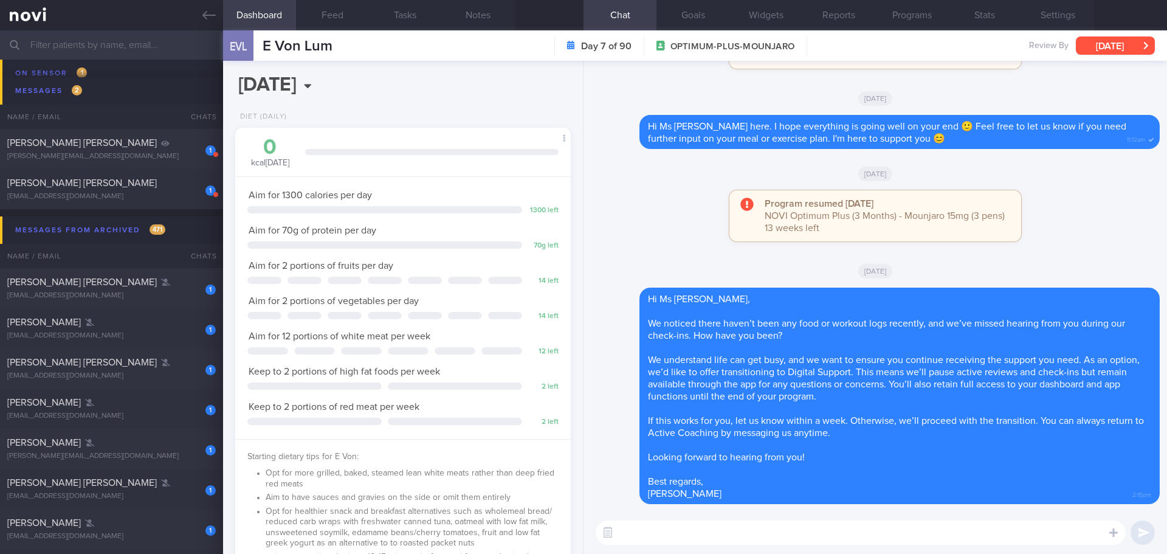
click at [1120, 38] on button "[DATE]" at bounding box center [1115, 45] width 79 height 18
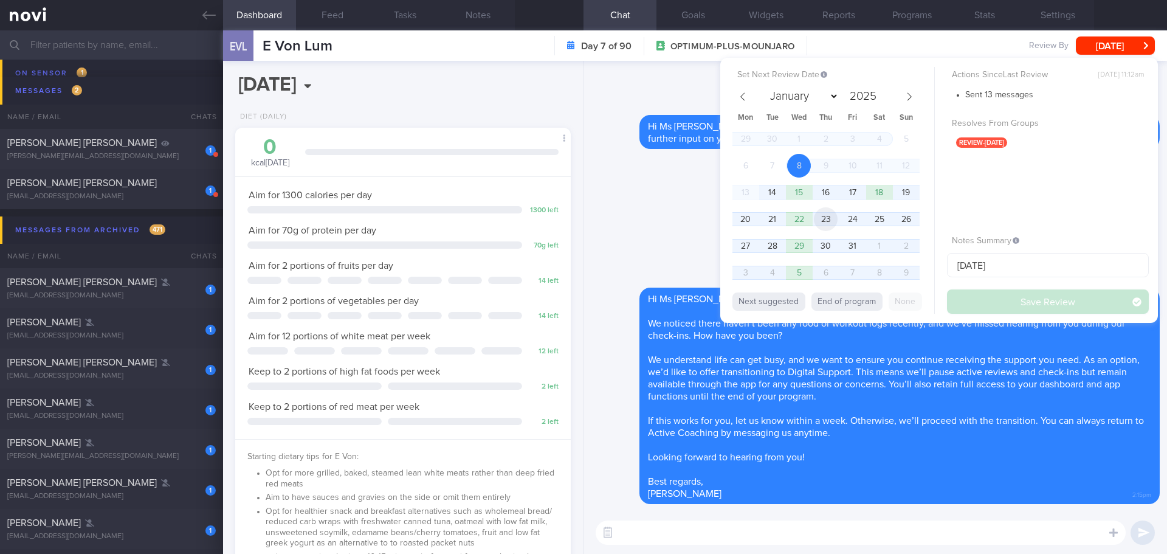
click at [820, 227] on span "23" at bounding box center [826, 219] width 24 height 24
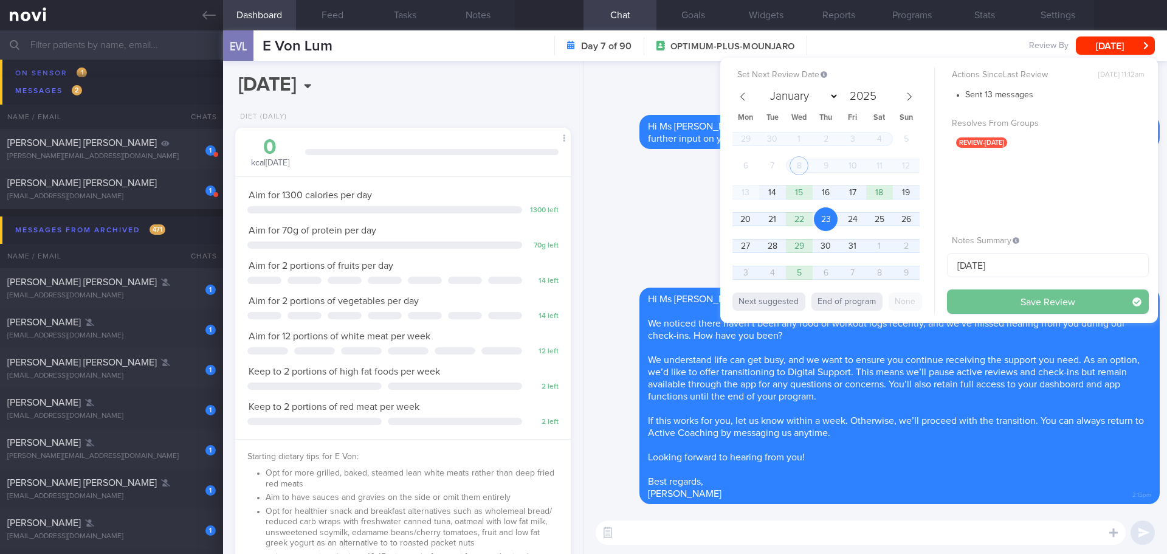
click at [1024, 296] on button "Save Review" at bounding box center [1048, 301] width 202 height 24
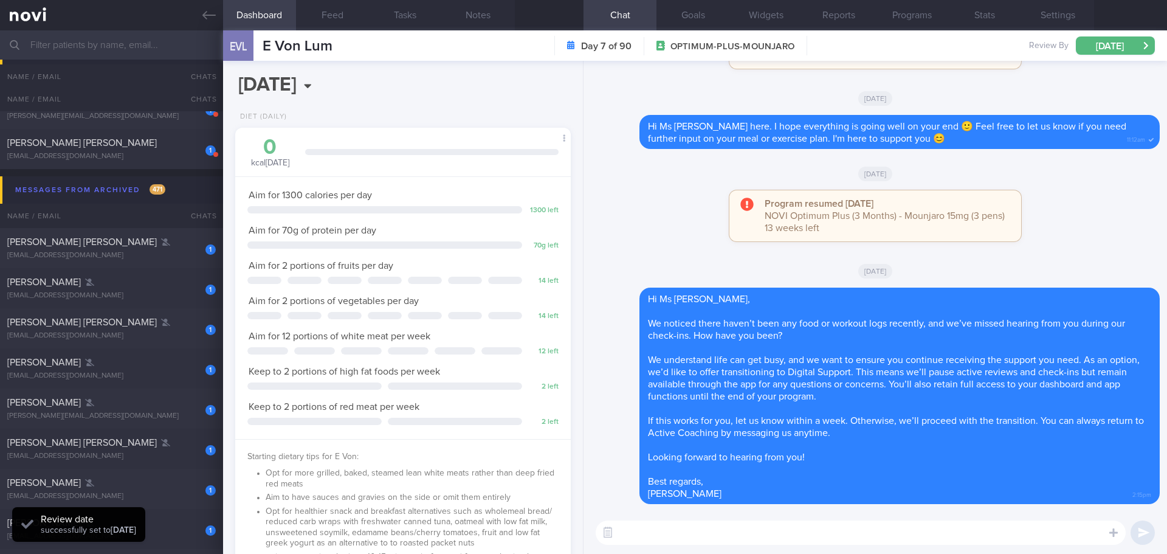
scroll to position [6079, 0]
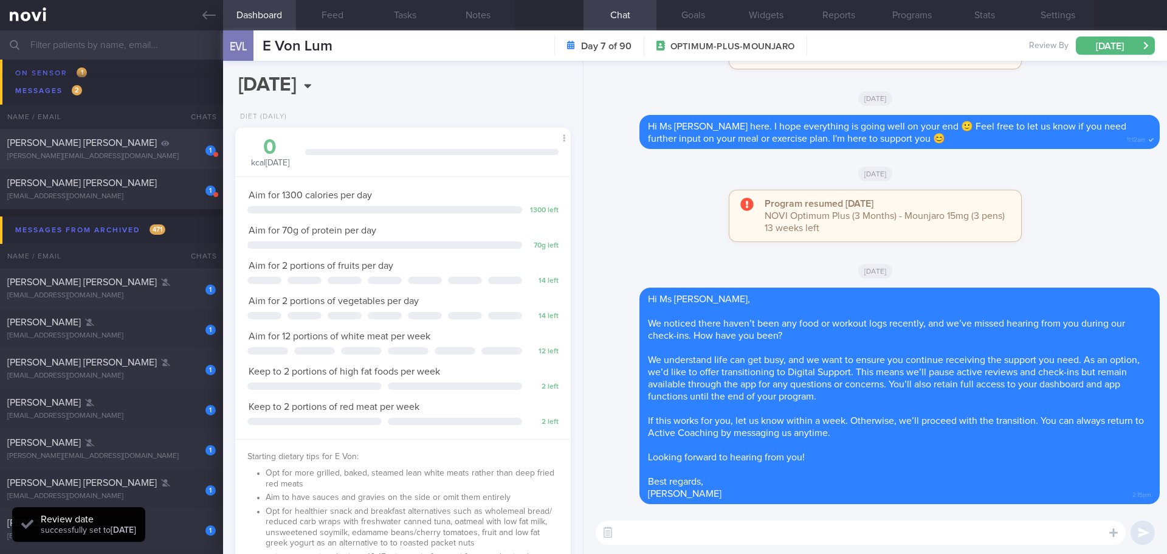
click at [141, 134] on div "1 [PERSON_NAME] MICHAEL [EMAIL_ADDRESS][DOMAIN_NAME] [DATE] OPTIMUM-PLUS-[MEDIC…" at bounding box center [583, 149] width 1167 height 40
type input "check appt"
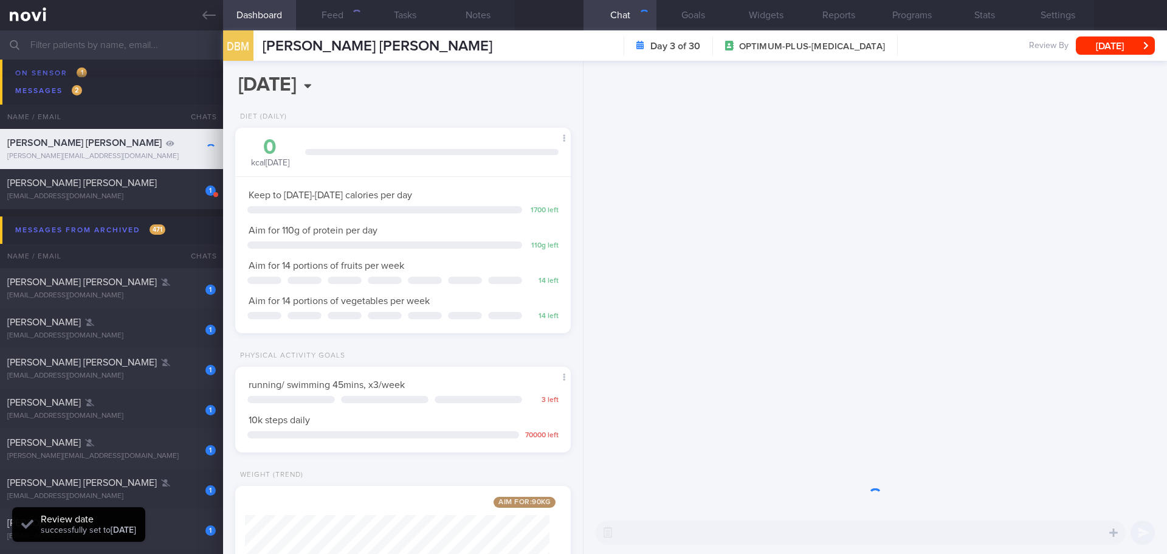
scroll to position [170, 305]
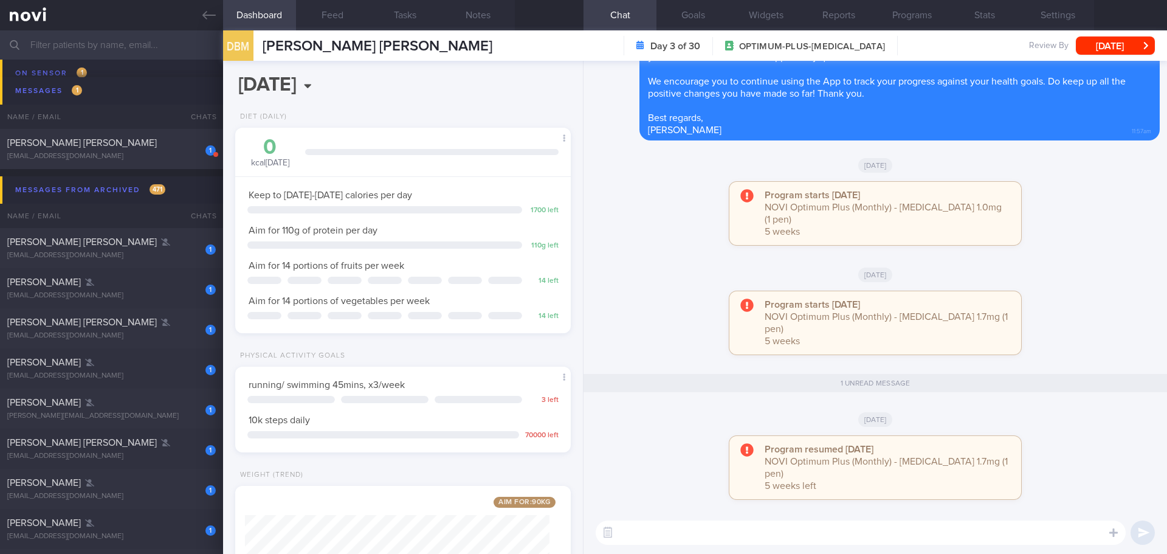
click at [689, 367] on div "Program starts [DATE] NOVI Optimum Plus (Monthly) - [MEDICAL_DATA] 1.7mg (1 pen…" at bounding box center [875, 328] width 569 height 75
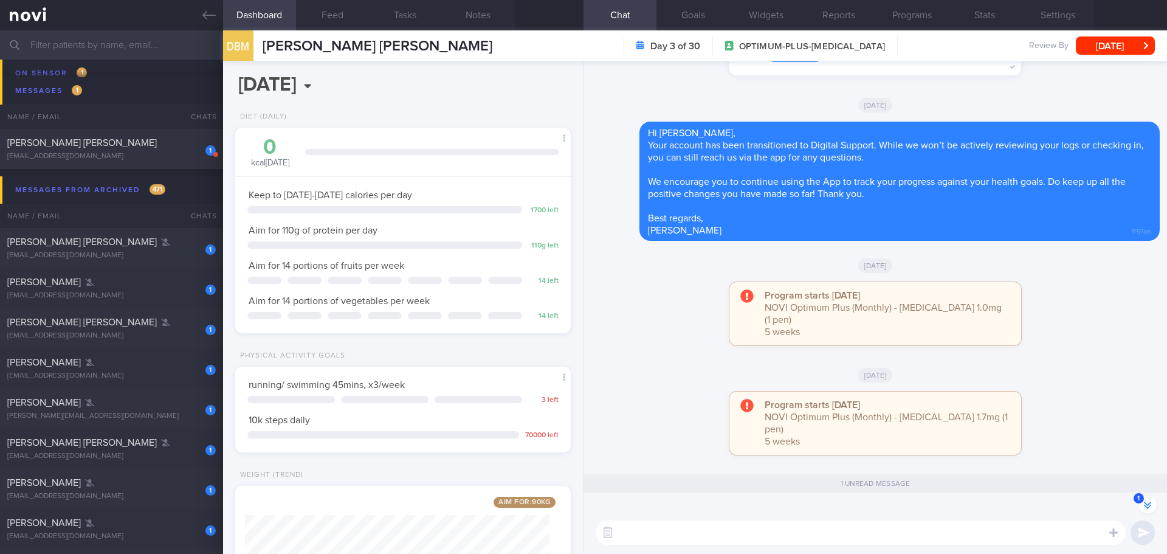
scroll to position [-122, 0]
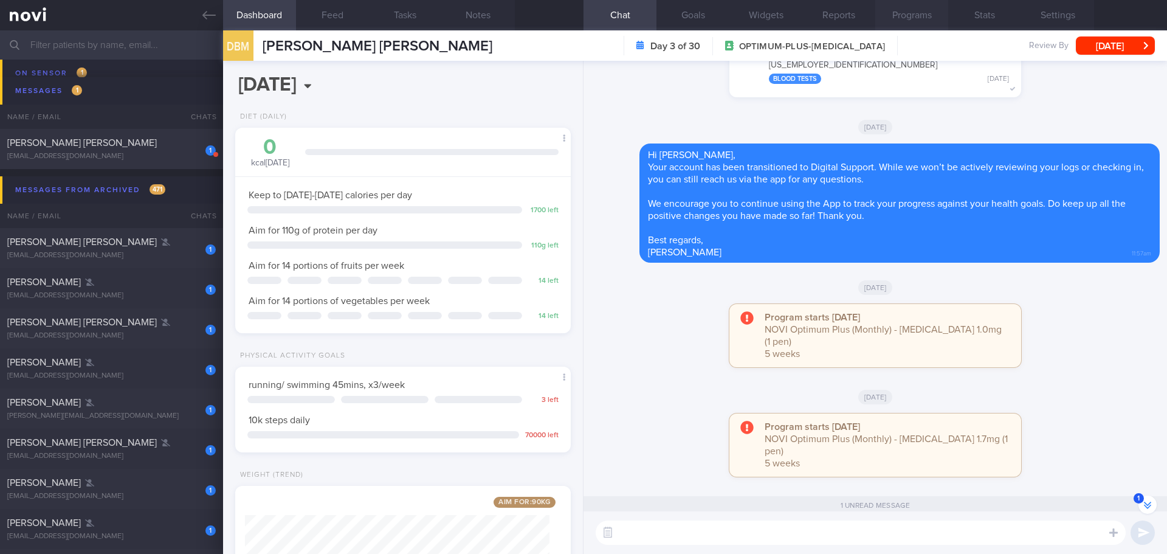
click at [931, 17] on button "Programs" at bounding box center [911, 15] width 73 height 30
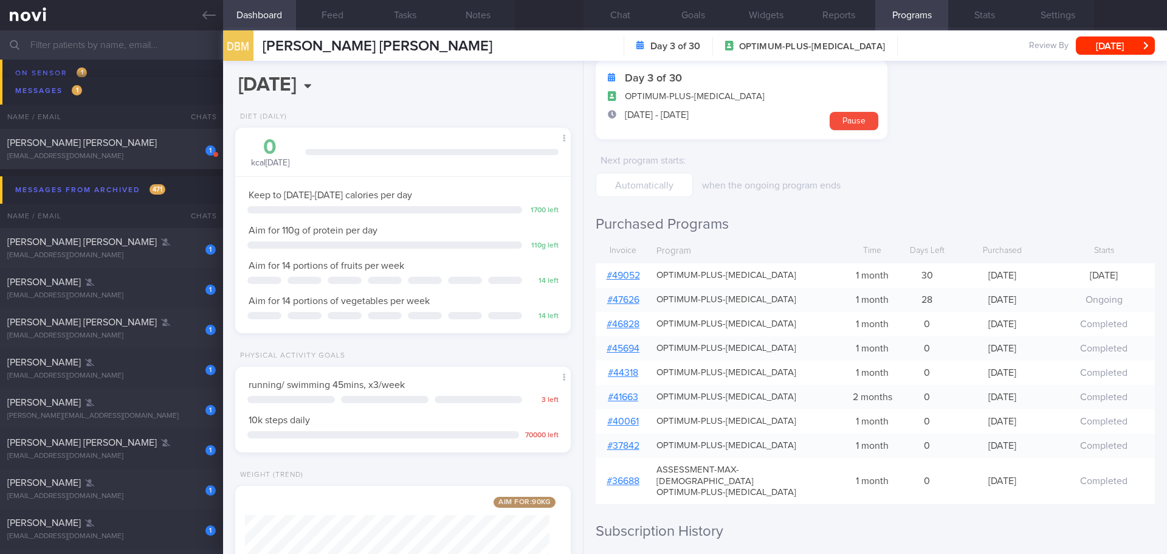
scroll to position [45, 0]
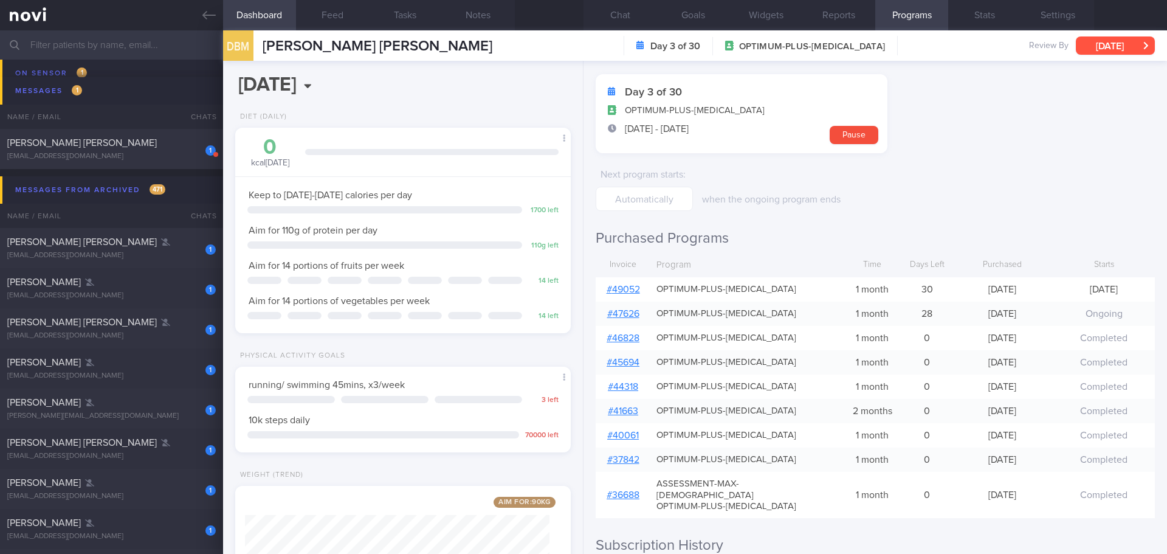
drag, startPoint x: 1116, startPoint y: 40, endPoint x: 1112, endPoint y: 46, distance: 6.6
click at [1116, 40] on button "[DATE]" at bounding box center [1115, 45] width 79 height 18
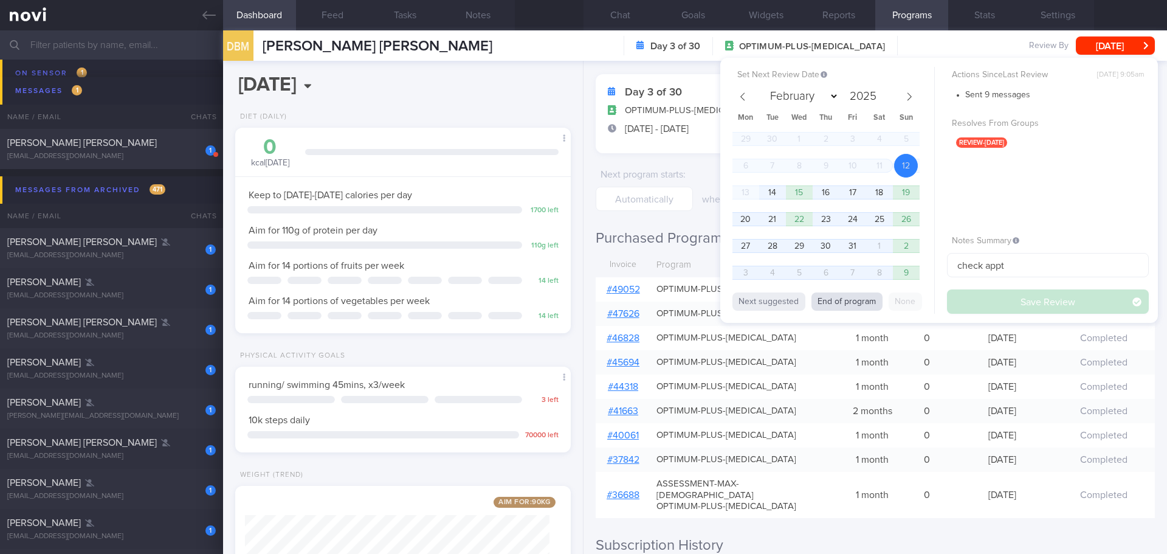
click at [844, 295] on button "End of program" at bounding box center [846, 301] width 71 height 18
select select "10"
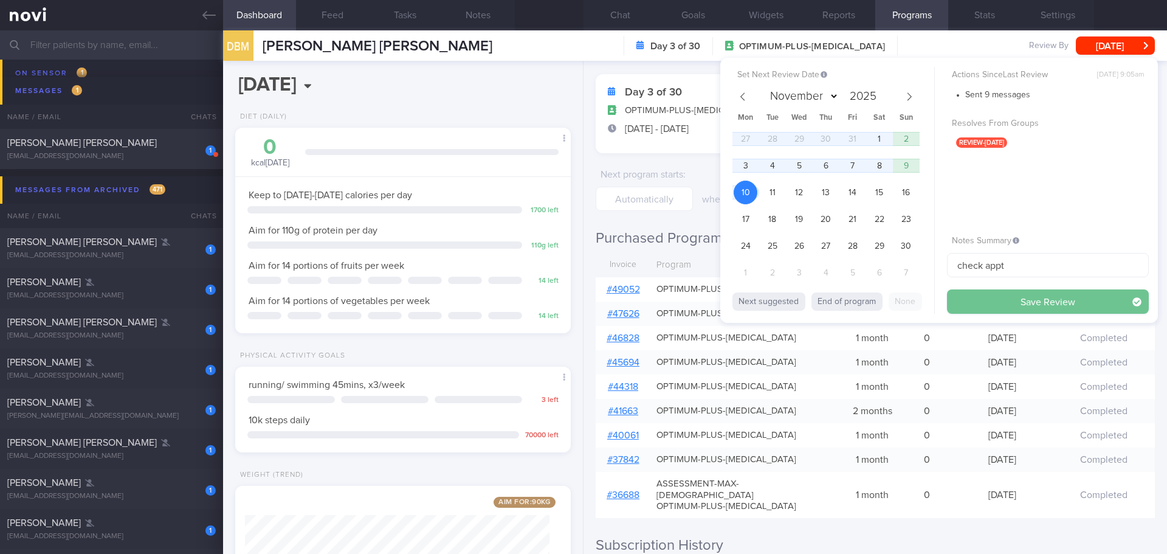
click at [964, 297] on button "Save Review" at bounding box center [1048, 301] width 202 height 24
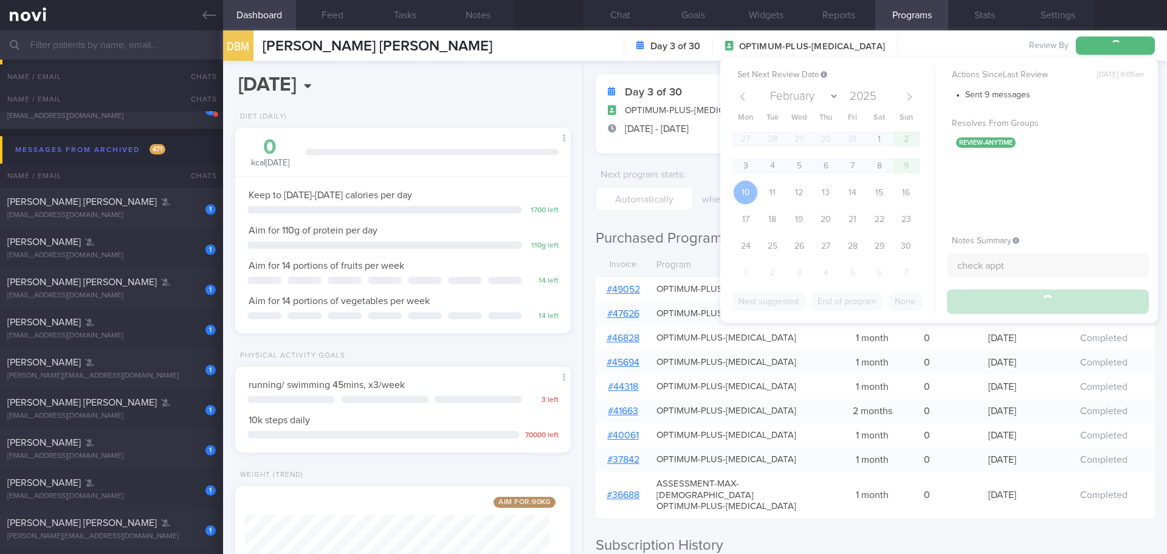
scroll to position [6039, 0]
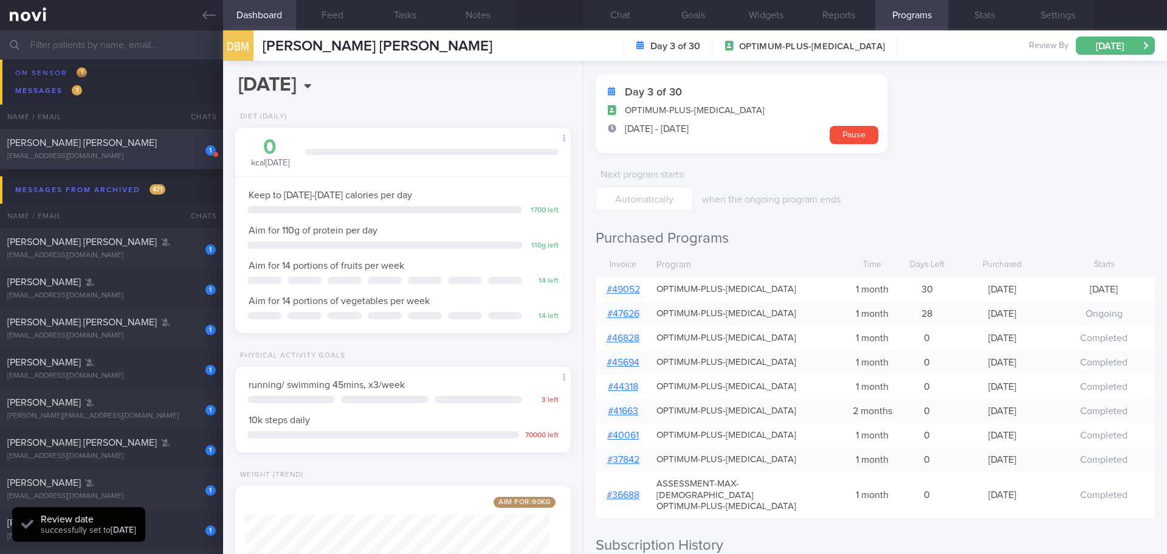
click at [138, 141] on span "[PERSON_NAME] [PERSON_NAME]" at bounding box center [82, 143] width 150 height 10
select select "9"
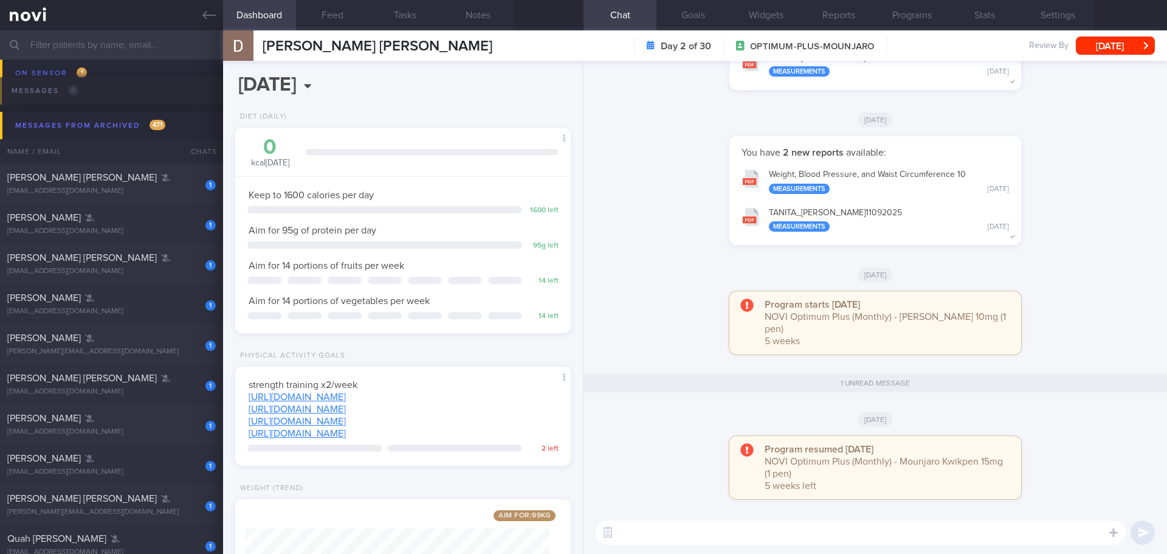
drag, startPoint x: 1110, startPoint y: 47, endPoint x: 1104, endPoint y: 66, distance: 20.0
click at [1110, 47] on button "[DATE]" at bounding box center [1115, 45] width 79 height 18
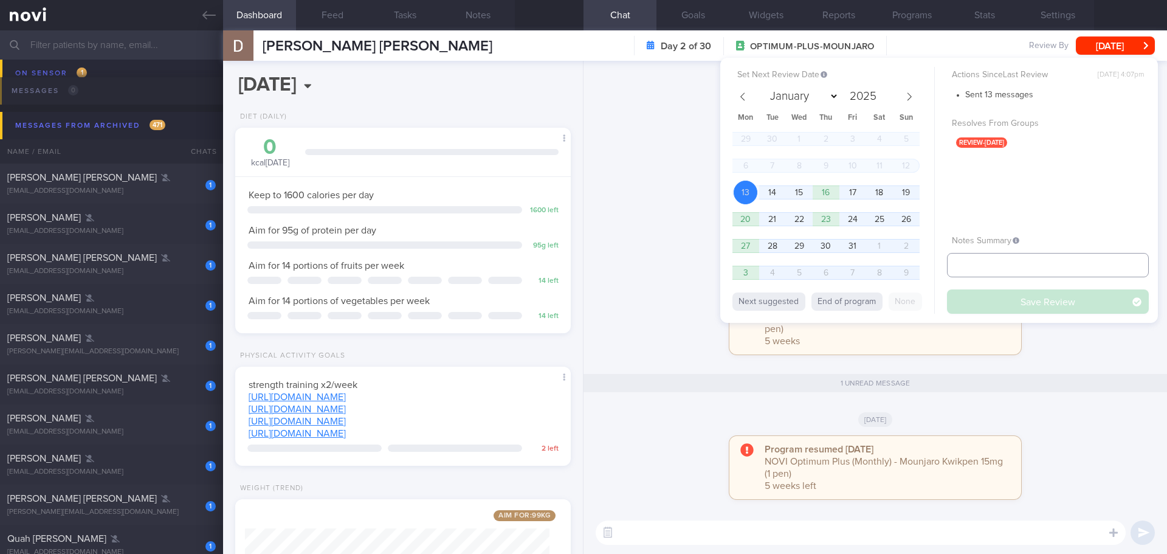
click at [1014, 262] on input "text" at bounding box center [1048, 265] width 202 height 24
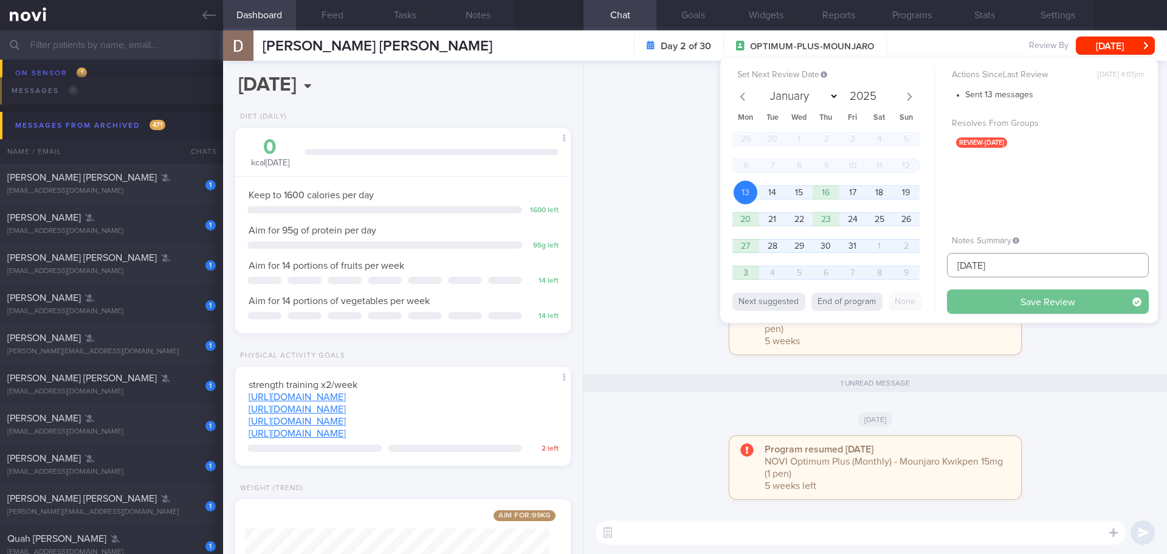
type input "[DATE]"
click at [1020, 299] on button "Save Review" at bounding box center [1048, 301] width 202 height 24
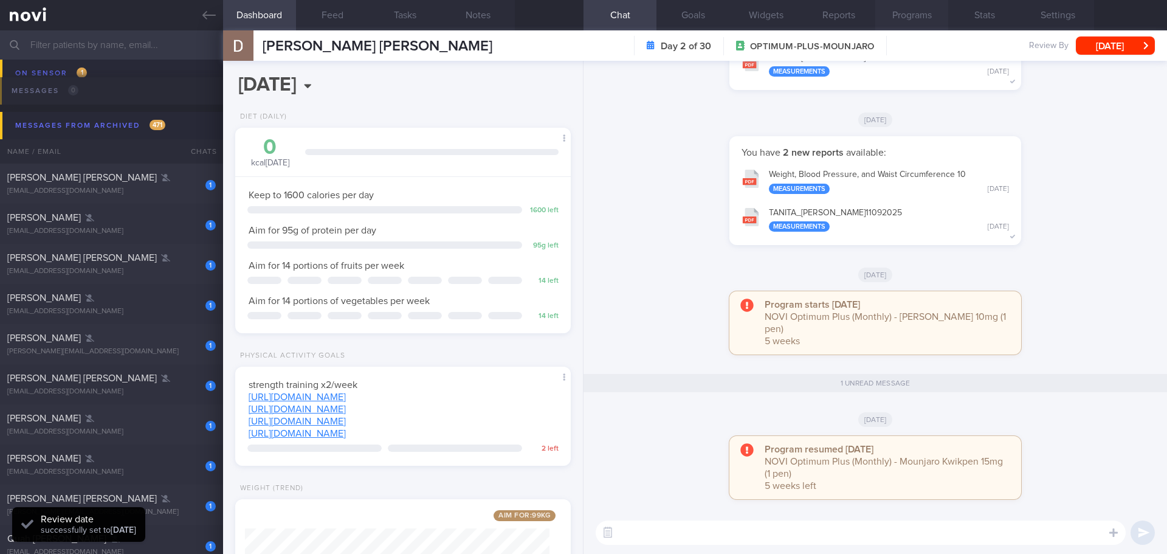
click at [909, 9] on button "Programs" at bounding box center [911, 15] width 73 height 30
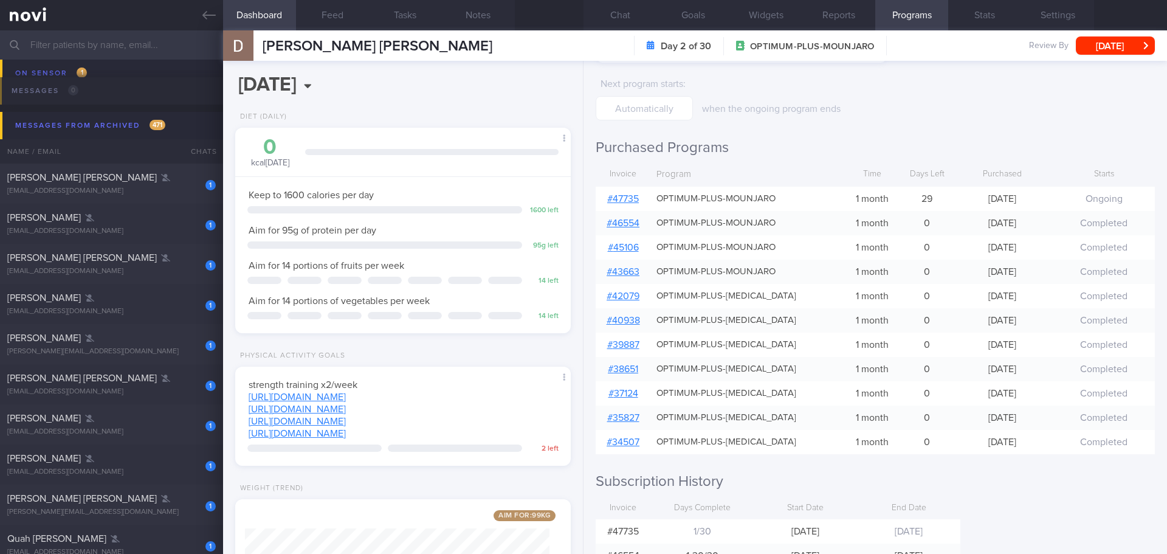
scroll to position [122, 0]
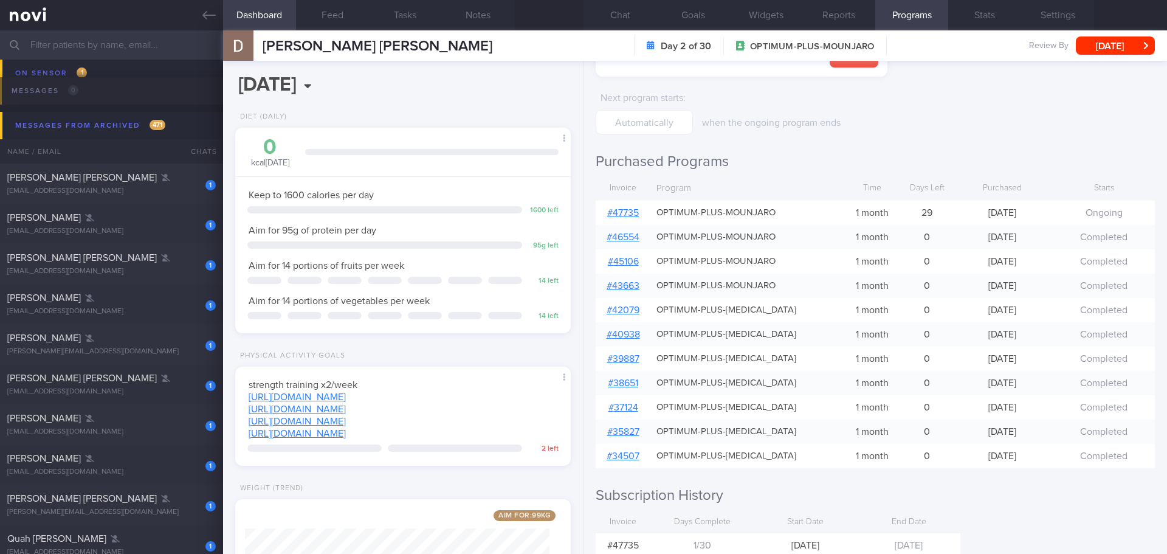
click at [633, 210] on link "# 47735" at bounding box center [623, 213] width 32 height 10
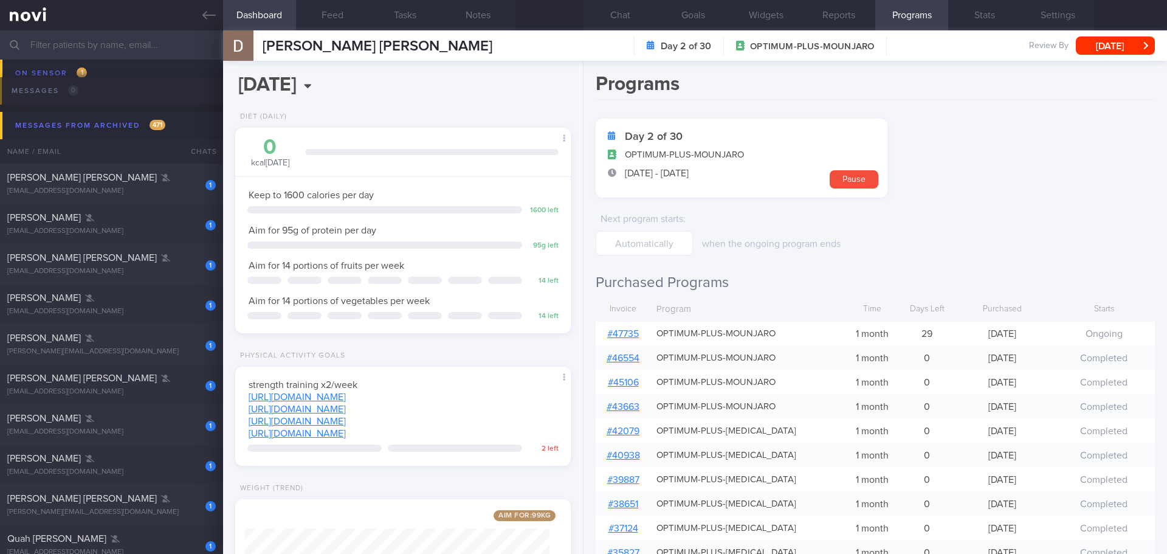
scroll to position [0, 0]
click at [1126, 43] on button "[DATE]" at bounding box center [1115, 45] width 79 height 18
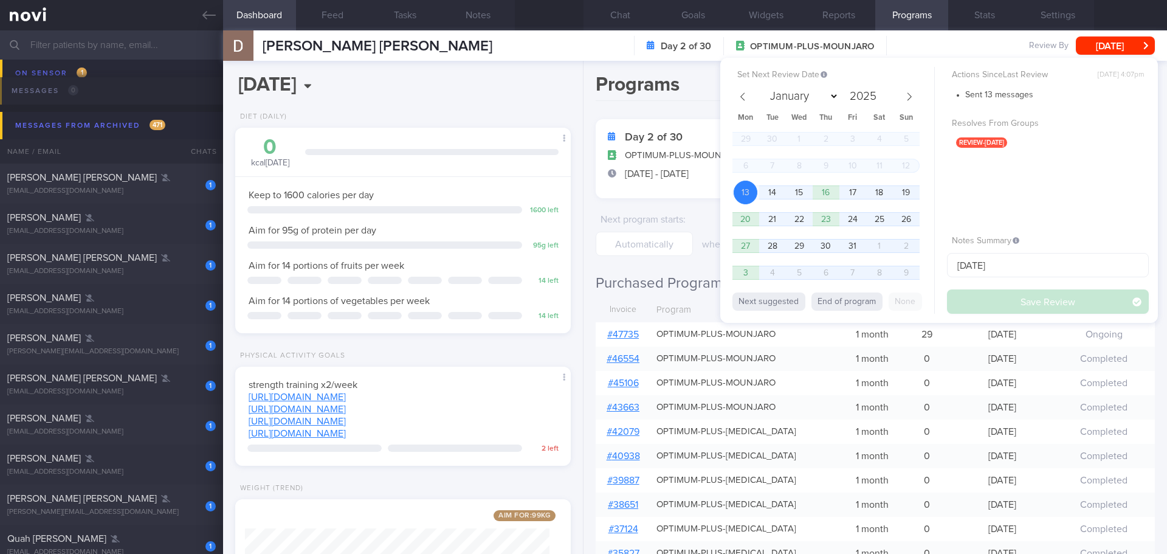
click at [607, 266] on div "Programs Day 2 of 30 OPTIMUM-PLUS-MOUNJARO [DATE] - [DATE] Pause Next program s…" at bounding box center [876, 307] width 584 height 493
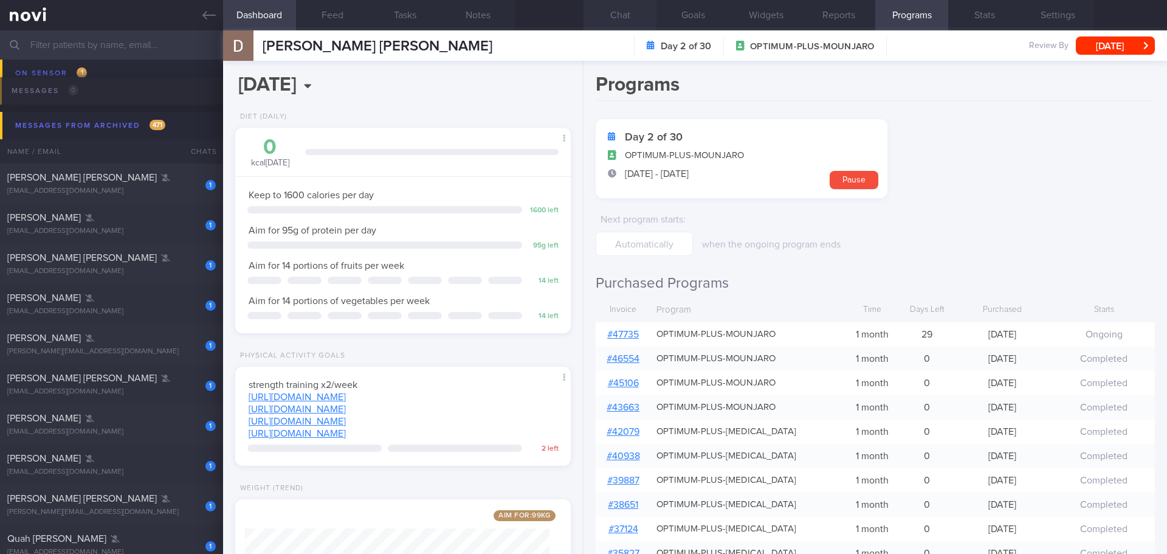
click at [631, 18] on button "Chat" at bounding box center [620, 15] width 73 height 30
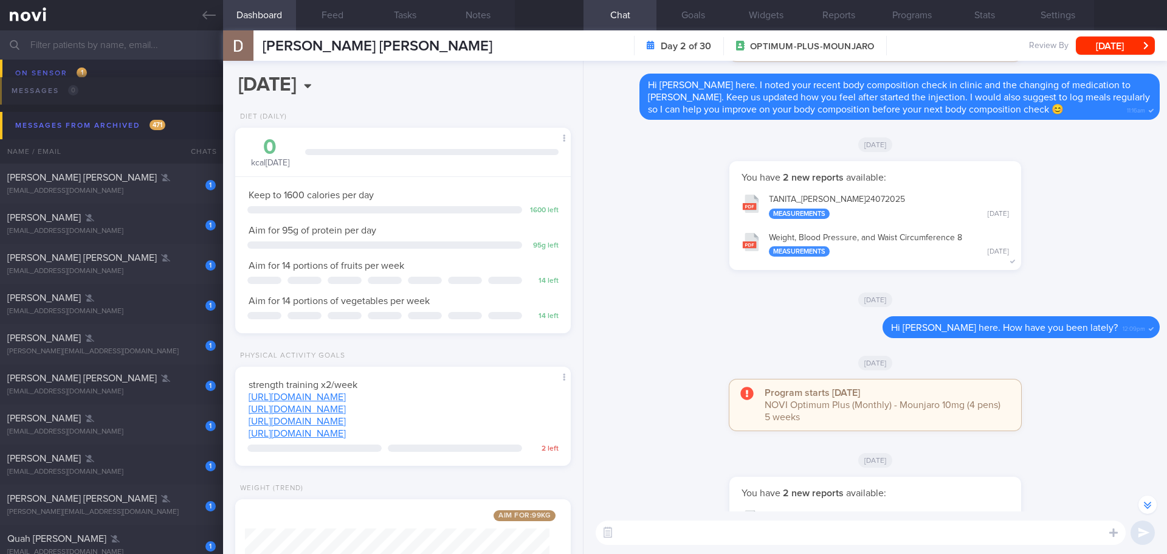
scroll to position [-486, 0]
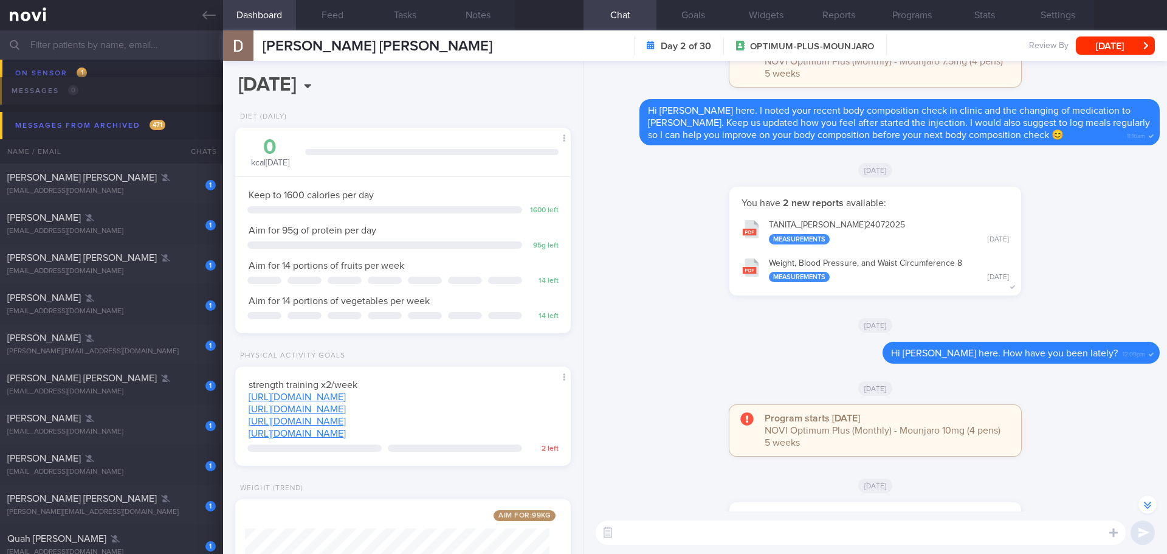
click at [724, 529] on textarea at bounding box center [861, 532] width 530 height 24
paste textarea "Hi We noticed there haven’t been any food or workout logs recently, and we’ve m…"
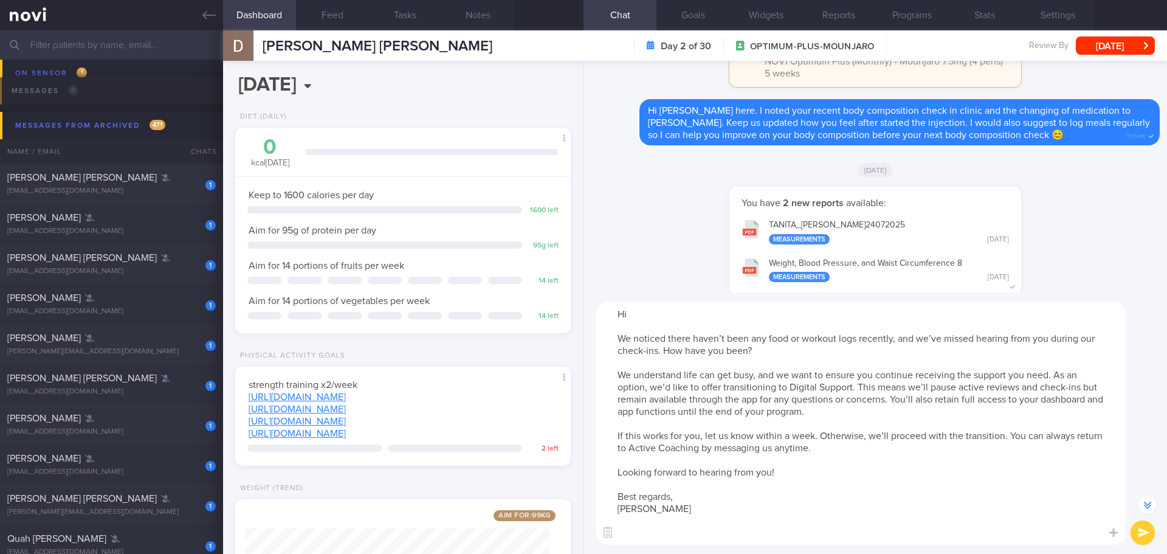
click at [664, 323] on textarea "Hi We noticed there haven’t been any food or workout logs recently, and we’ve m…" at bounding box center [861, 422] width 530 height 243
click at [669, 317] on textarea "Hi [PERSON_NAME], We noticed there haven’t been any food or workout logs recent…" at bounding box center [861, 422] width 530 height 243
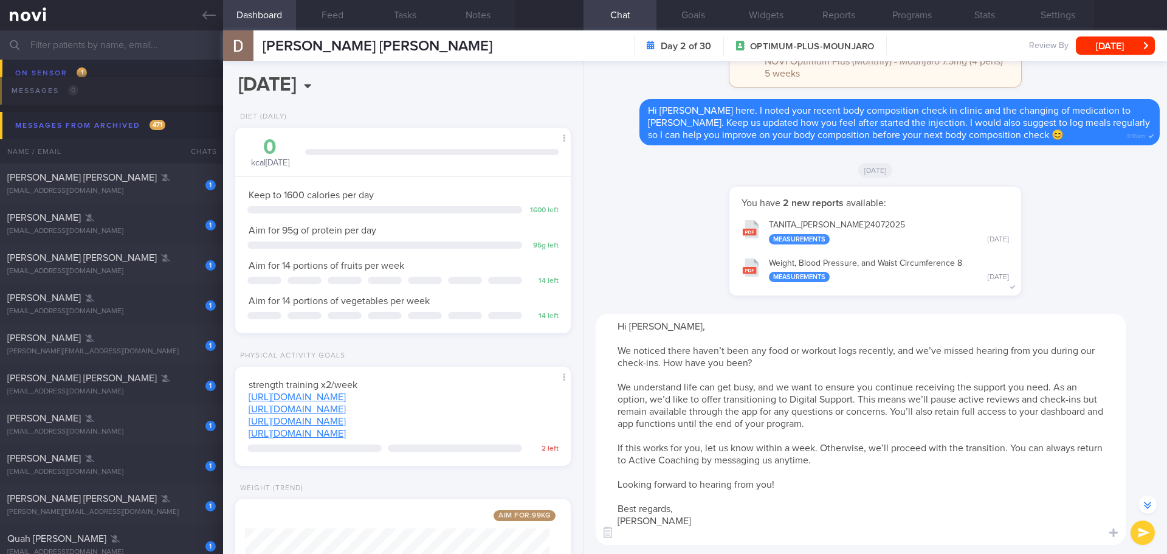
click at [682, 535] on textarea "Hi [PERSON_NAME], We noticed there haven’t been any food or workout logs recent…" at bounding box center [861, 429] width 530 height 231
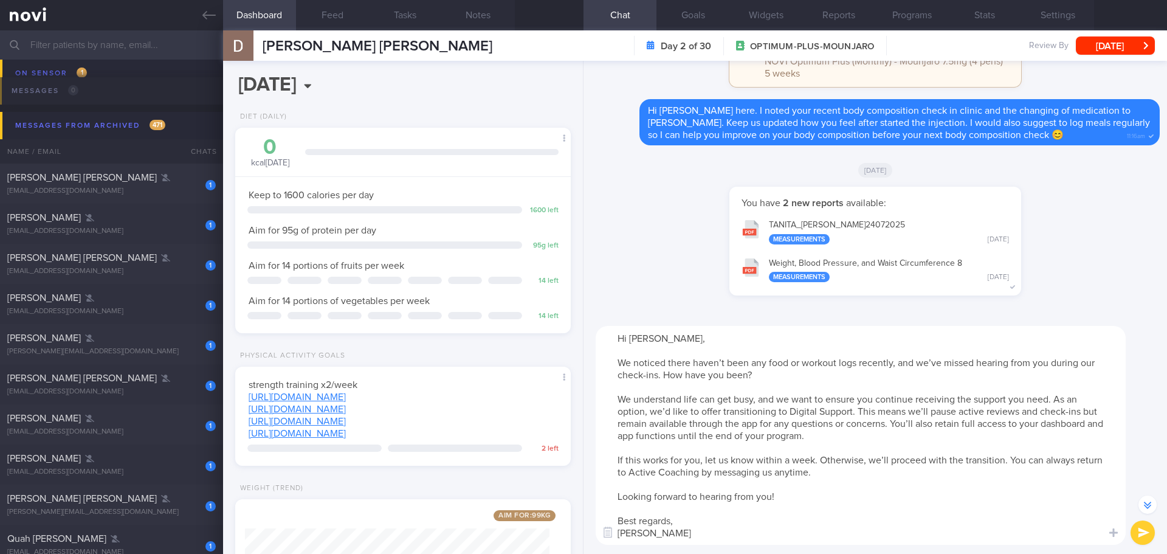
type textarea "Hi [PERSON_NAME], We noticed there haven’t been any food or workout logs recent…"
click at [1145, 534] on button "submit" at bounding box center [1143, 532] width 24 height 24
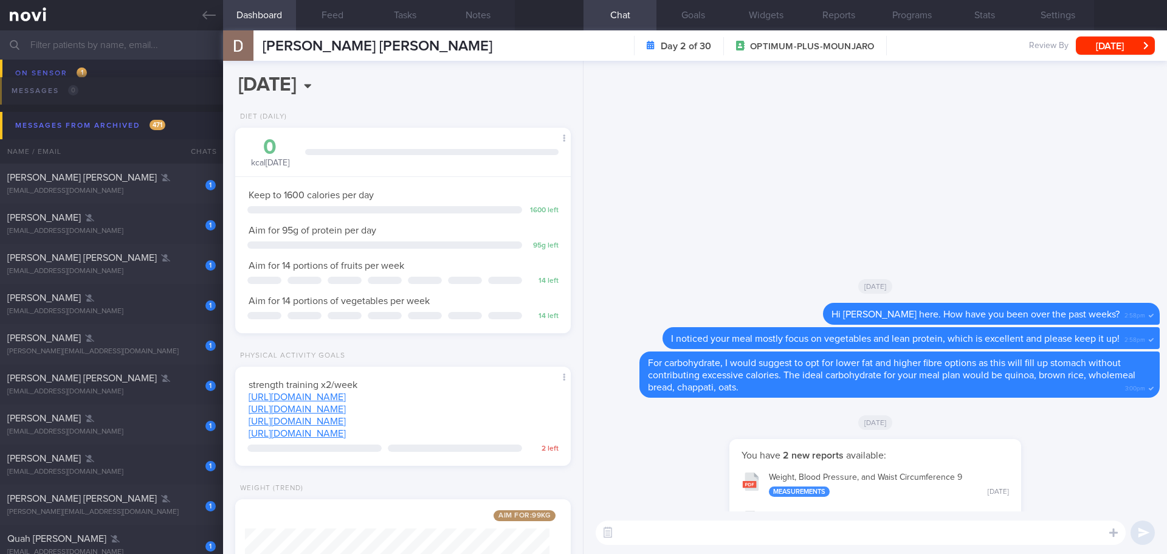
scroll to position [0, 0]
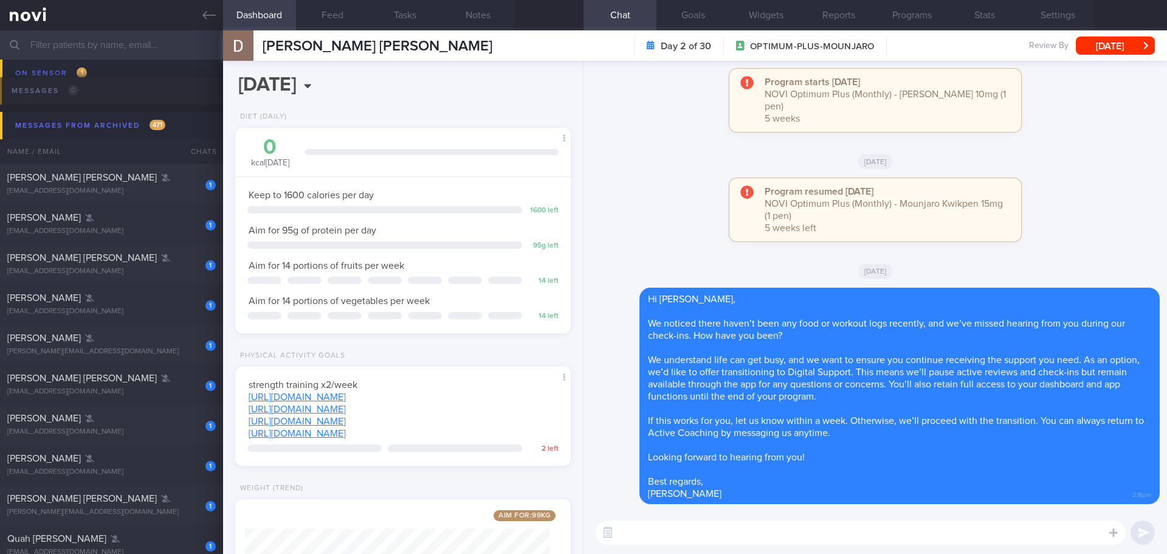
click at [1087, 146] on div "[DATE]" at bounding box center [875, 161] width 569 height 34
click at [1120, 208] on div "Program resumed [DATE] NOVI Optimum Plus (Monthly) - [PERSON_NAME] 15mg (1 pen)…" at bounding box center [875, 215] width 569 height 75
click at [1107, 51] on button "[DATE]" at bounding box center [1115, 45] width 79 height 18
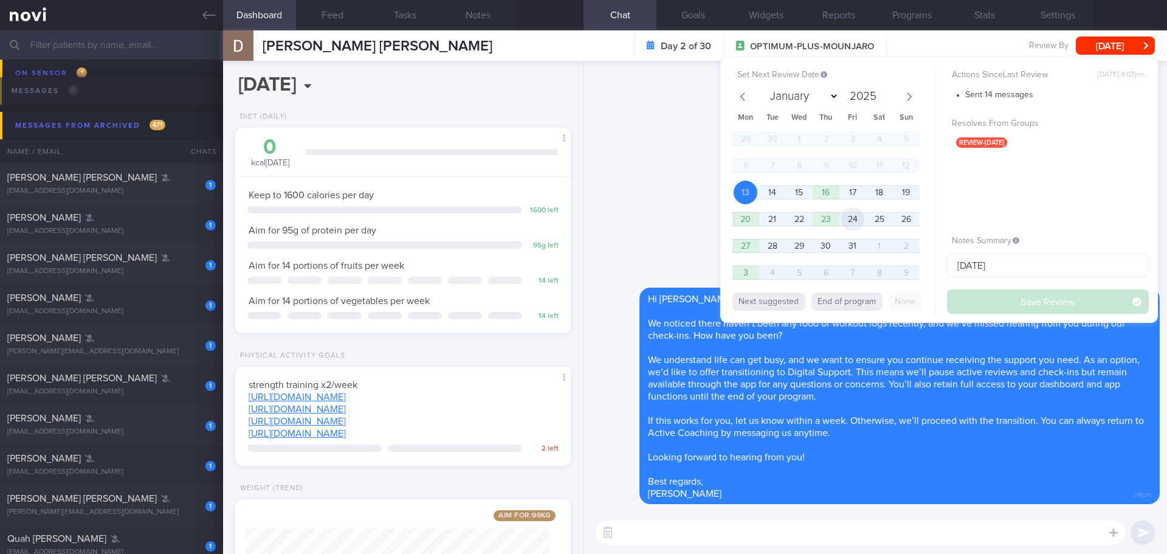
click at [847, 224] on span "24" at bounding box center [853, 219] width 24 height 24
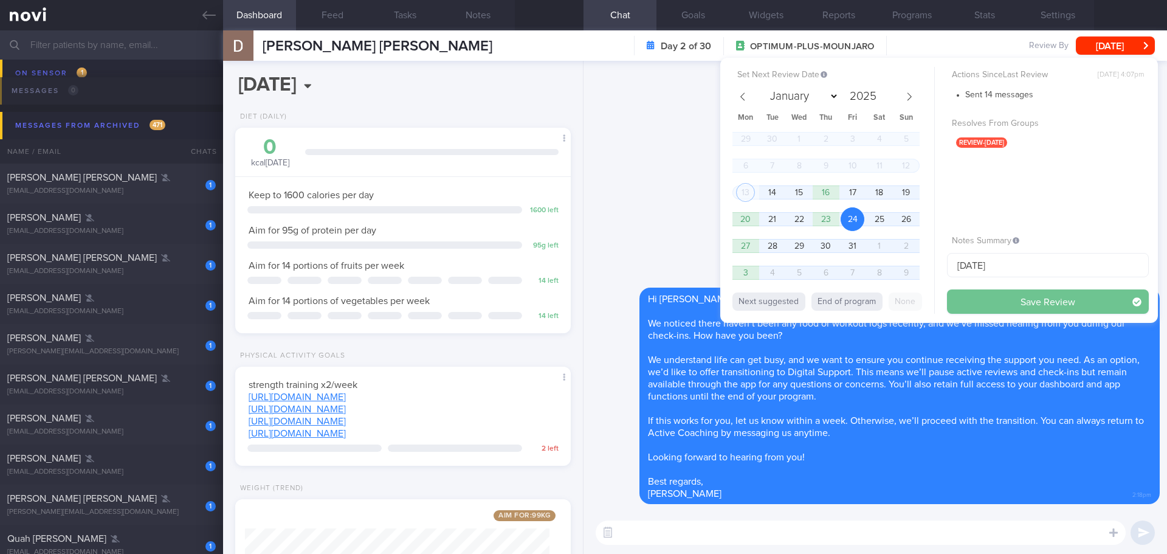
click at [1025, 306] on button "Save Review" at bounding box center [1048, 301] width 202 height 24
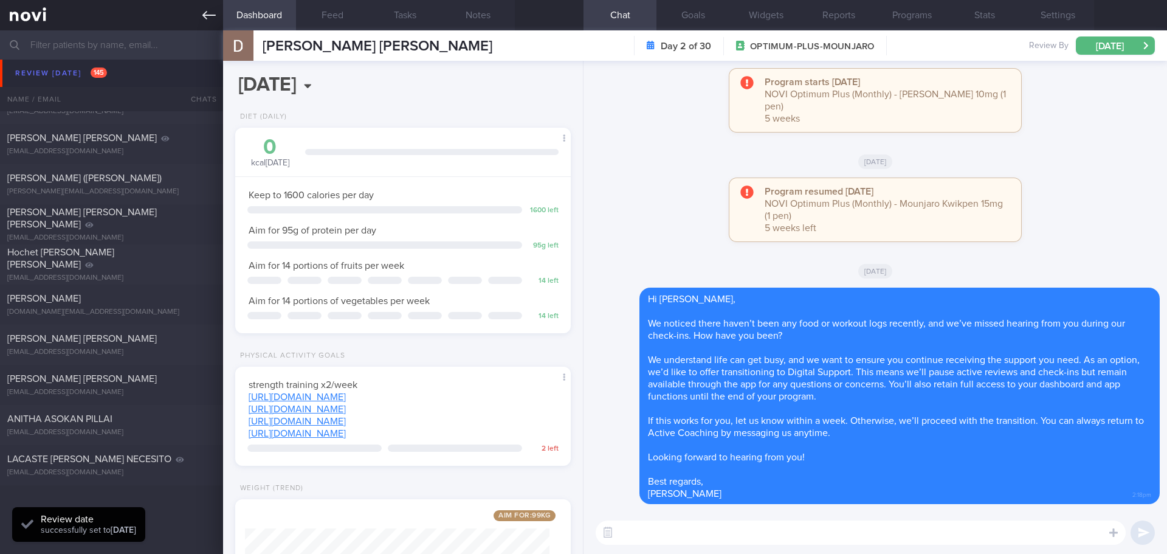
scroll to position [4339, 0]
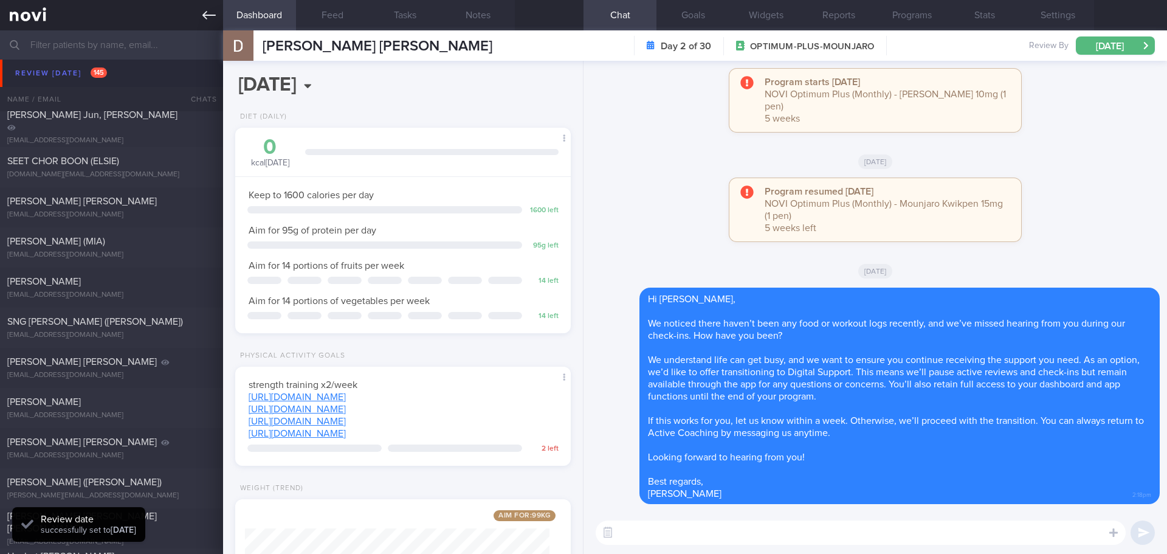
click at [196, 6] on link at bounding box center [111, 15] width 223 height 30
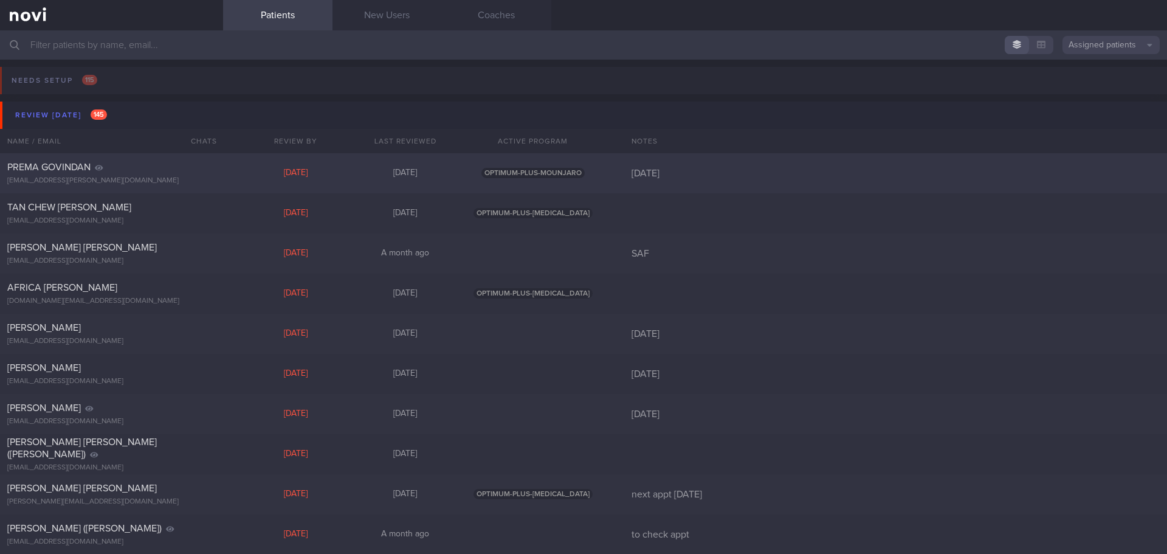
click at [136, 159] on div "[PERSON_NAME] [EMAIL_ADDRESS][PERSON_NAME][DOMAIN_NAME] [DATE] [DATE] OPTIMUM-P…" at bounding box center [583, 173] width 1167 height 40
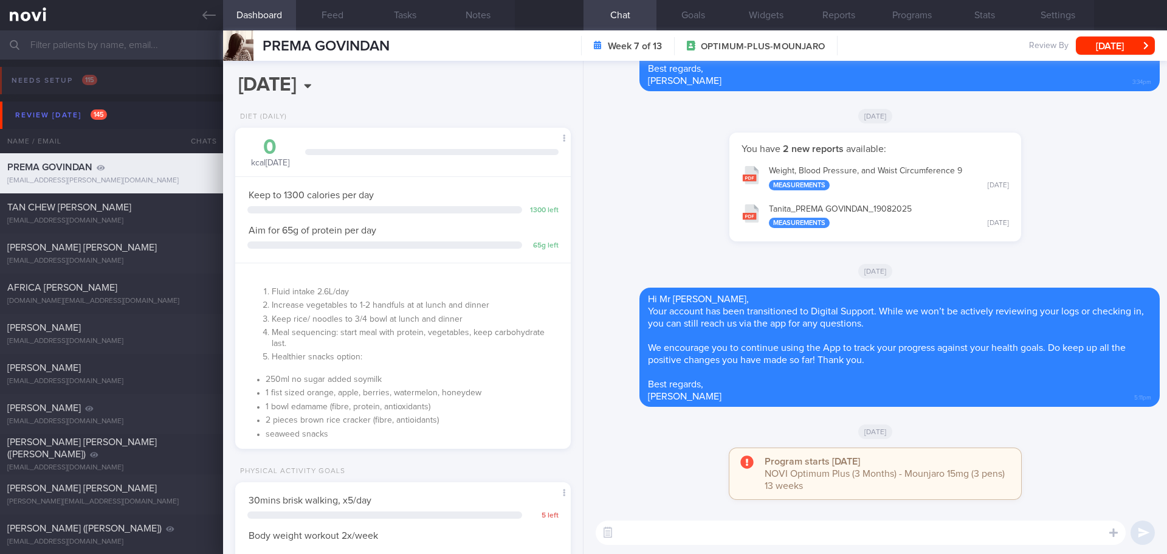
scroll to position [170, 305]
click at [1117, 44] on button "[DATE]" at bounding box center [1115, 45] width 79 height 18
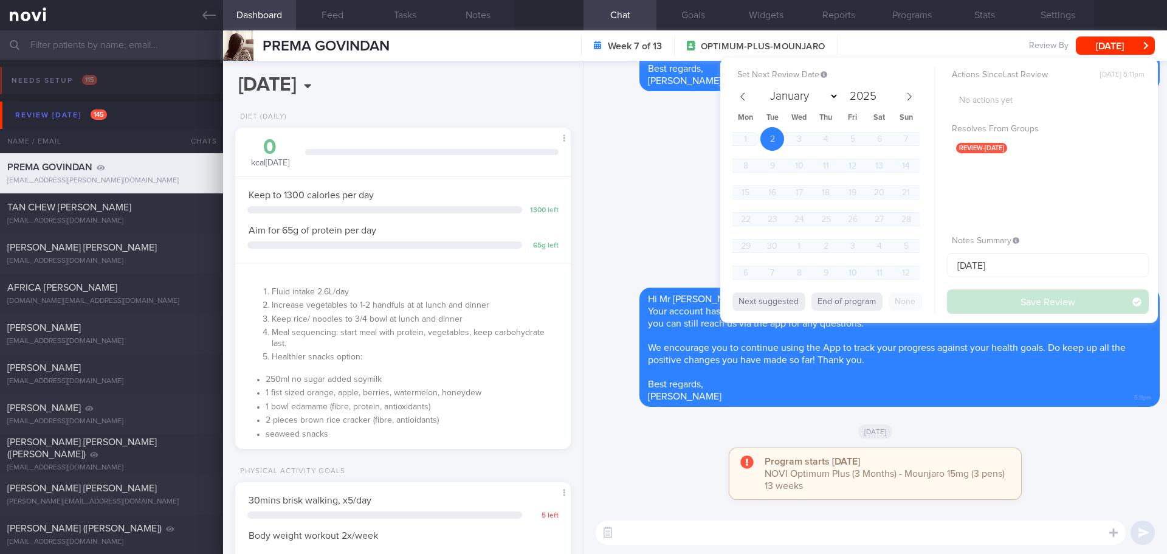
click at [1062, 177] on div "No actions yet Resolves From Groups review-[DATE]" at bounding box center [1048, 155] width 202 height 137
click at [859, 299] on button "End of program" at bounding box center [846, 301] width 71 height 18
select select "10"
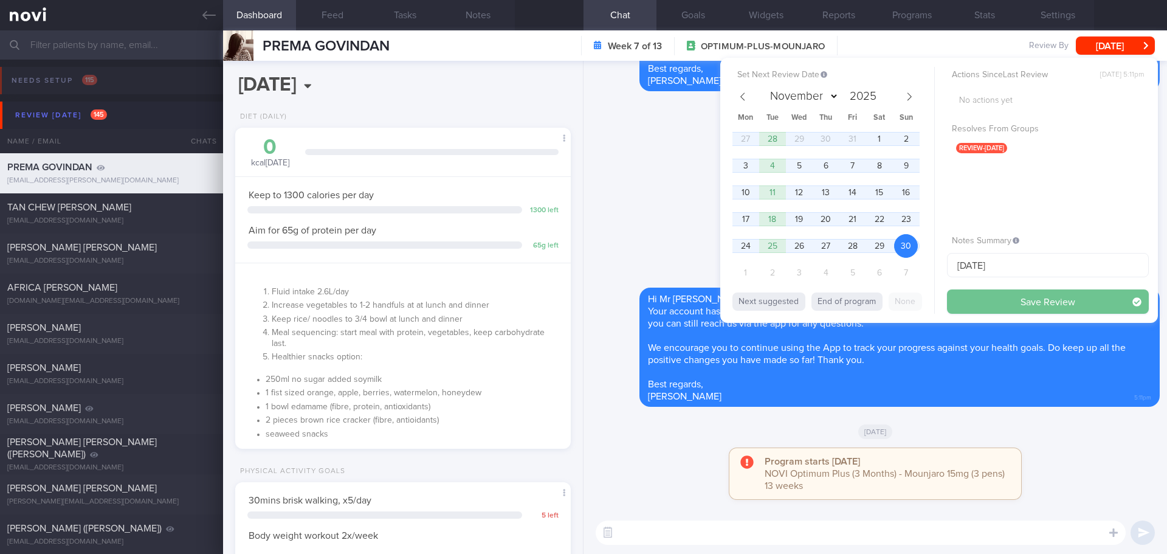
click at [983, 299] on button "Save Review" at bounding box center [1048, 301] width 202 height 24
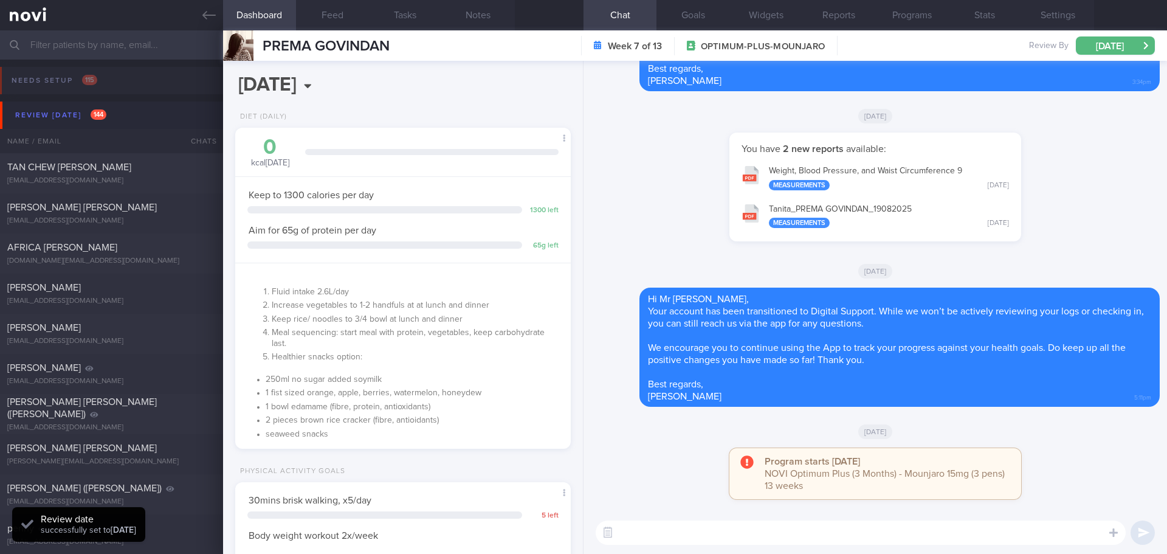
click at [1064, 456] on div "Program starts [DATE] NOVI Optimum Plus (3 Months) - Mounjaro 15mg (3 pens) 13 …" at bounding box center [875, 479] width 569 height 63
click at [72, 186] on div "TAN CHEW [PERSON_NAME] [EMAIL_ADDRESS][DOMAIN_NAME] [DATE] [DATE] OPTIMUM-PLUS-…" at bounding box center [583, 173] width 1167 height 40
select select "8"
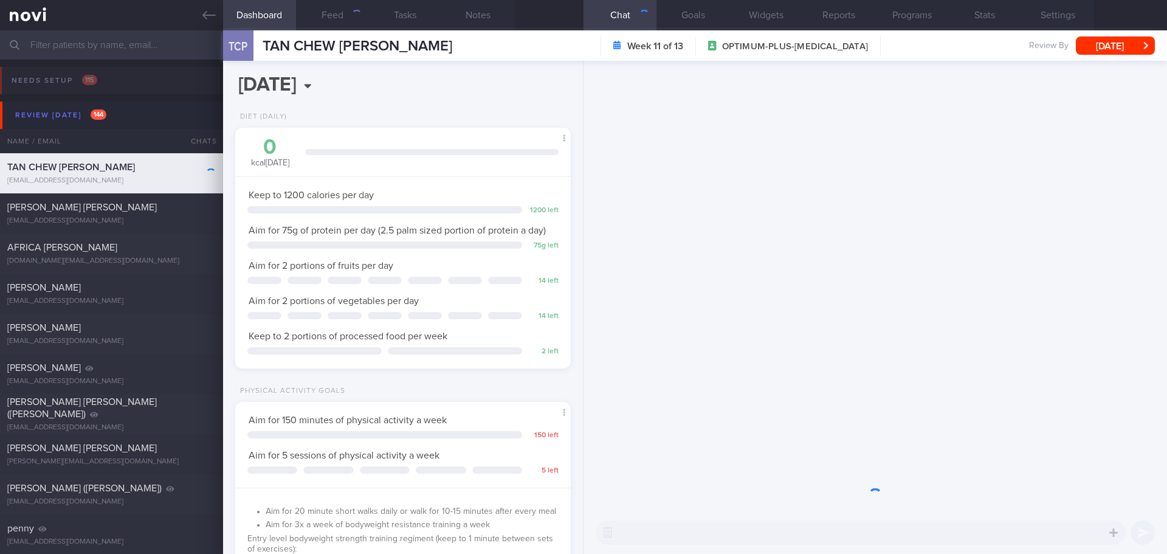
scroll to position [170, 305]
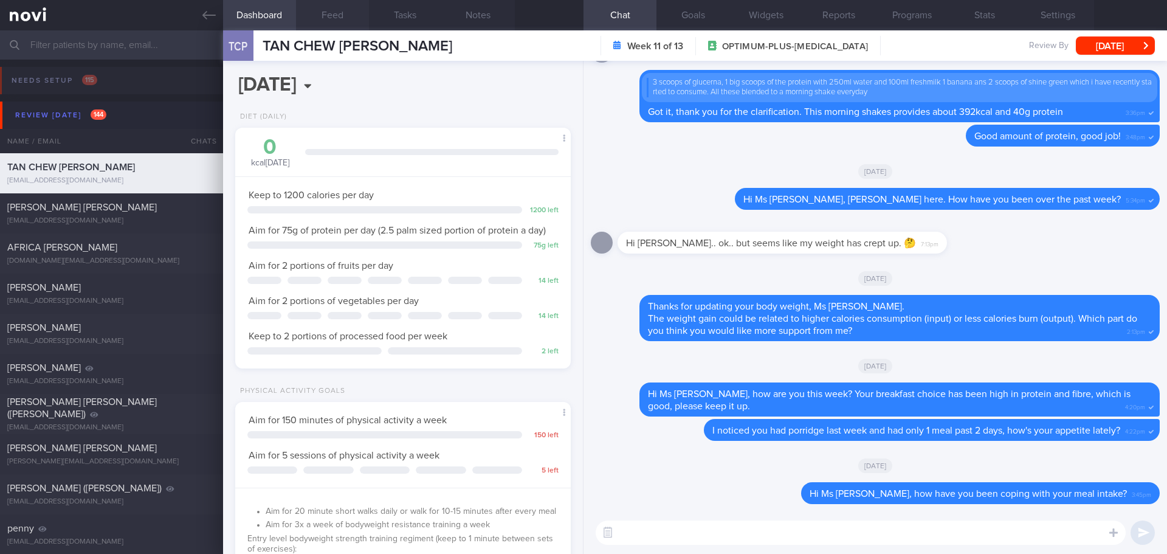
click at [324, 12] on button "Feed" at bounding box center [332, 15] width 73 height 30
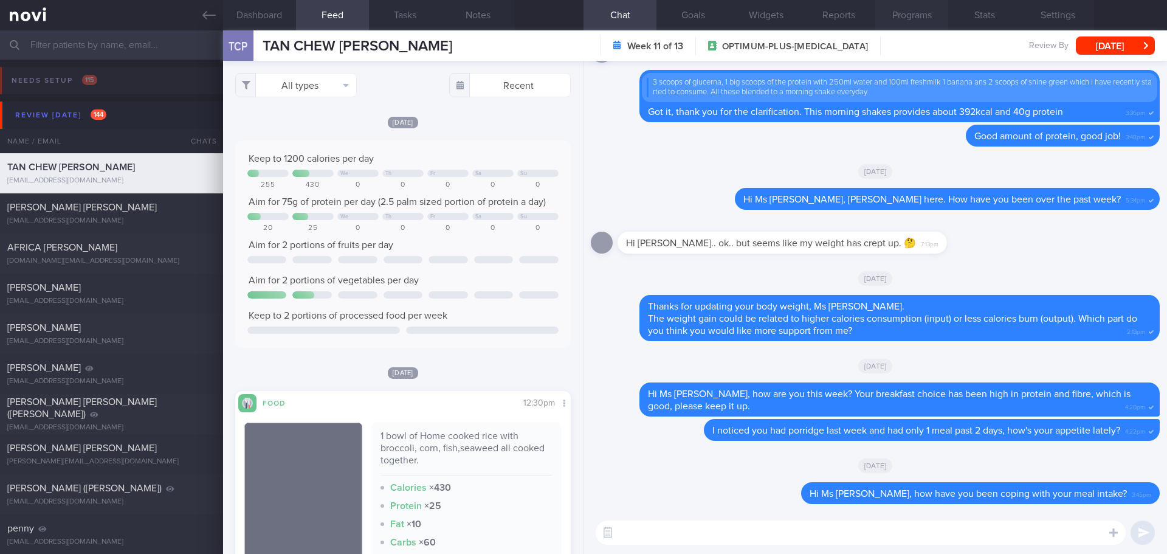
click at [881, 21] on button "Programs" at bounding box center [911, 15] width 73 height 30
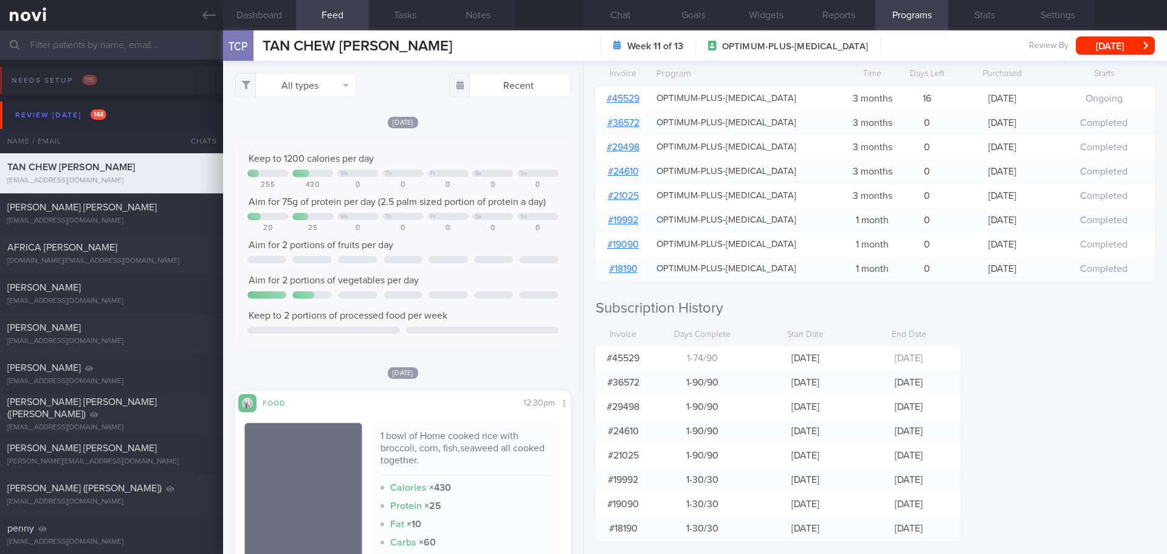
scroll to position [182, 0]
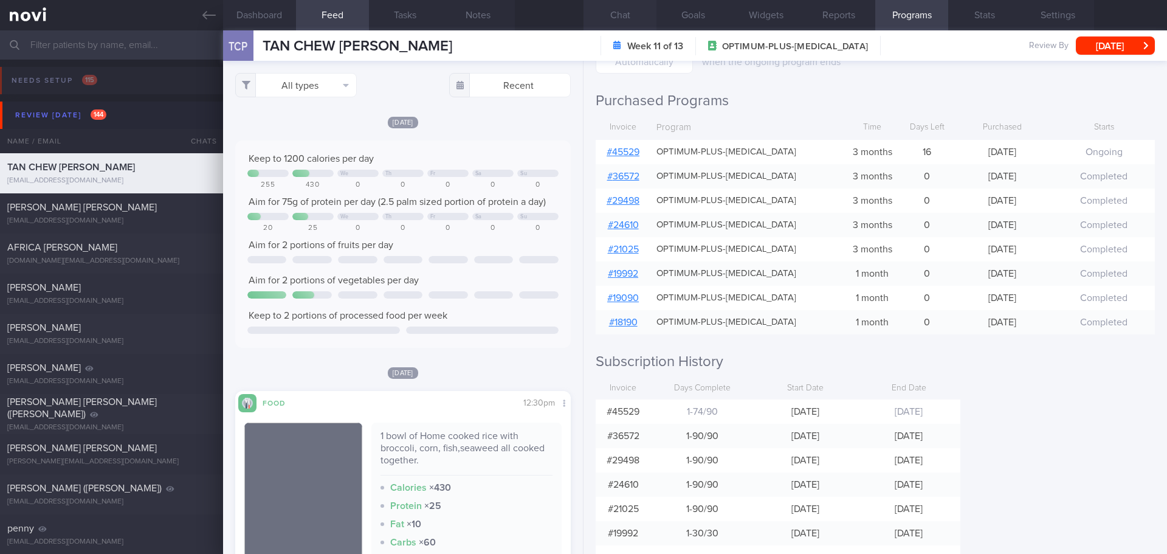
click at [641, 13] on button "Chat" at bounding box center [620, 15] width 73 height 30
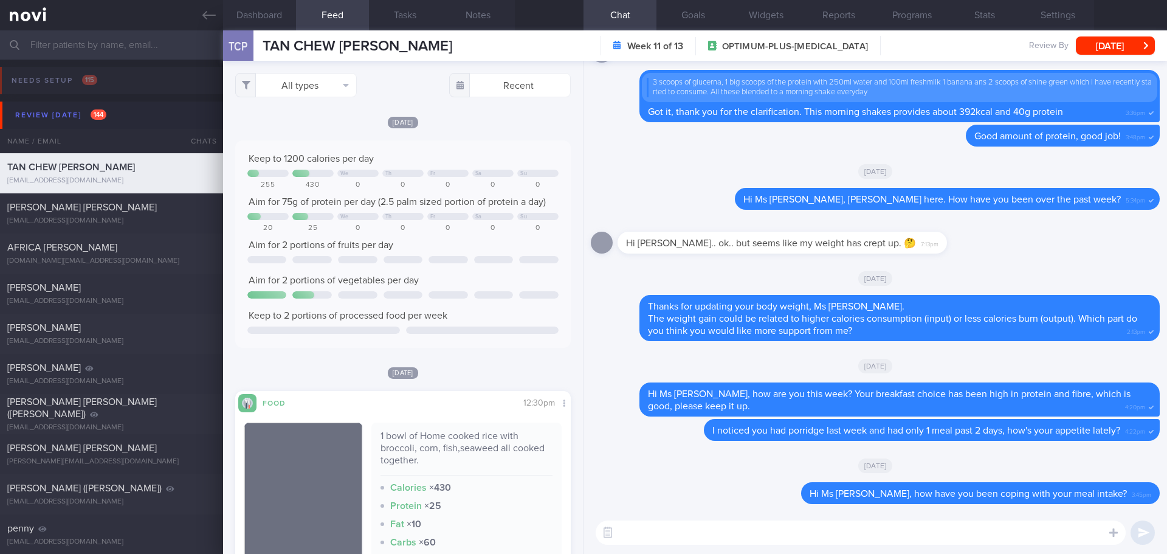
click at [696, 535] on textarea at bounding box center [861, 532] width 530 height 24
click at [653, 533] on textarea at bounding box center [861, 532] width 530 height 24
paste textarea "Hi We noticed there haven’t been any food or workout logs recently, and we’ve m…"
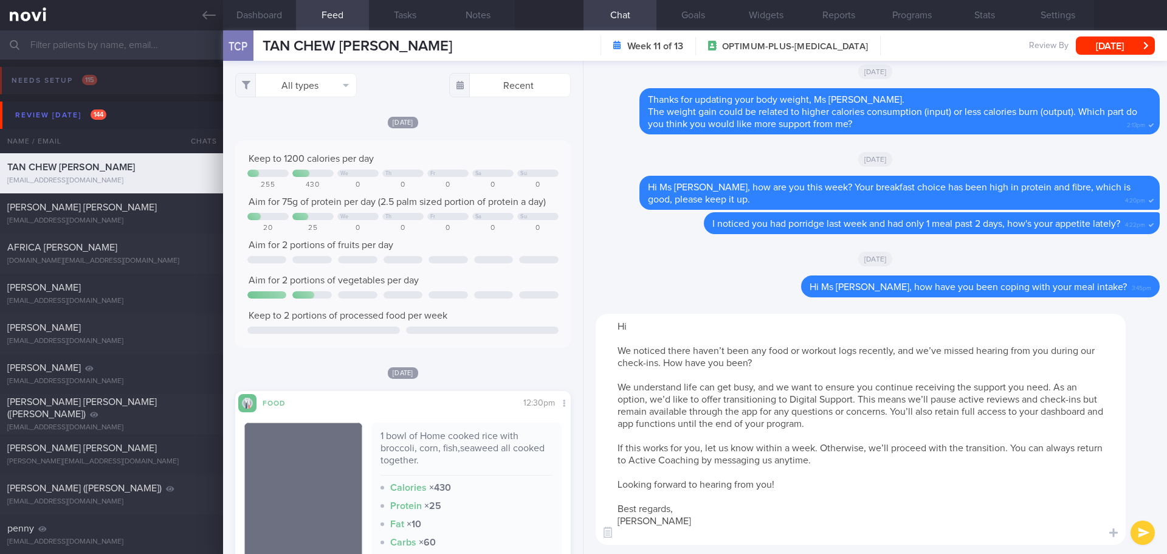
click at [645, 325] on textarea "Hi We noticed there haven’t been any food or workout logs recently, and we’ve m…" at bounding box center [861, 429] width 530 height 231
click at [671, 539] on textarea "Hi Ms [PERSON_NAME], We noticed there haven’t been any food or workout logs rec…" at bounding box center [861, 429] width 530 height 231
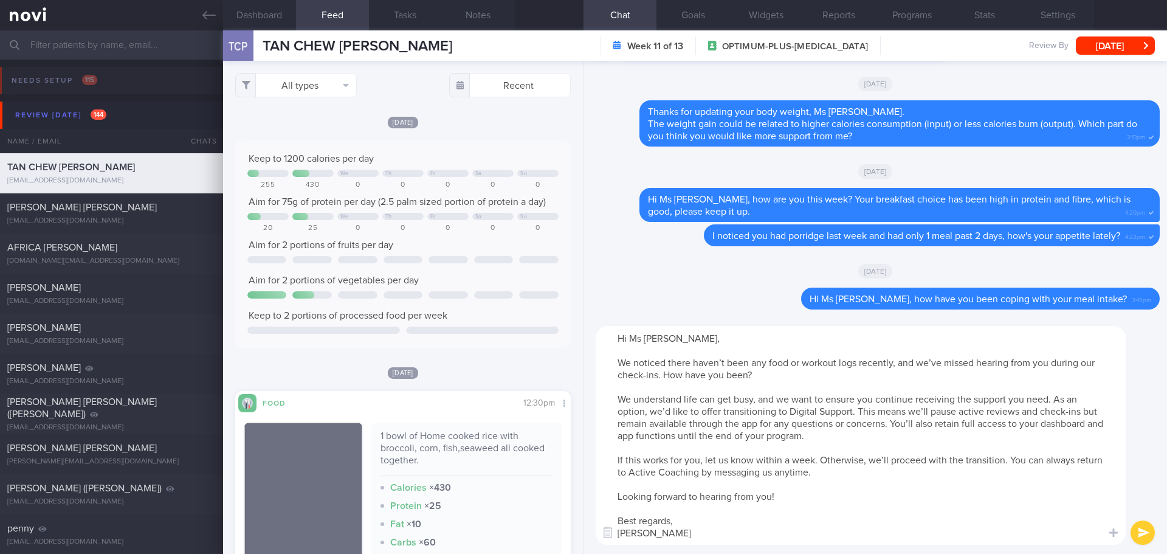
type textarea "Hi Ms [PERSON_NAME], We noticed there haven’t been any food or workout logs rec…"
click at [1144, 529] on button "submit" at bounding box center [1143, 532] width 24 height 24
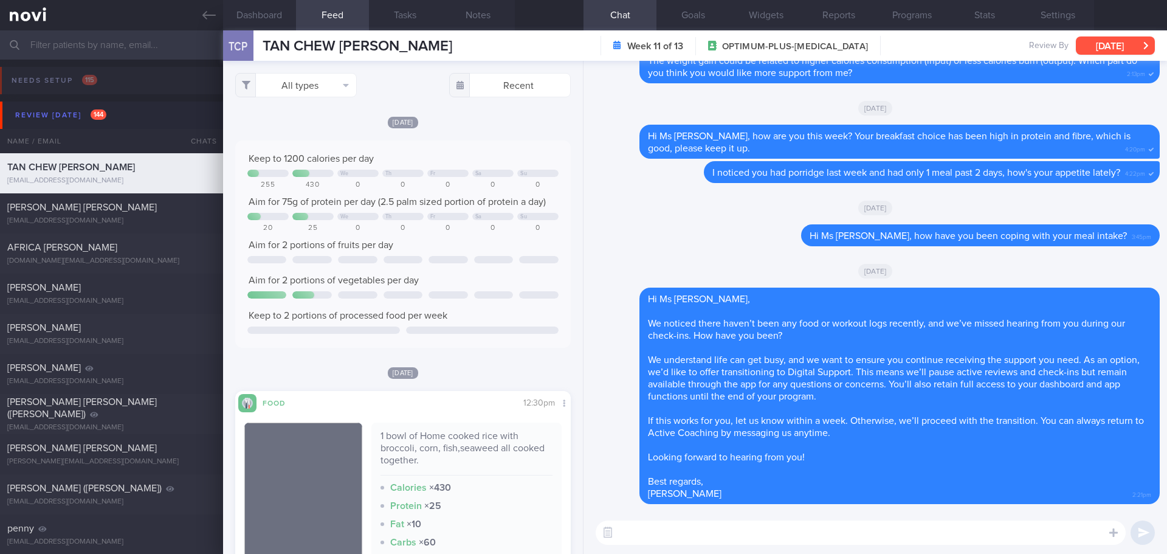
click at [1123, 41] on button "[DATE]" at bounding box center [1115, 45] width 79 height 18
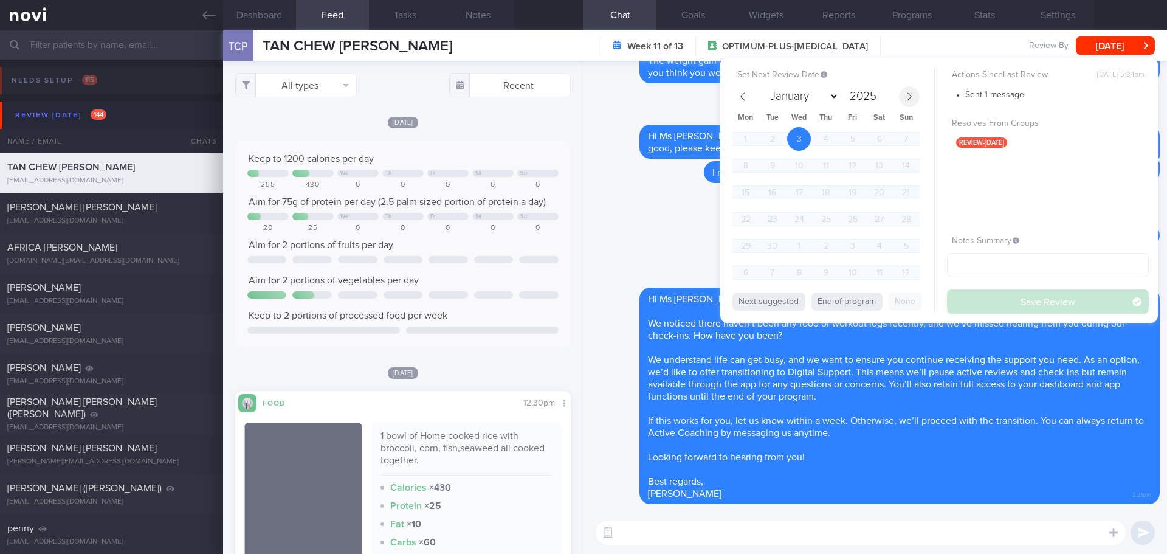
click at [910, 98] on icon at bounding box center [909, 96] width 4 height 8
select select "9"
click at [851, 222] on span "24" at bounding box center [853, 219] width 24 height 24
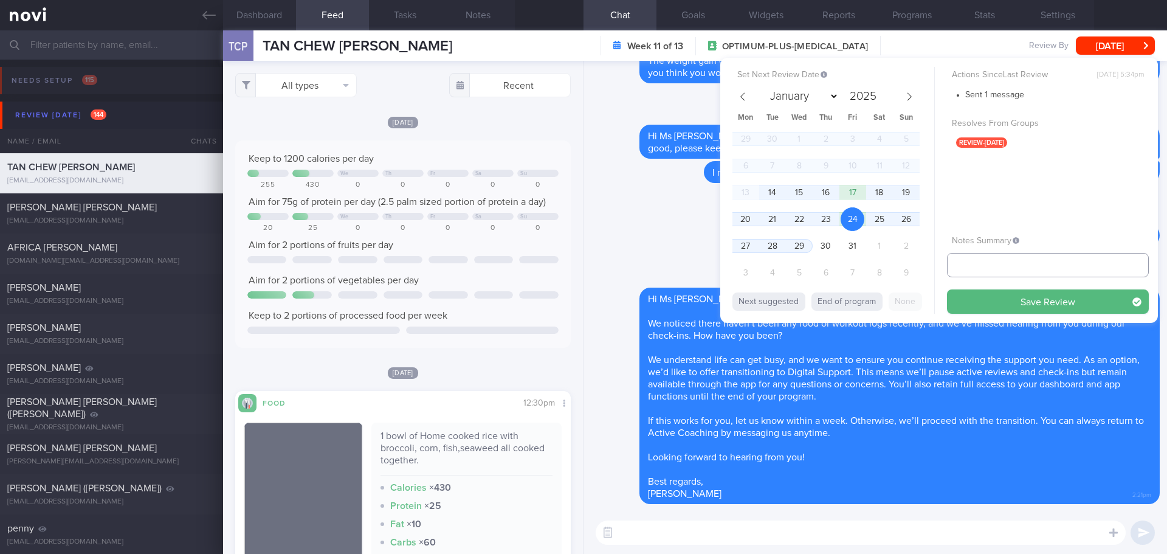
click at [1079, 266] on input "text" at bounding box center [1048, 265] width 202 height 24
type input "[DATE]"
click at [1071, 298] on button "Save Review" at bounding box center [1048, 301] width 202 height 24
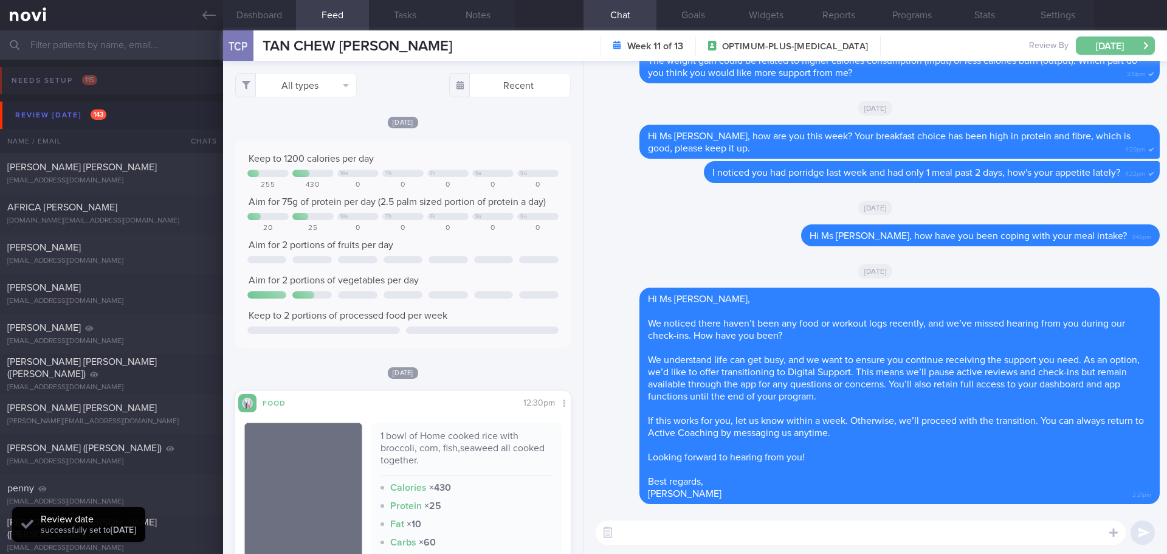
click at [1097, 45] on button "[DATE]" at bounding box center [1115, 45] width 79 height 18
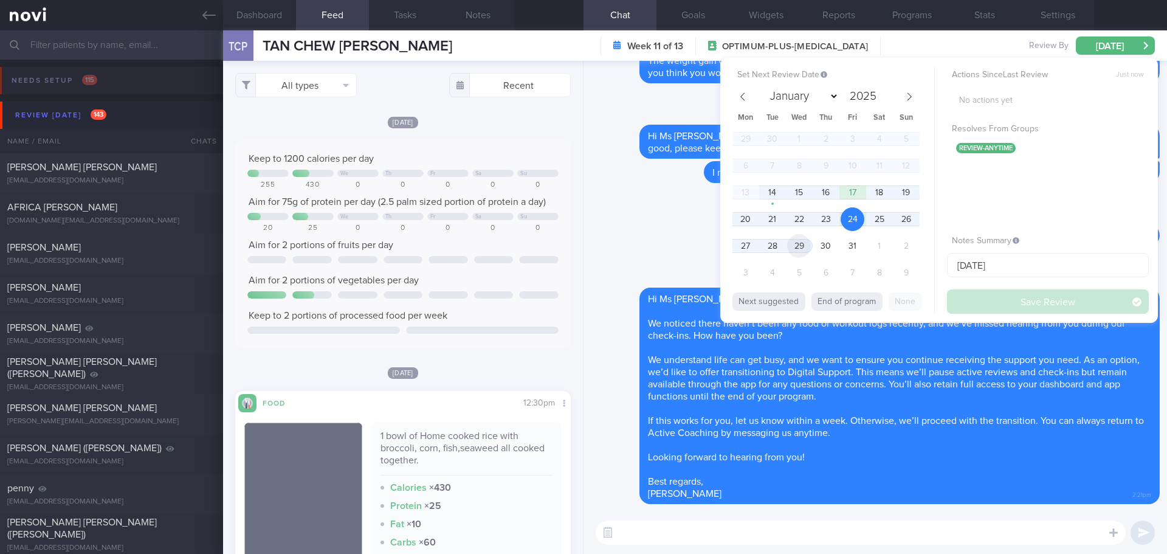
click at [794, 245] on span "29" at bounding box center [799, 246] width 24 height 24
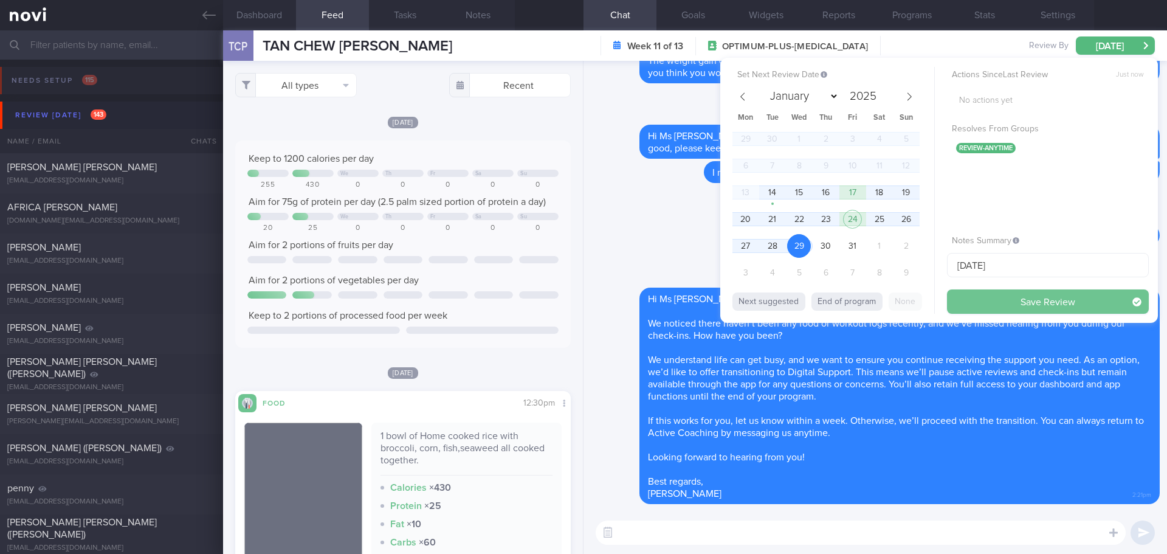
click at [1003, 299] on button "Save Review" at bounding box center [1048, 301] width 202 height 24
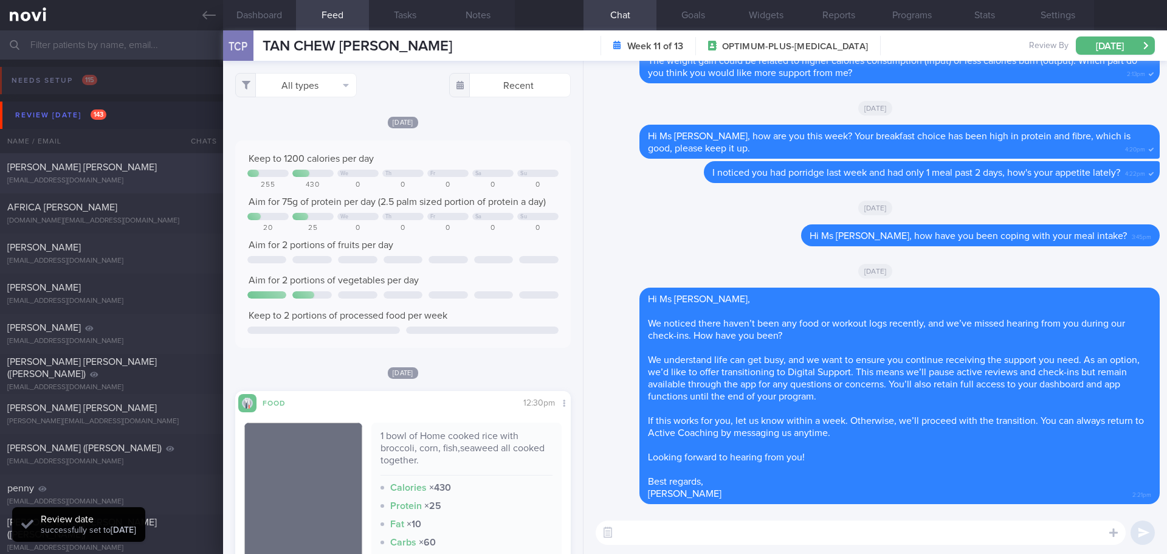
click at [113, 170] on div "[PERSON_NAME] [PERSON_NAME]" at bounding box center [109, 167] width 205 height 12
click at [133, 170] on div "[PERSON_NAME] [PERSON_NAME]" at bounding box center [109, 167] width 205 height 12
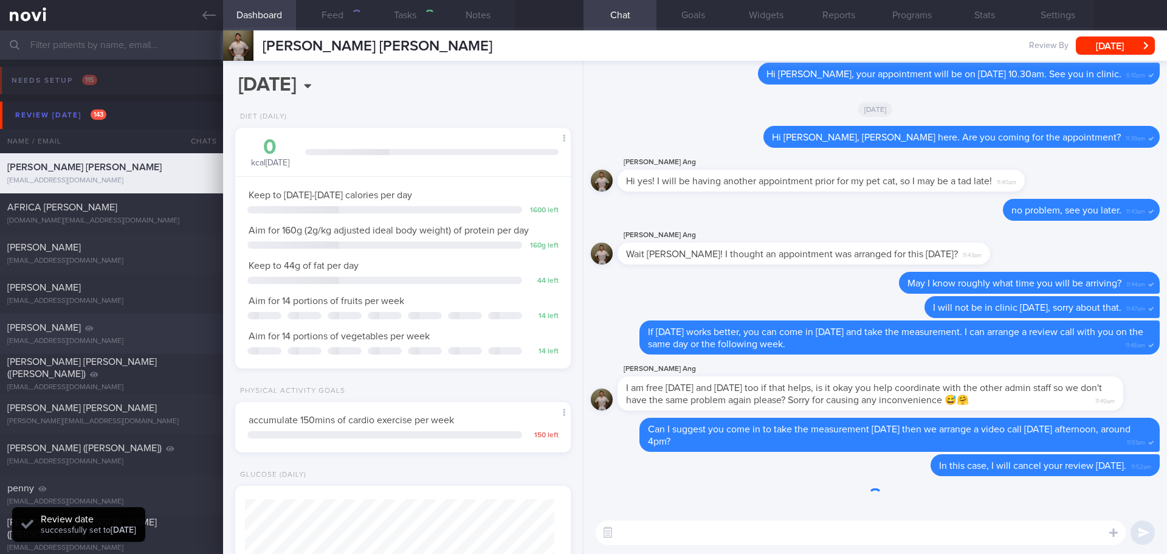
select select "8"
type input "SAF"
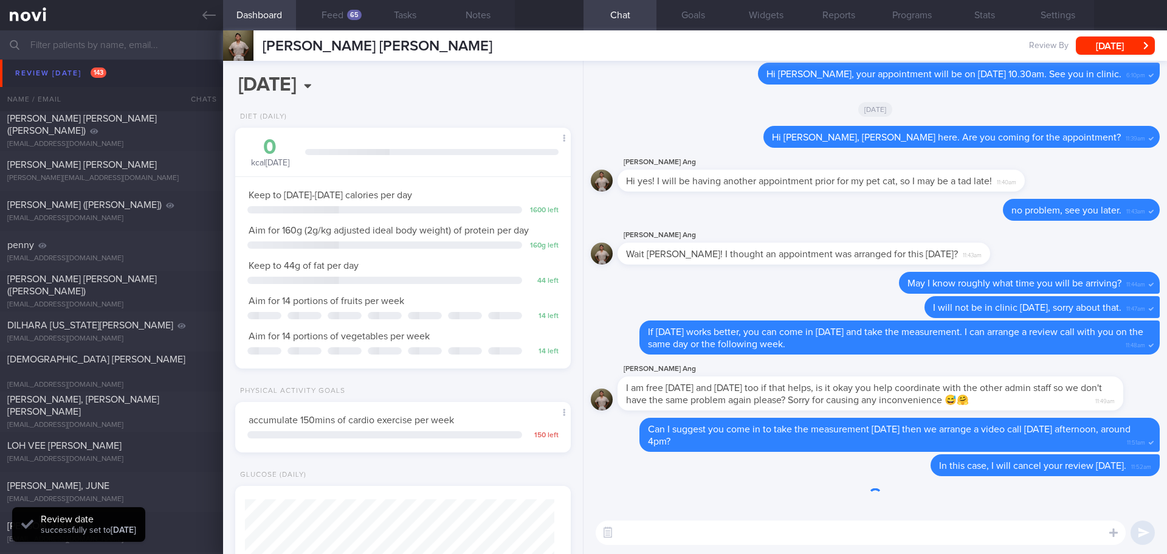
scroll to position [154, 310]
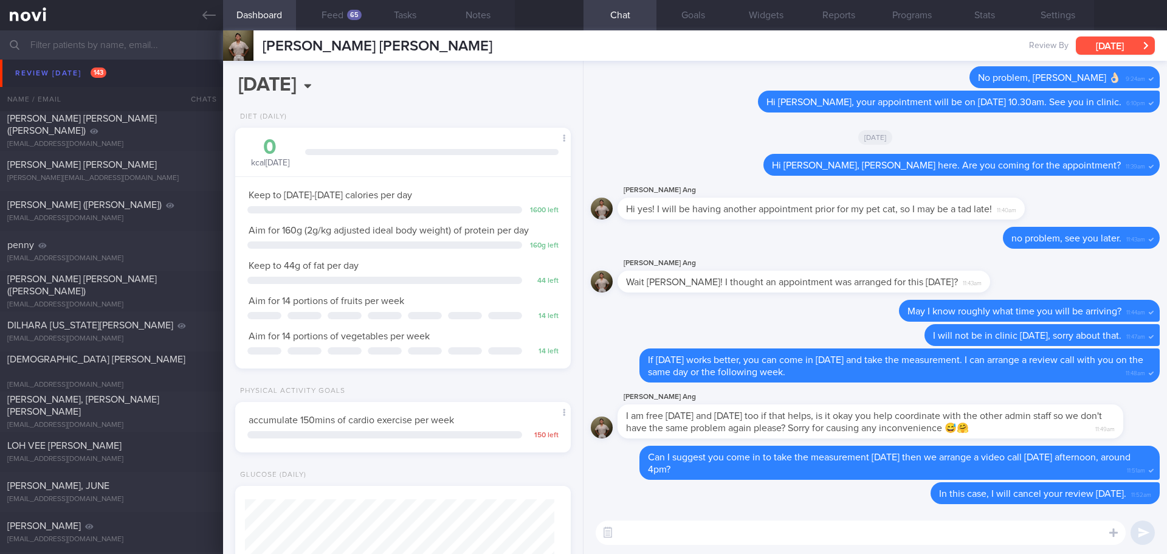
click at [1143, 47] on button "[DATE]" at bounding box center [1115, 45] width 79 height 18
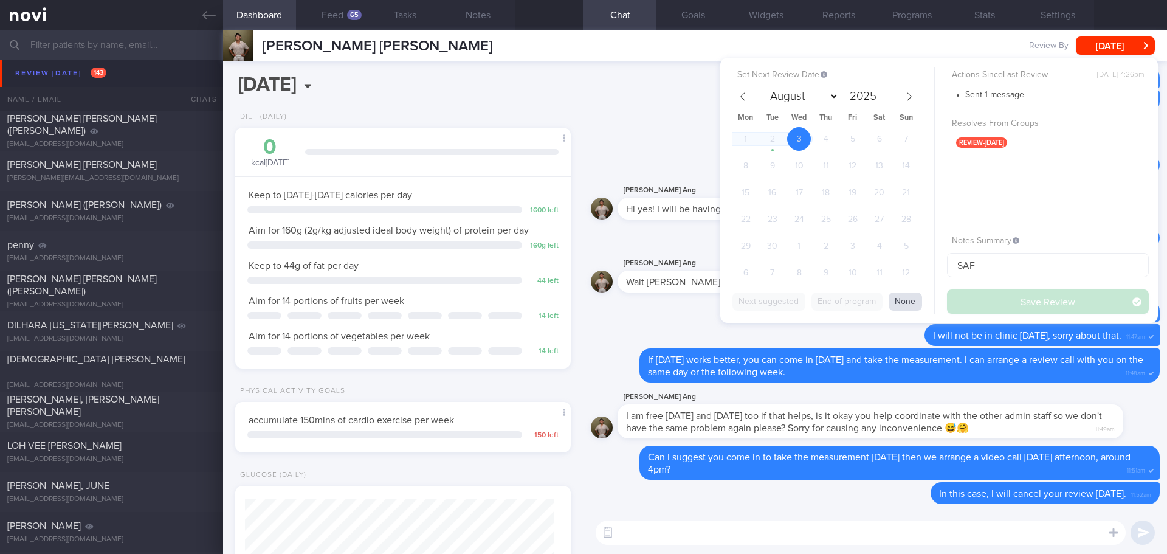
click at [910, 304] on button "None" at bounding box center [905, 301] width 33 height 18
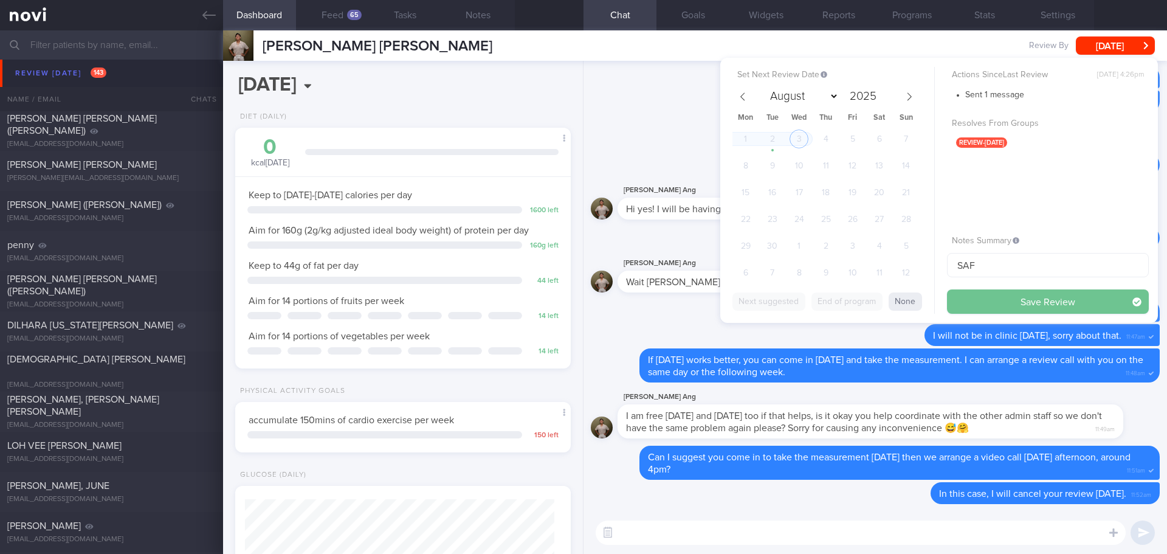
click at [976, 297] on button "Save Review" at bounding box center [1048, 301] width 202 height 24
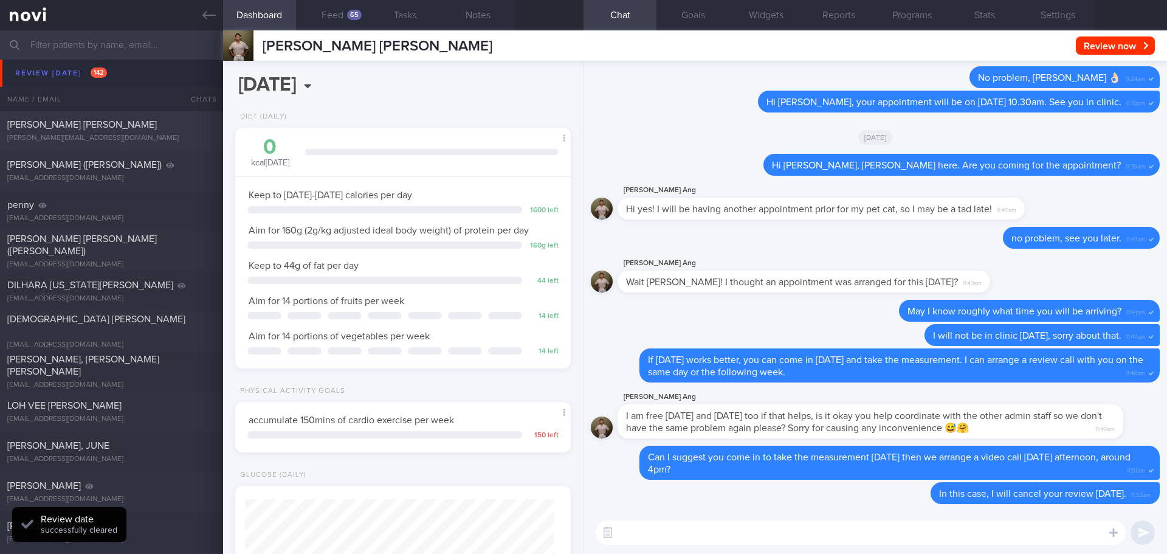
click at [90, 134] on div "[PERSON_NAME][EMAIL_ADDRESS][DOMAIN_NAME]" at bounding box center [111, 138] width 208 height 9
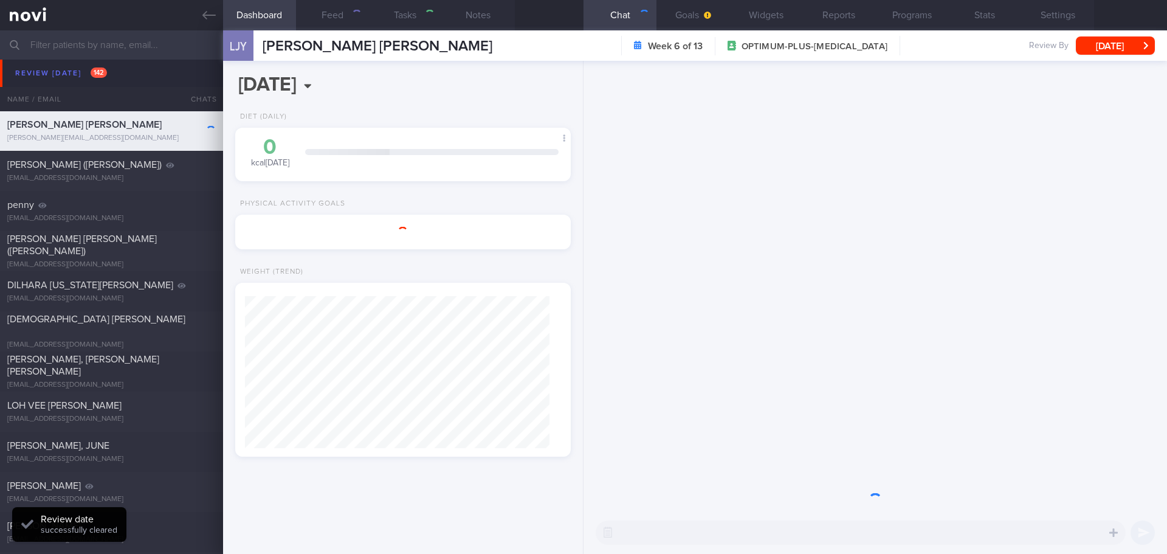
select select "8"
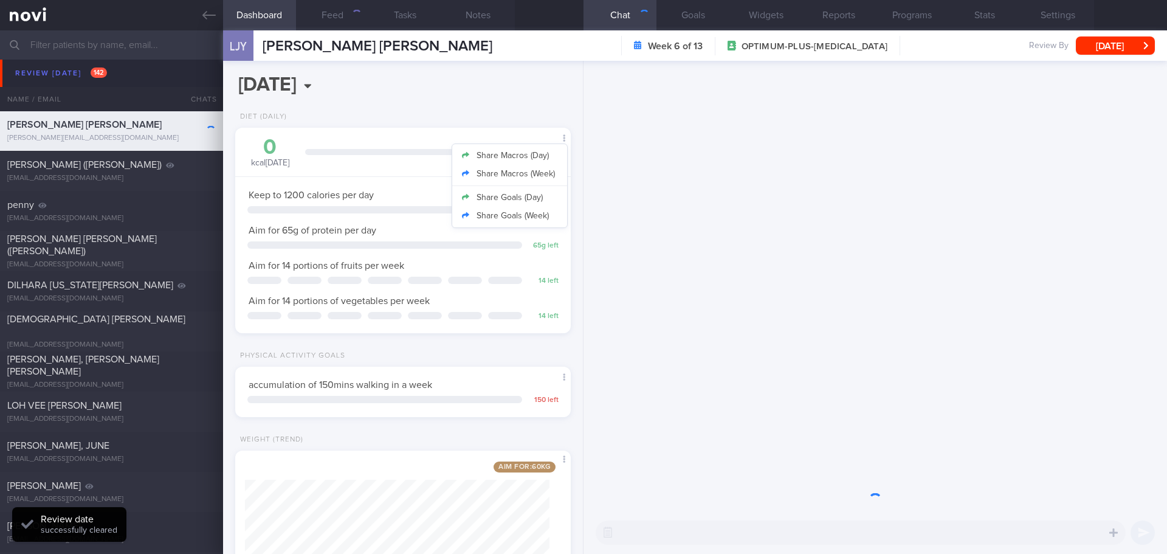
scroll to position [170, 305]
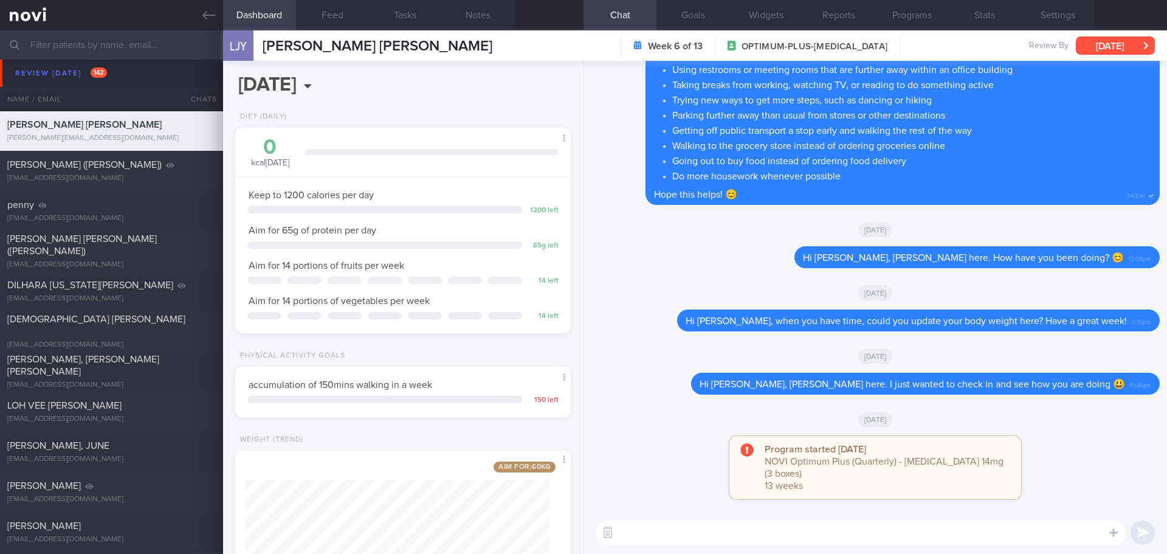
click at [1118, 51] on button "[DATE]" at bounding box center [1115, 45] width 79 height 18
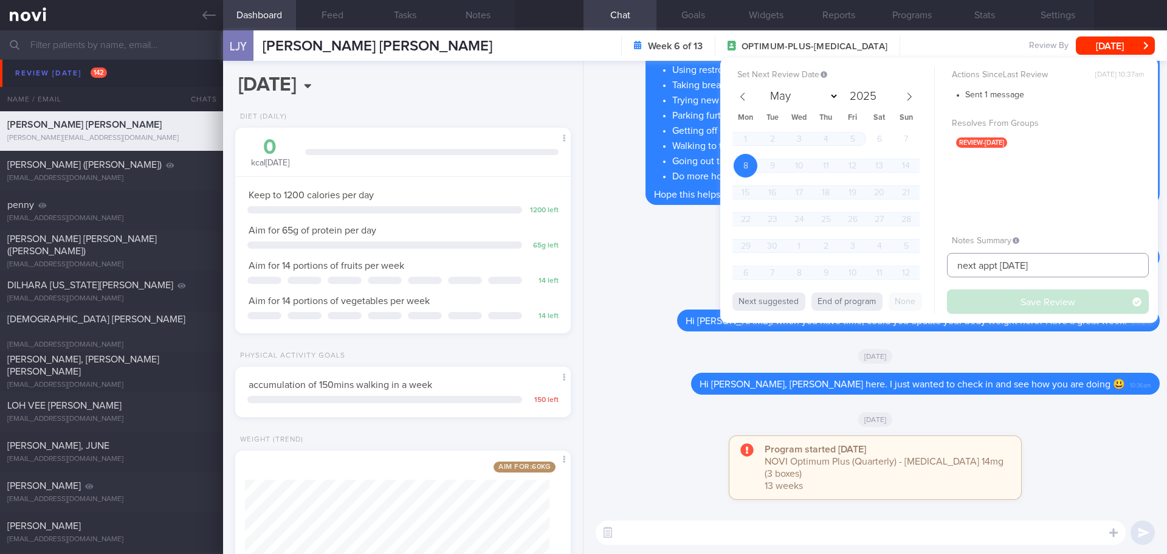
drag, startPoint x: 1039, startPoint y: 263, endPoint x: 846, endPoint y: 282, distance: 194.2
click at [846, 282] on div "Set Next Review Date [DATE] May June July August September October November [DA…" at bounding box center [939, 190] width 438 height 265
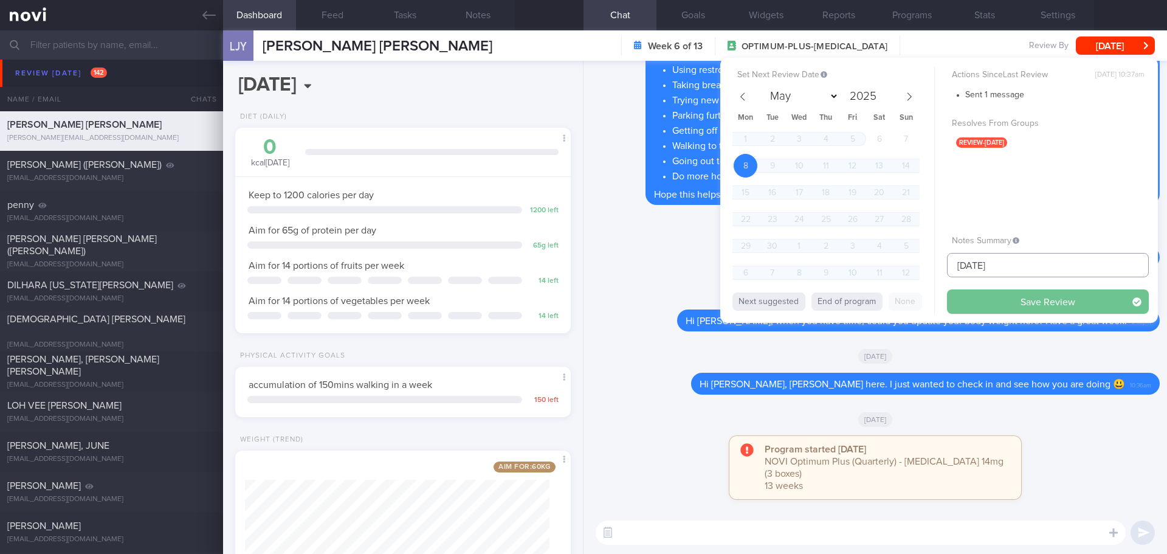
type input "[DATE]"
click at [973, 295] on button "Save Review" at bounding box center [1048, 301] width 202 height 24
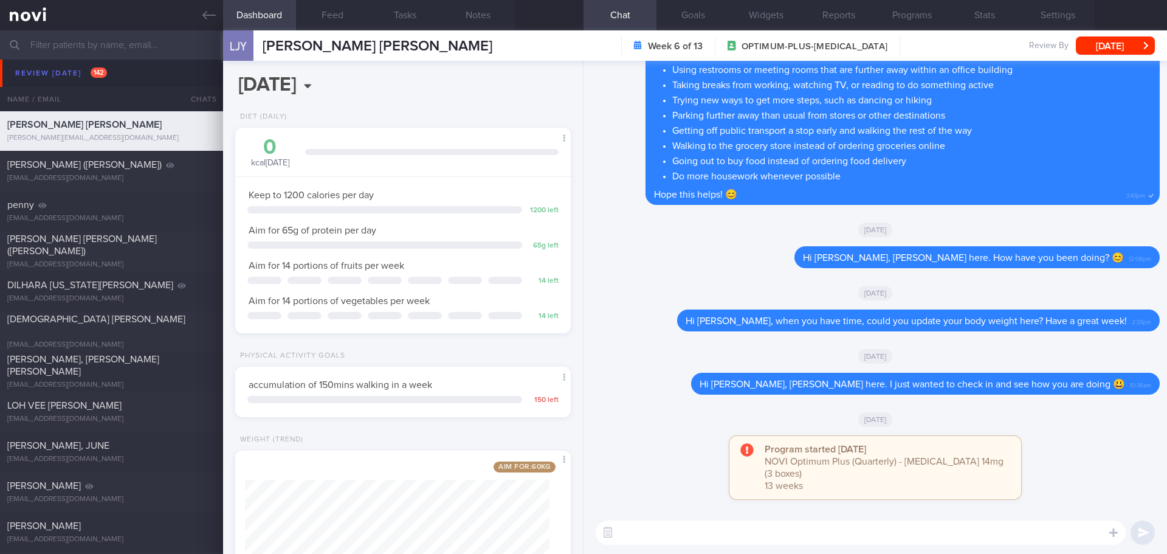
click at [640, 520] on textarea at bounding box center [861, 532] width 530 height 24
click at [679, 532] on textarea at bounding box center [861, 532] width 530 height 24
paste textarea "Hi We noticed there haven’t been any food or workout logs recently, and we’ve m…"
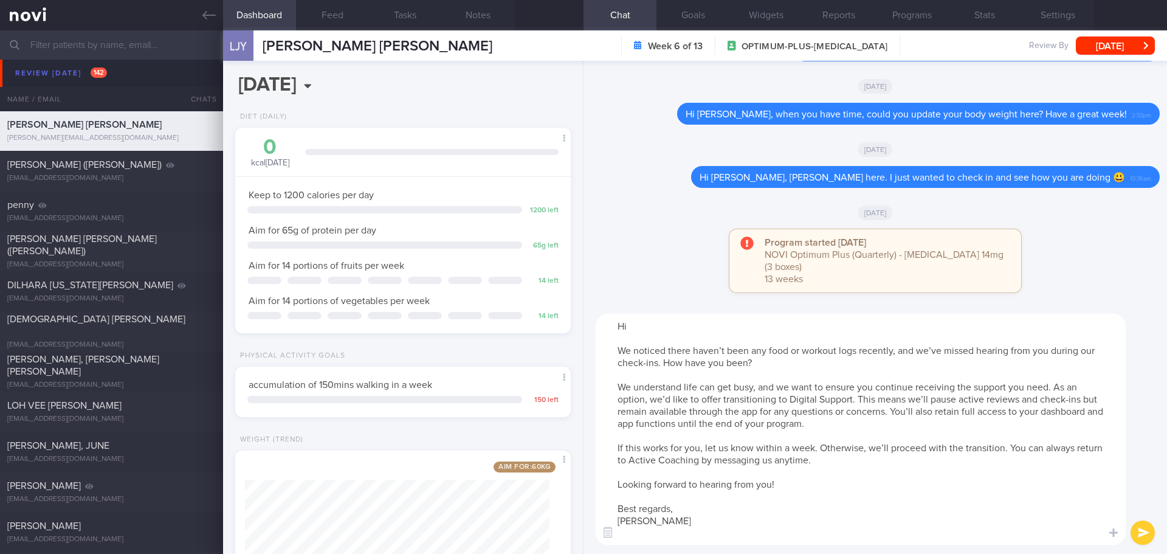
scroll to position [0, 0]
click at [648, 329] on textarea "Hi We noticed there haven’t been any food or workout logs recently, and we’ve m…" at bounding box center [861, 429] width 530 height 231
type textarea "Hi [PERSON_NAME], We noticed there haven’t been any food or workout logs recent…"
click at [1145, 525] on button "submit" at bounding box center [1143, 532] width 24 height 24
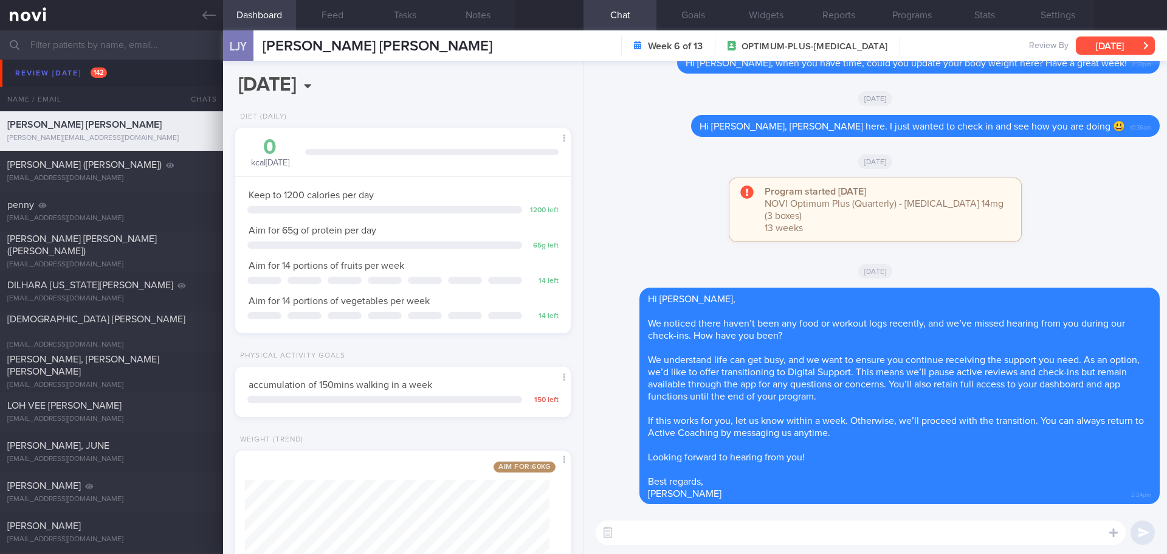
click at [1095, 48] on button "[DATE]" at bounding box center [1115, 45] width 79 height 18
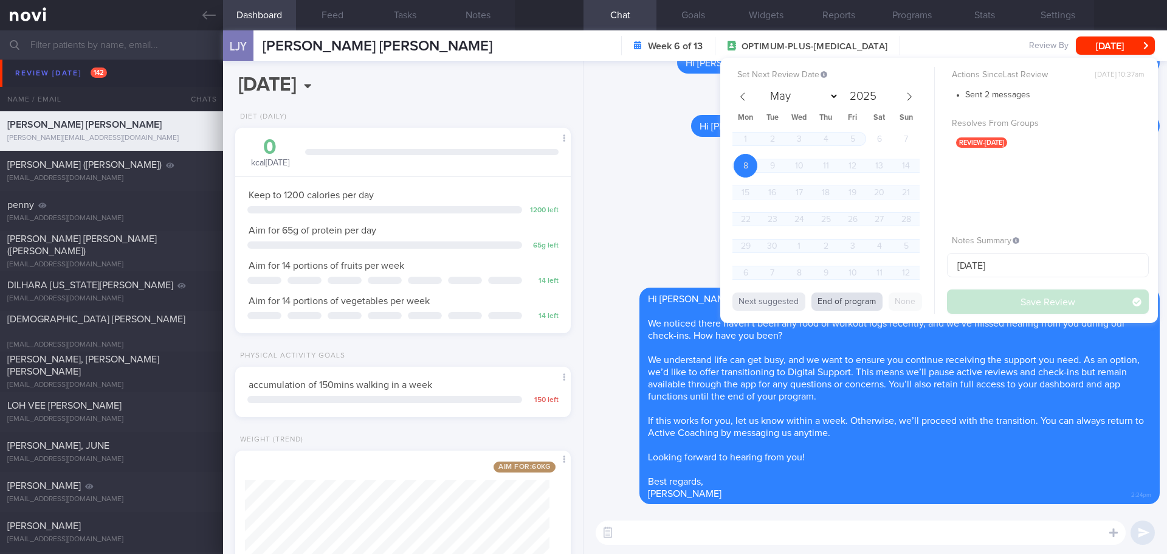
click at [872, 300] on button "End of program" at bounding box center [846, 301] width 71 height 18
select select "11"
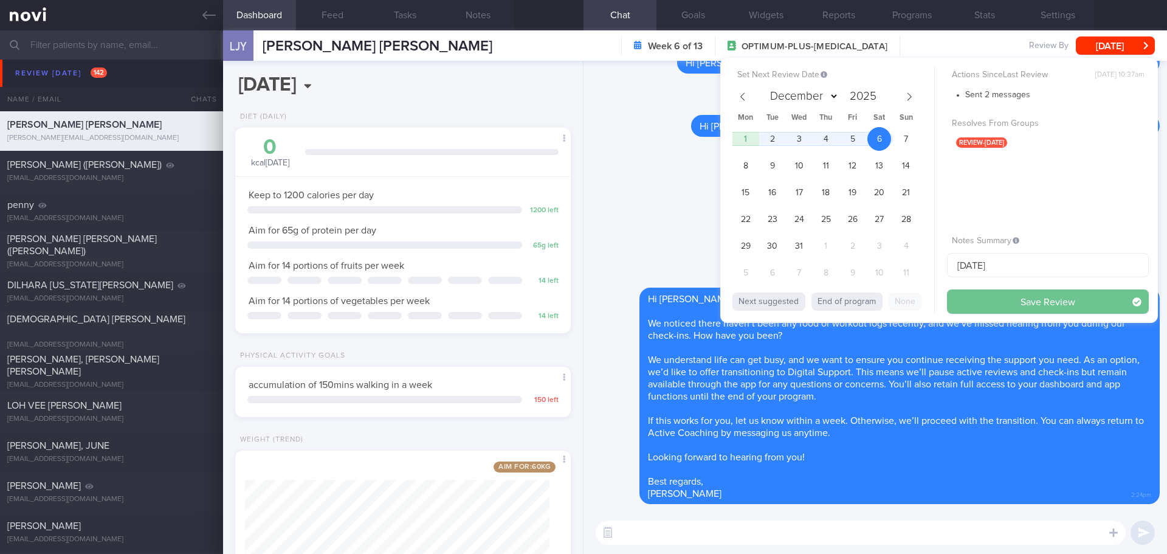
click at [988, 297] on button "Save Review" at bounding box center [1048, 301] width 202 height 24
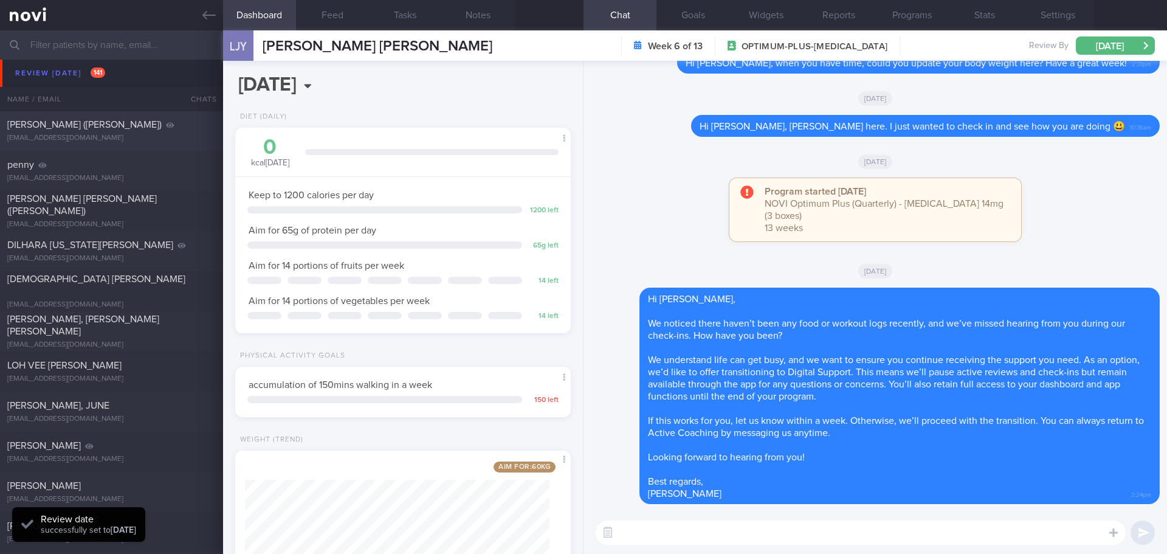
click at [89, 136] on div "[EMAIL_ADDRESS][DOMAIN_NAME]" at bounding box center [111, 138] width 208 height 9
type input "to check appt"
select select "8"
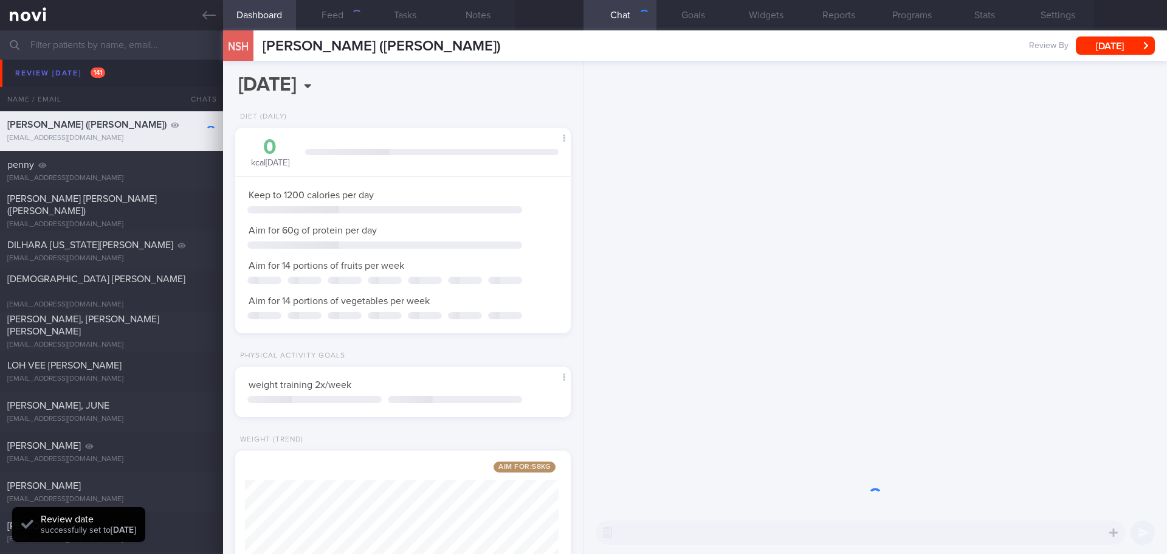
scroll to position [607652, 607517]
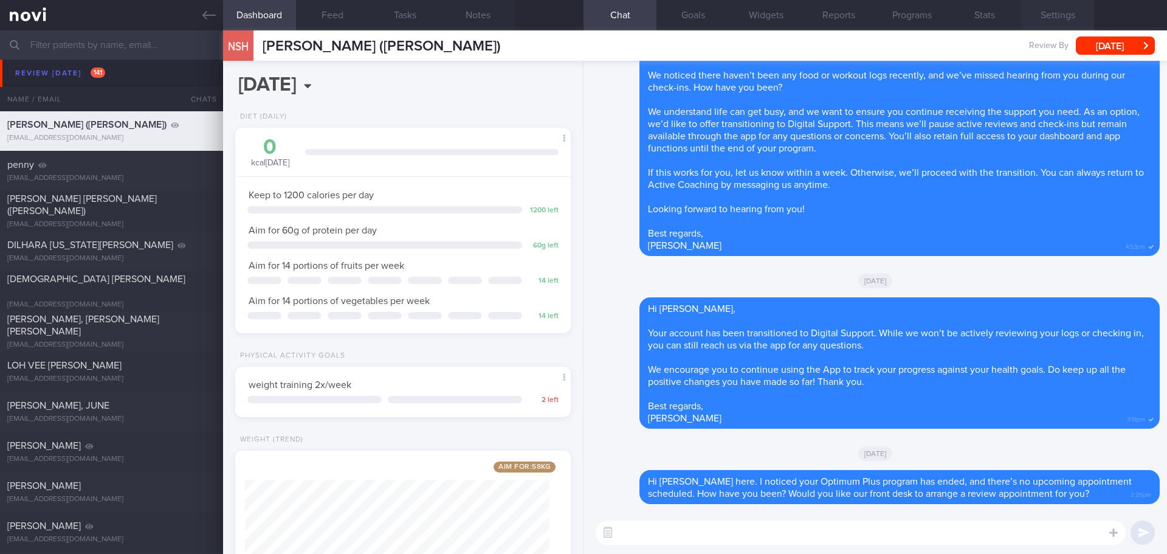
click at [1072, 14] on button "Settings" at bounding box center [1057, 15] width 73 height 30
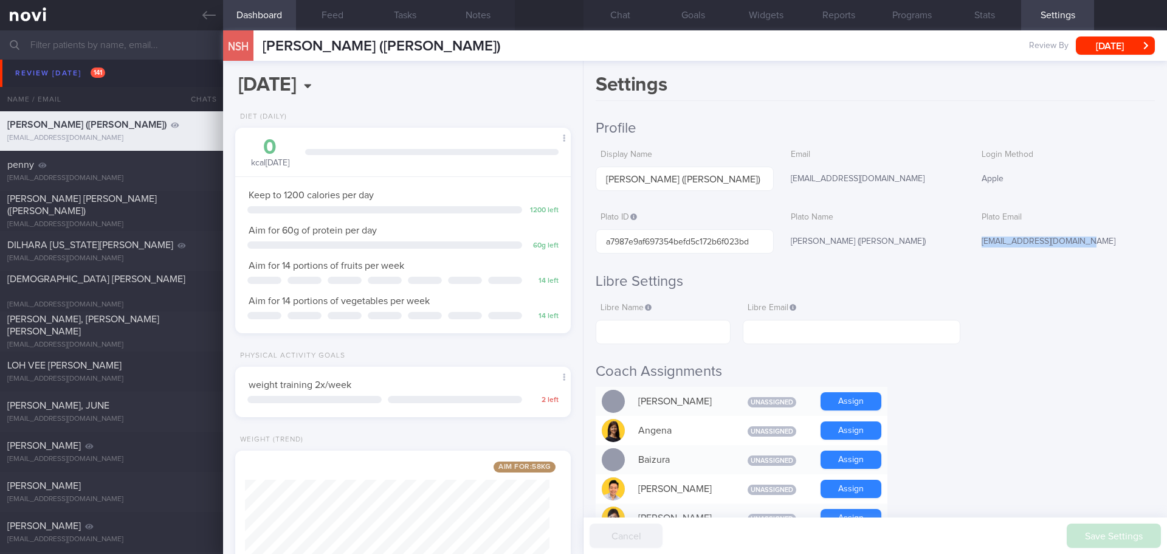
drag, startPoint x: 973, startPoint y: 241, endPoint x: 1079, endPoint y: 246, distance: 106.5
click at [1079, 246] on div "[EMAIL_ADDRESS][DOMAIN_NAME]" at bounding box center [1066, 242] width 178 height 26
copy div "[EMAIL_ADDRESS][DOMAIN_NAME]"
drag, startPoint x: 619, startPoint y: 11, endPoint x: 609, endPoint y: 11, distance: 9.7
click at [619, 11] on button "Chat" at bounding box center [620, 15] width 73 height 30
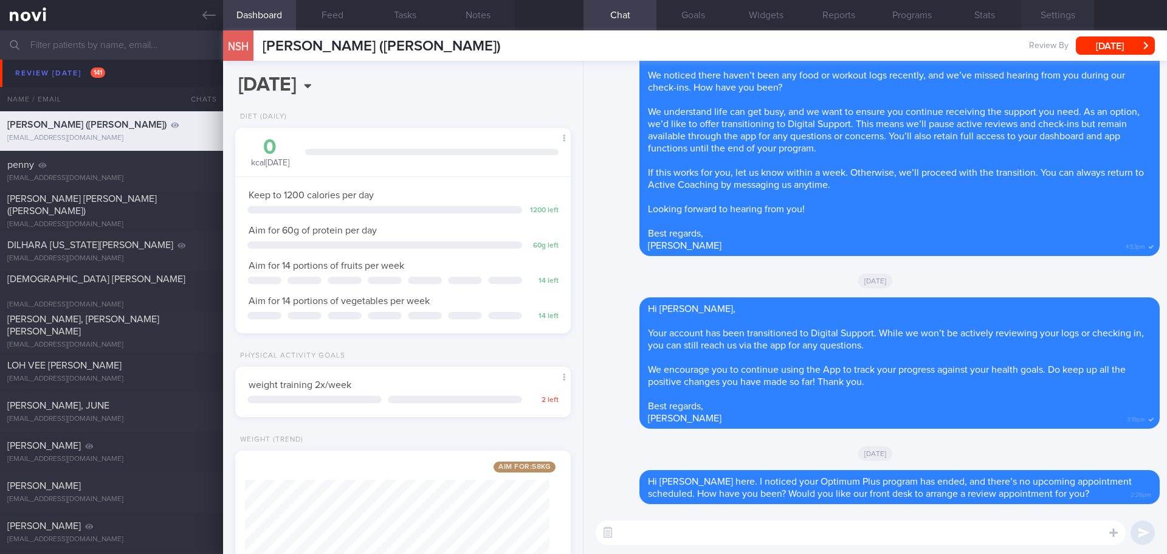
click at [1068, 10] on button "Settings" at bounding box center [1057, 15] width 73 height 30
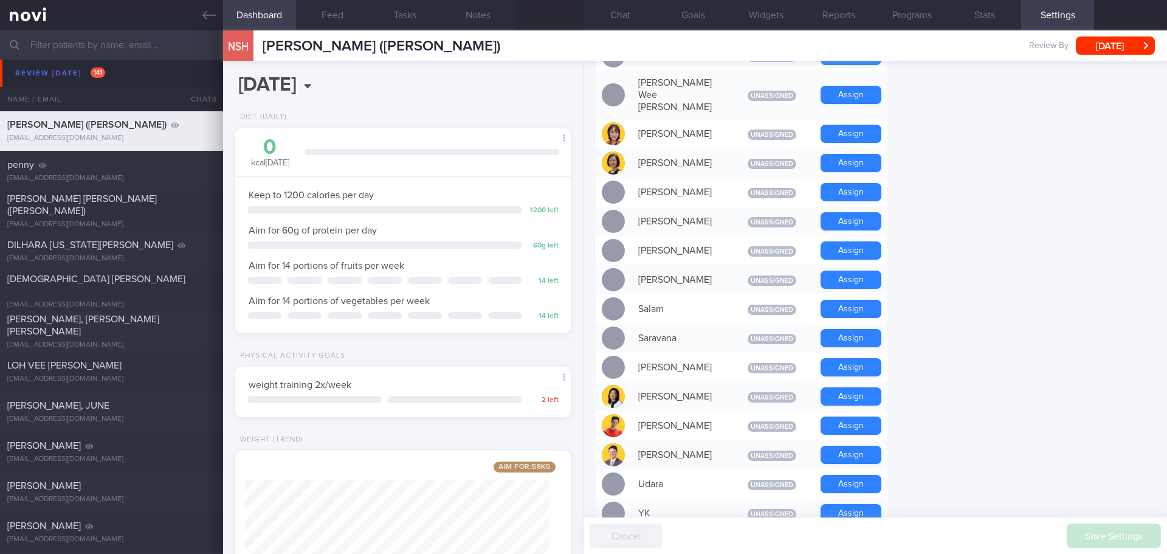
scroll to position [1045, 0]
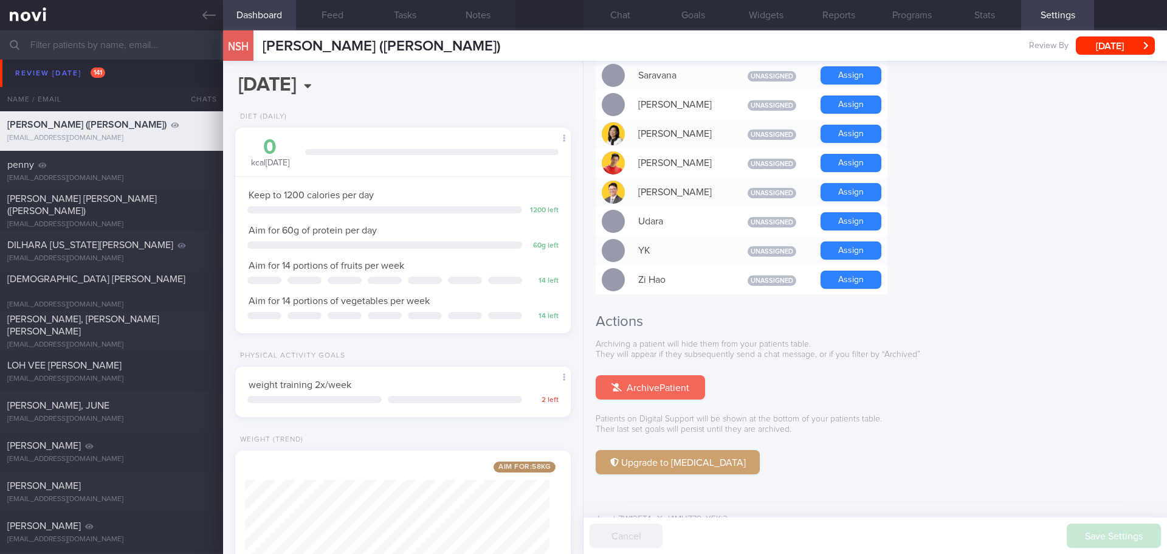
click at [623, 375] on button "Archive Patient" at bounding box center [650, 387] width 109 height 24
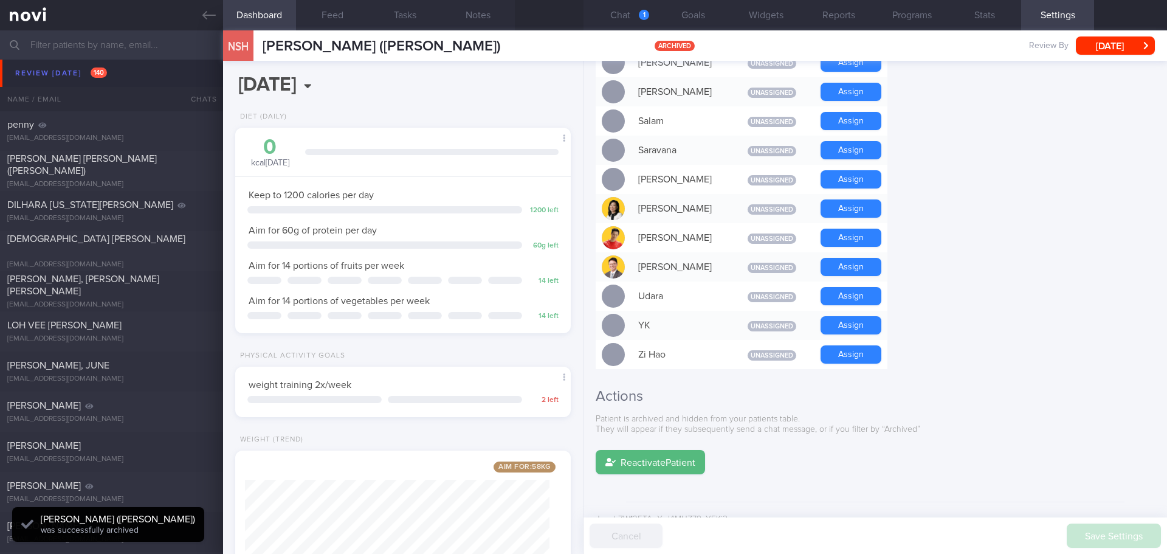
scroll to position [1, 0]
click at [612, 8] on button "Chat 1" at bounding box center [620, 15] width 73 height 30
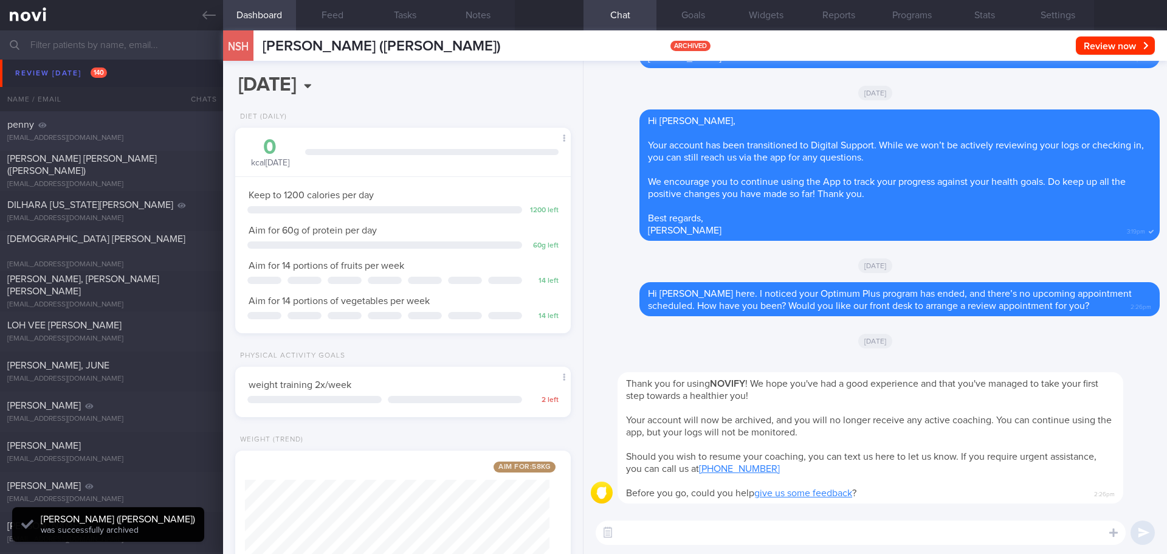
click at [112, 146] on div "[PERSON_NAME] [EMAIL_ADDRESS][DOMAIN_NAME] [DATE] [DATE] OPTIMUM-PLUS-MOUNJARO" at bounding box center [583, 131] width 1167 height 40
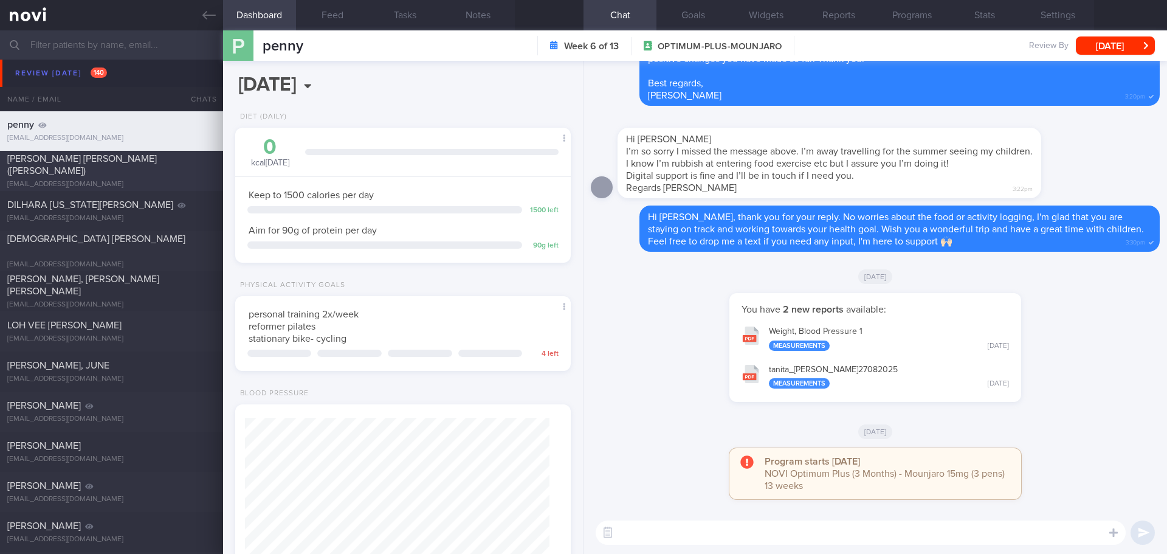
scroll to position [170, 305]
click at [1124, 47] on button "[DATE]" at bounding box center [1115, 45] width 79 height 18
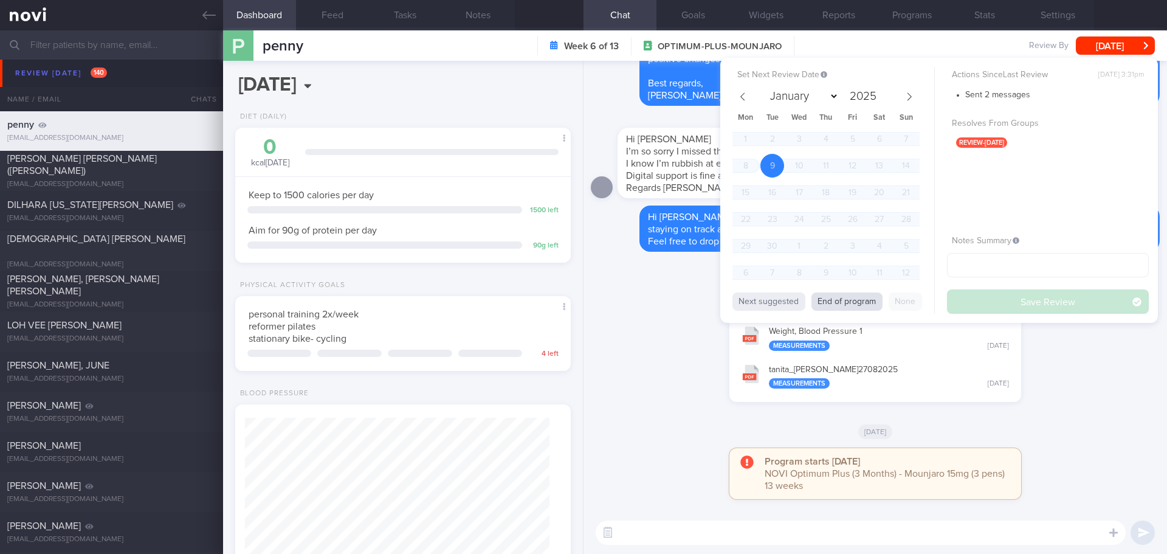
click at [834, 303] on button "End of program" at bounding box center [846, 301] width 71 height 18
select select "11"
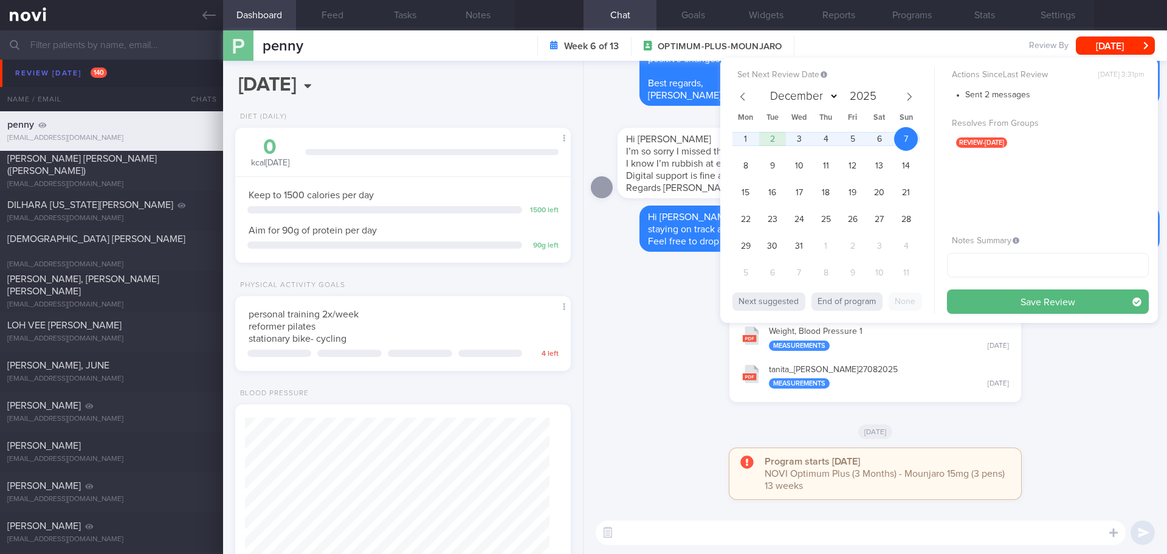
drag, startPoint x: 1055, startPoint y: 21, endPoint x: 1055, endPoint y: 34, distance: 12.8
click at [1055, 21] on button "Settings" at bounding box center [1057, 15] width 73 height 30
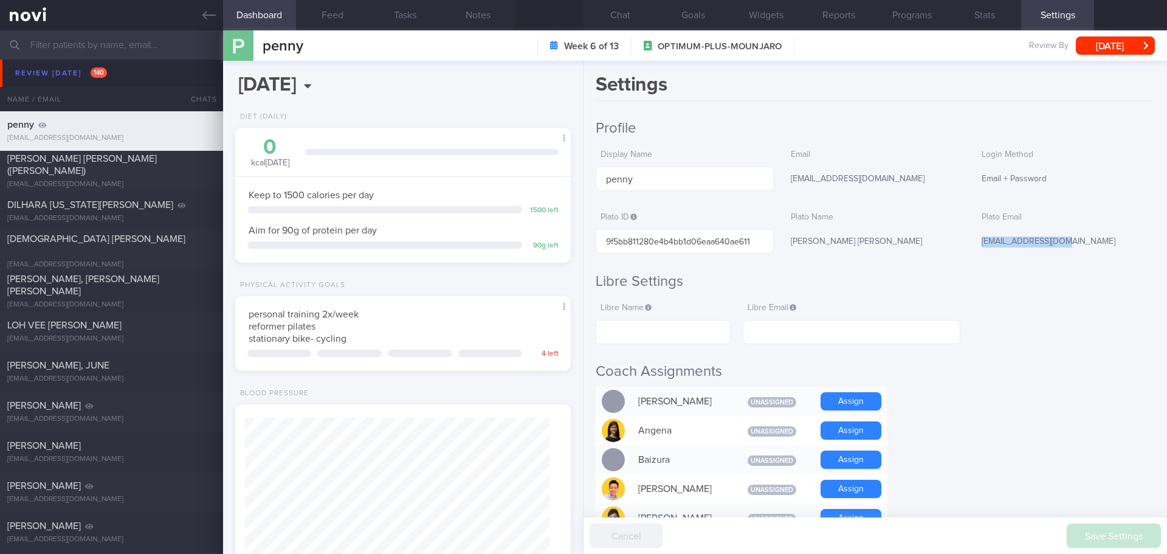
drag, startPoint x: 1063, startPoint y: 236, endPoint x: 977, endPoint y: 247, distance: 86.4
click at [977, 247] on div "[EMAIL_ADDRESS][DOMAIN_NAME]" at bounding box center [1066, 242] width 178 height 26
copy div "[EMAIL_ADDRESS][DOMAIN_NAME]"
click at [1126, 47] on button "[DATE]" at bounding box center [1115, 45] width 79 height 18
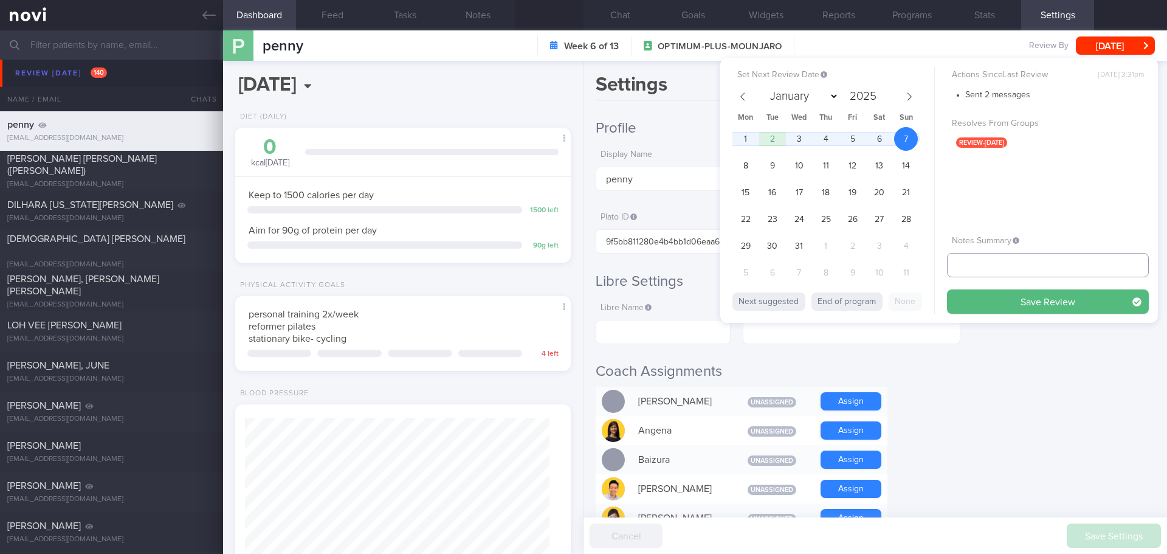
click at [1025, 270] on input "text" at bounding box center [1048, 265] width 202 height 24
type input "4"
type input "[DATE]"
click at [1044, 295] on button "Save Review" at bounding box center [1048, 301] width 202 height 24
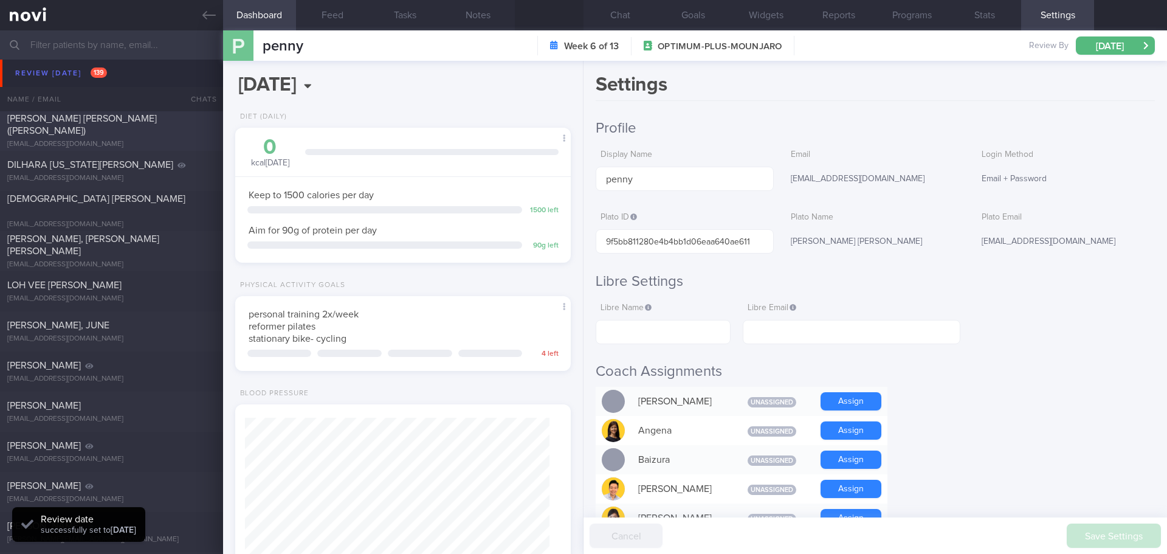
click at [164, 133] on div "[PERSON_NAME] [PERSON_NAME] ([PERSON_NAME]) [EMAIL_ADDRESS][DOMAIN_NAME]" at bounding box center [111, 130] width 223 height 36
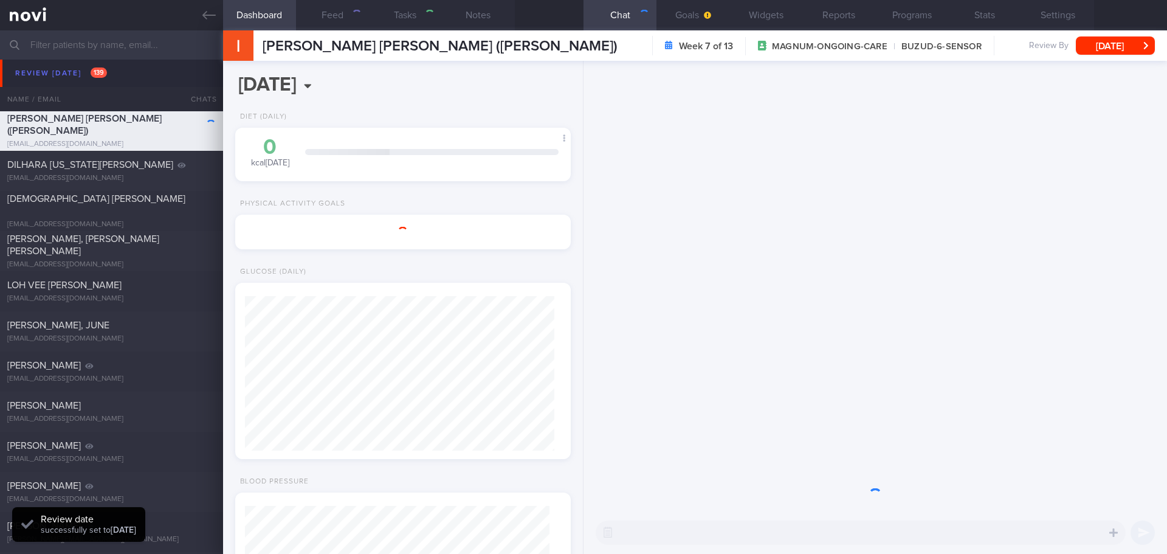
select select "8"
type input "[DATE]"
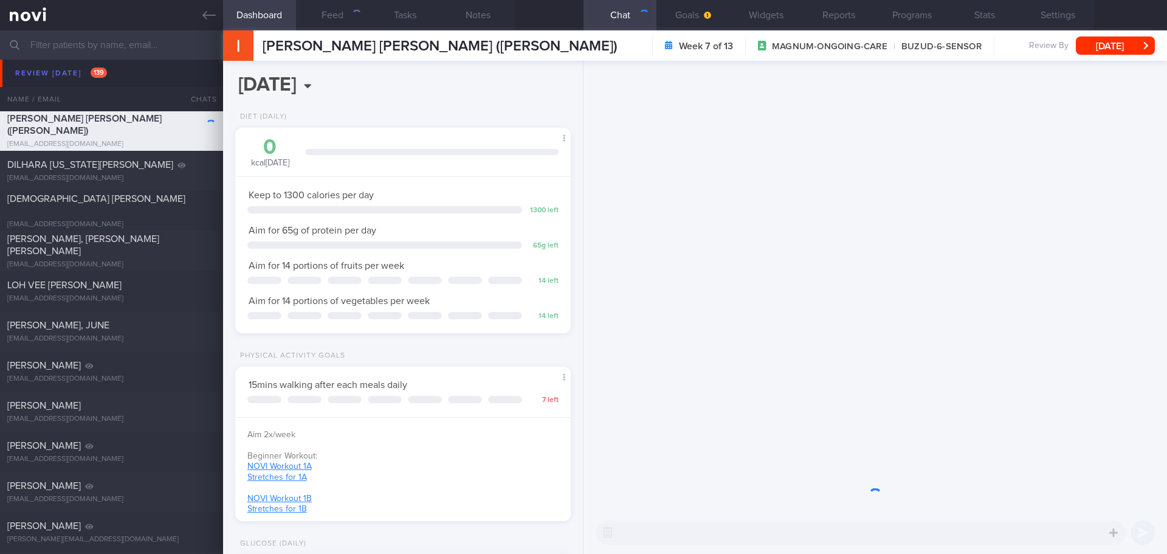
scroll to position [154, 310]
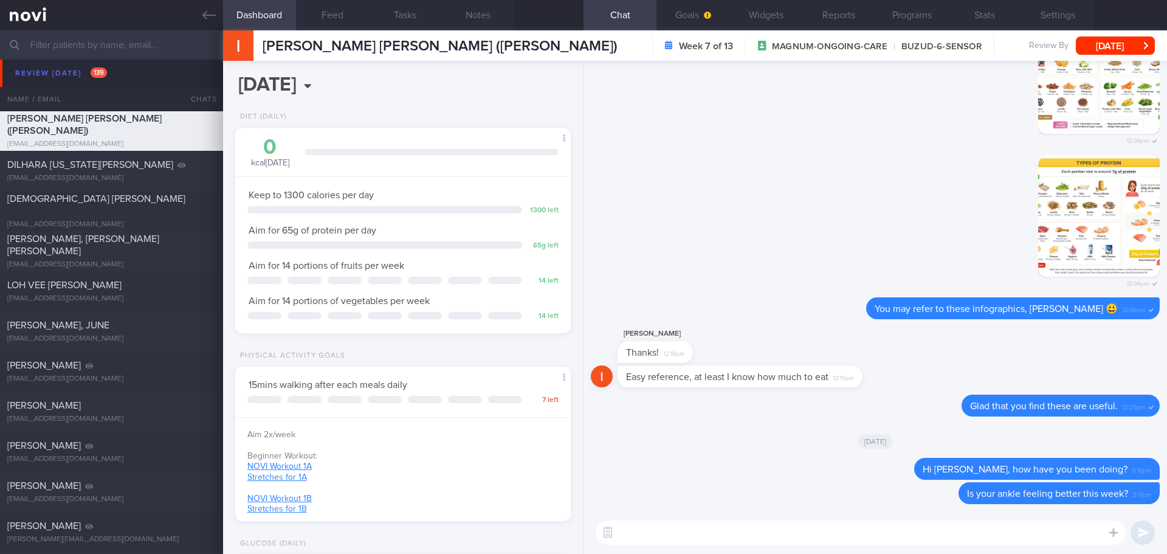
click at [864, 532] on textarea at bounding box center [861, 532] width 530 height 24
click at [898, 532] on textarea "Hi [PERSON_NAME], do you face any challenges with your meal plan?" at bounding box center [861, 532] width 530 height 24
click at [899, 531] on textarea "Hi [PERSON_NAME], do you face any challenges with your meal plan?" at bounding box center [861, 532] width 530 height 24
click at [899, 530] on textarea "Hi [PERSON_NAME], do you face any challenges with your meal plan?" at bounding box center [861, 532] width 530 height 24
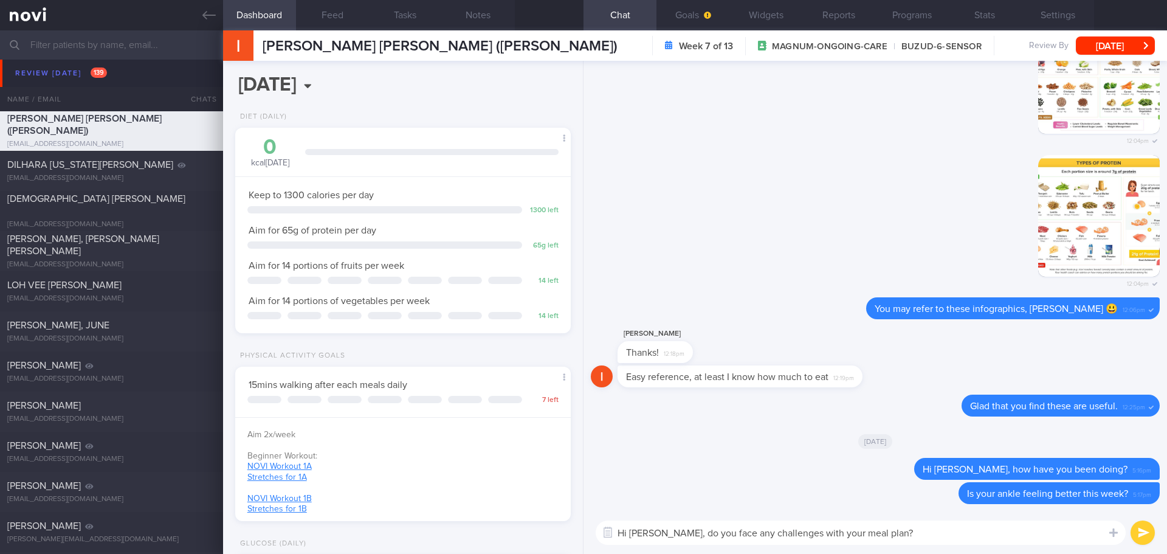
drag, startPoint x: 656, startPoint y: 534, endPoint x: 726, endPoint y: 533, distance: 69.3
click at [726, 533] on textarea "Hi [PERSON_NAME], do you face any challenges with your meal plan?" at bounding box center [861, 532] width 530 height 24
click at [906, 526] on textarea "Hi [PERSON_NAME], are you facing any challenges with your meal plan?" at bounding box center [861, 532] width 530 height 24
type textarea "Hi [PERSON_NAME], are you facing any challenges with your meal plan?"
click at [1138, 529] on button "submit" at bounding box center [1143, 532] width 24 height 24
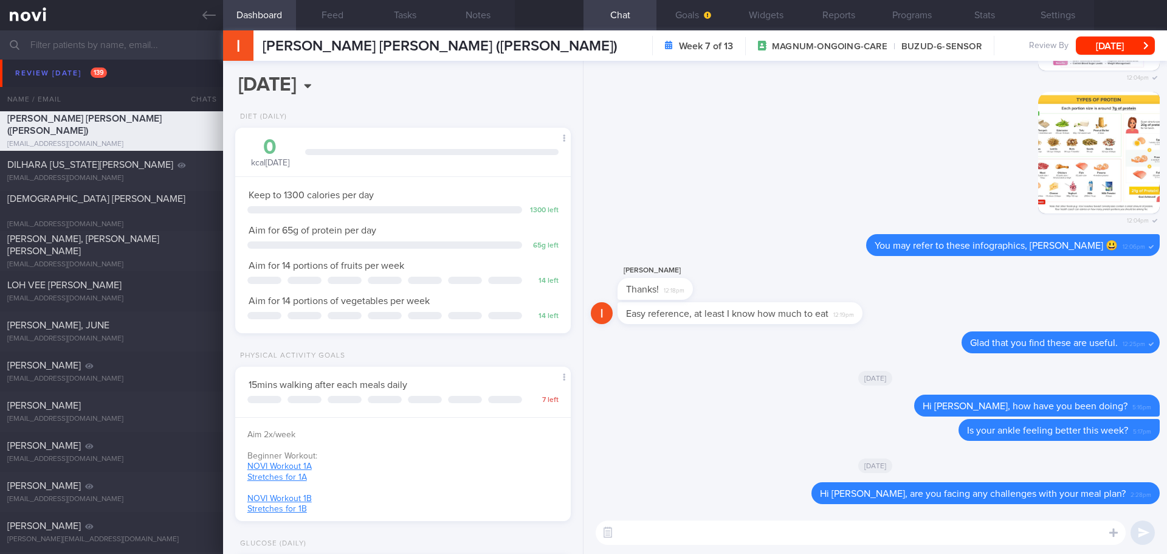
click at [1118, 55] on div "[PERSON_NAME] [PERSON_NAME] ([PERSON_NAME]) [PERSON_NAME] [PERSON_NAME] ([PERSO…" at bounding box center [695, 45] width 944 height 30
click at [1121, 47] on button "[DATE]" at bounding box center [1115, 45] width 79 height 18
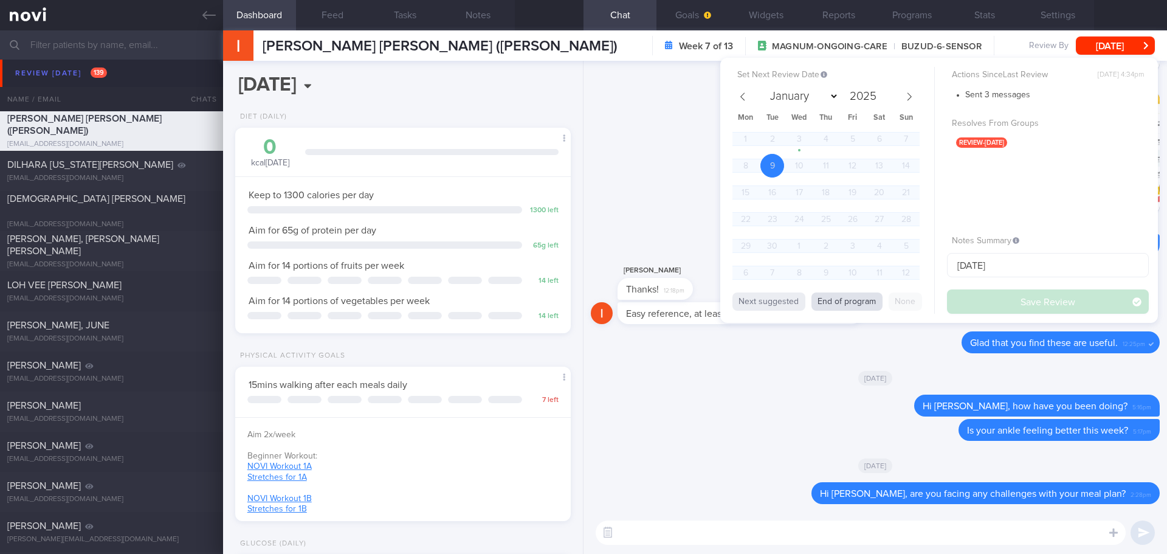
click at [854, 298] on button "End of program" at bounding box center [846, 301] width 71 height 18
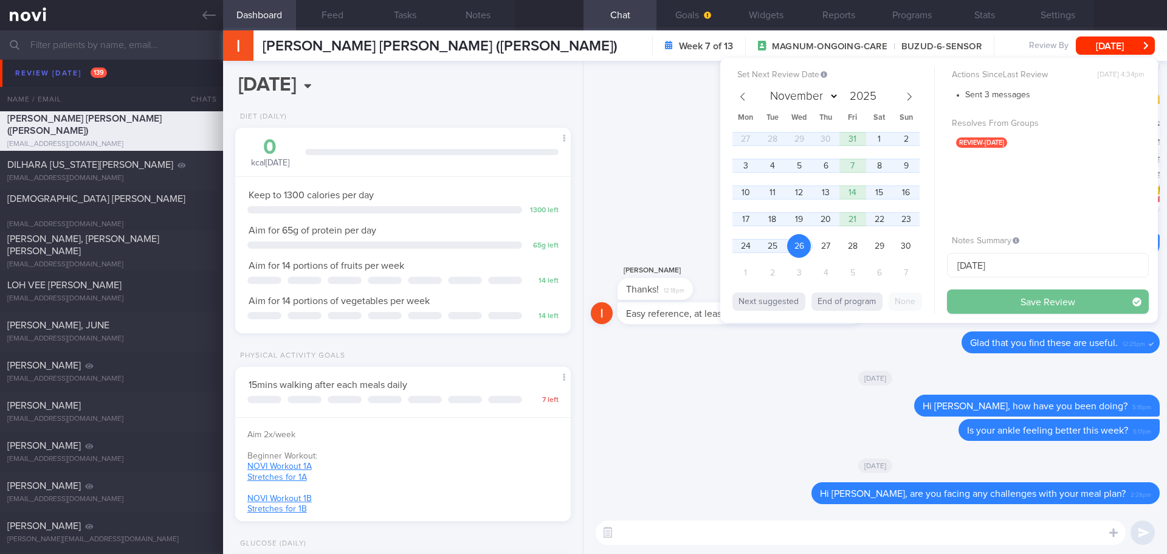
click at [972, 295] on button "Save Review" at bounding box center [1048, 301] width 202 height 24
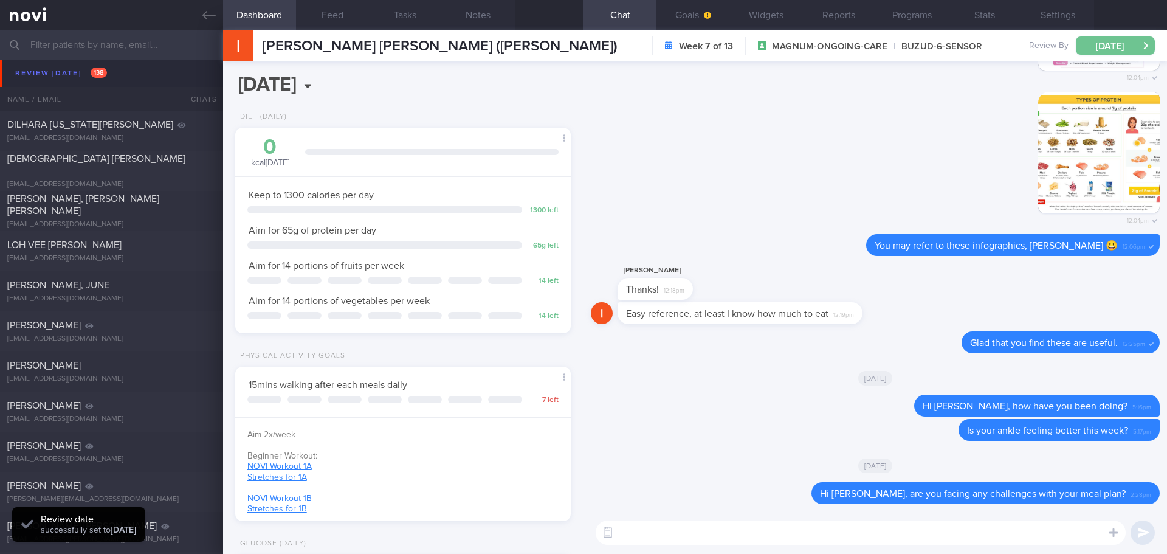
click at [1107, 44] on button "[DATE]" at bounding box center [1115, 45] width 79 height 18
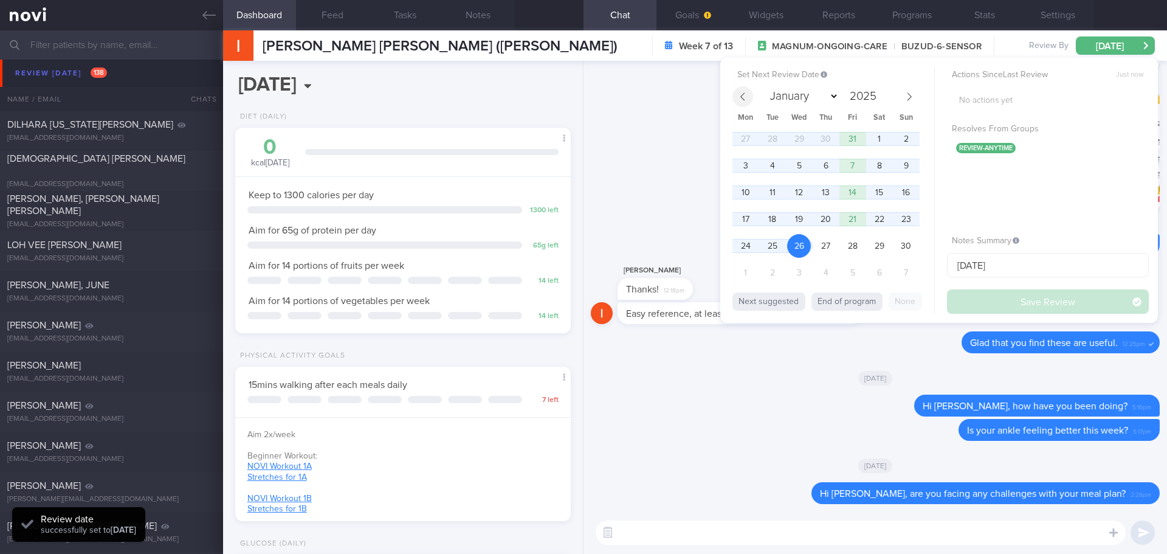
click at [740, 94] on icon at bounding box center [743, 96] width 9 height 9
select select "9"
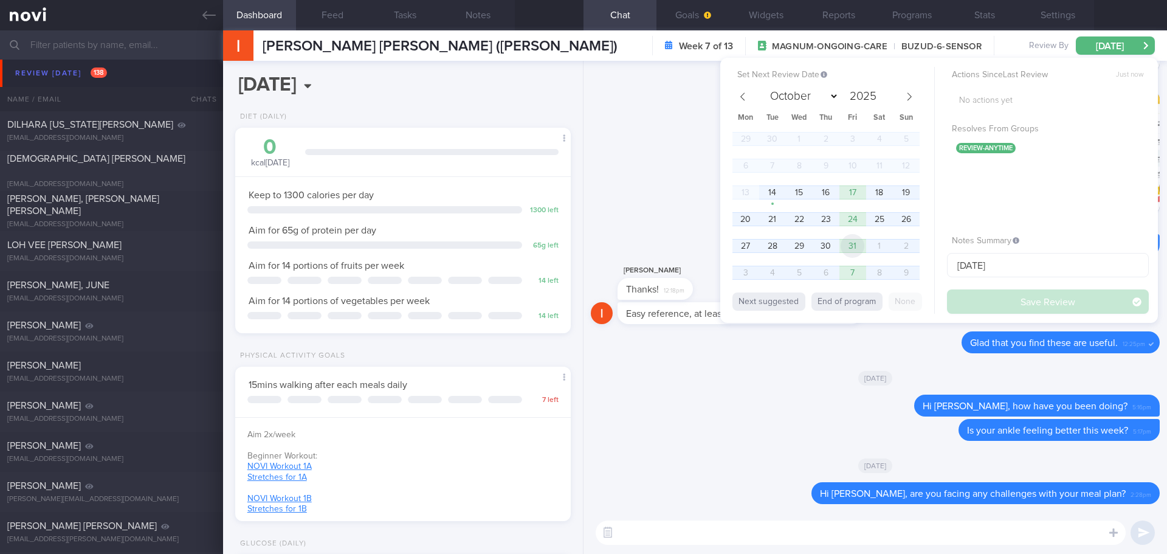
click at [855, 250] on span "31" at bounding box center [853, 246] width 24 height 24
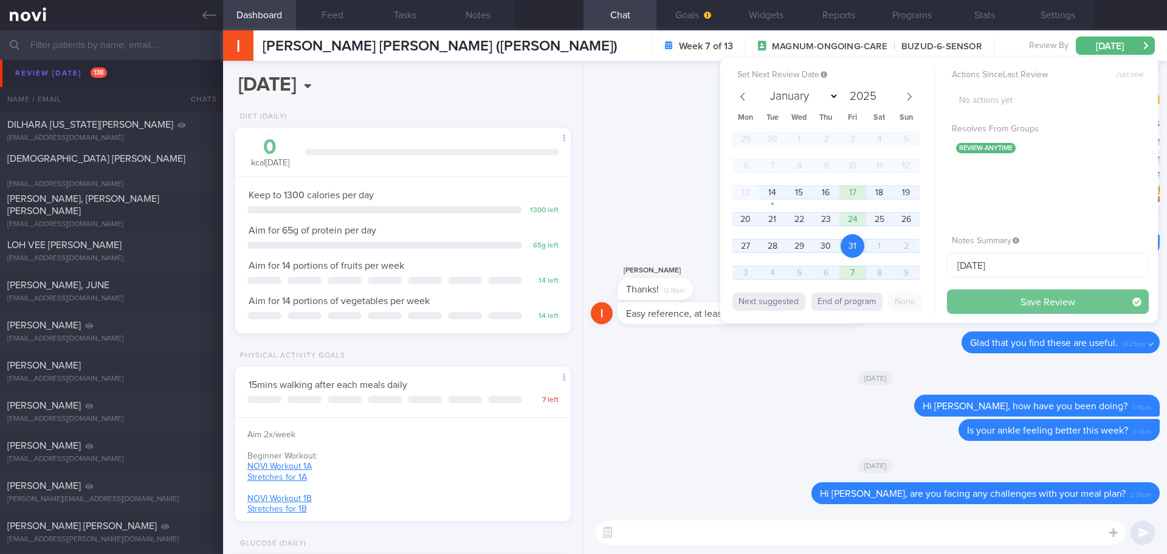
click at [982, 292] on button "Save Review" at bounding box center [1048, 301] width 202 height 24
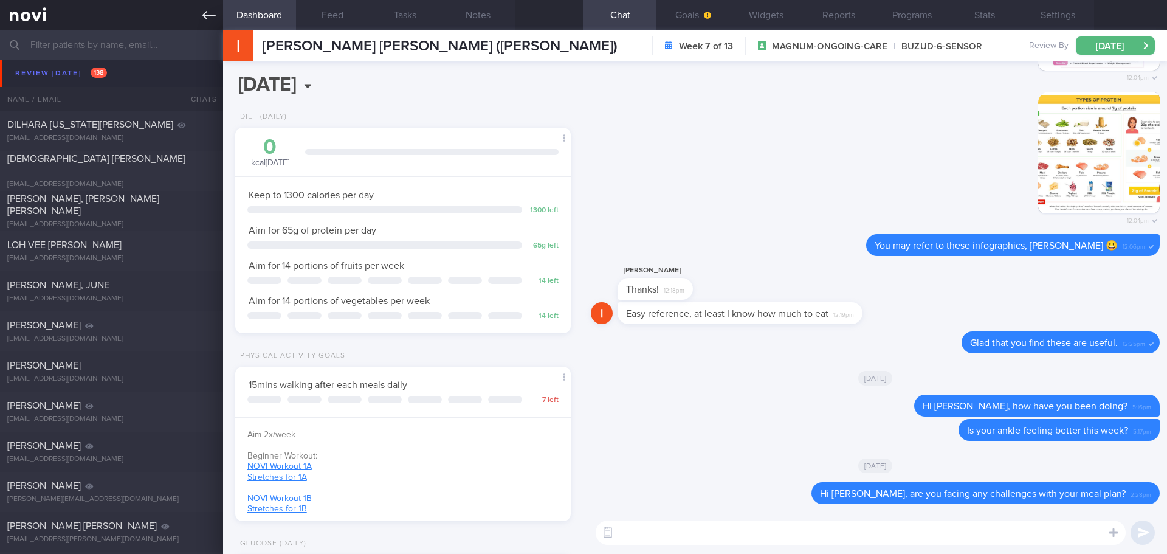
click at [218, 15] on link at bounding box center [111, 15] width 223 height 30
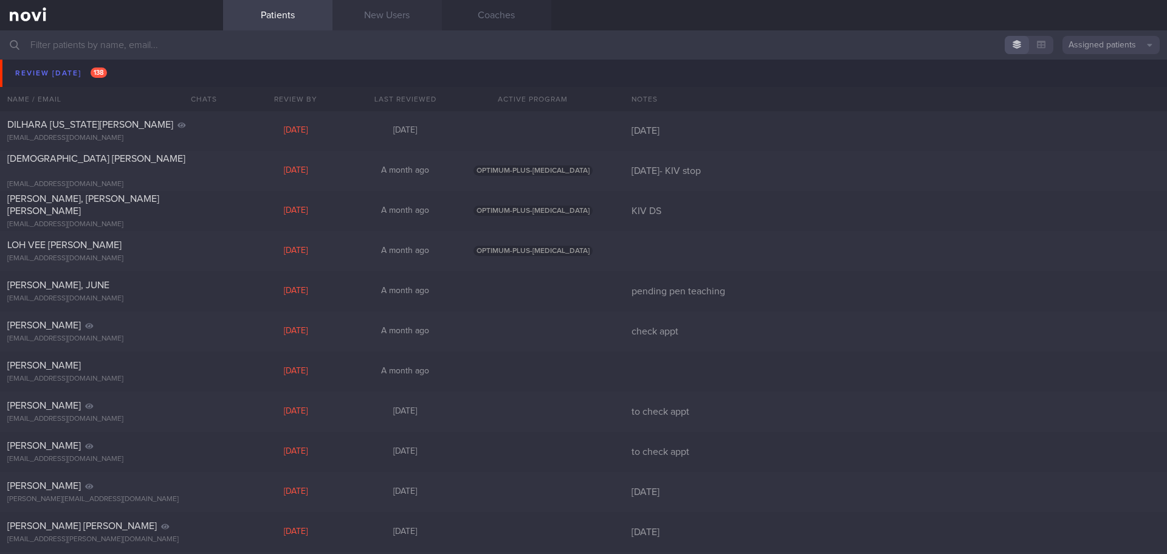
click at [401, 24] on link "New Users" at bounding box center [386, 15] width 109 height 30
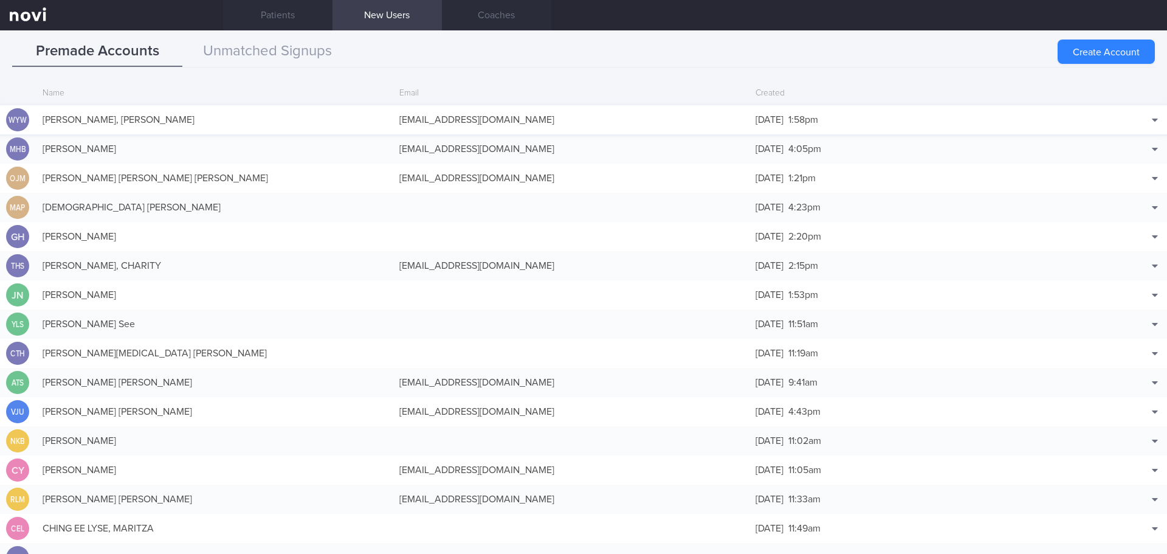
scroll to position [29, 0]
click at [337, 49] on button "Unmatched Signups" at bounding box center [267, 51] width 170 height 30
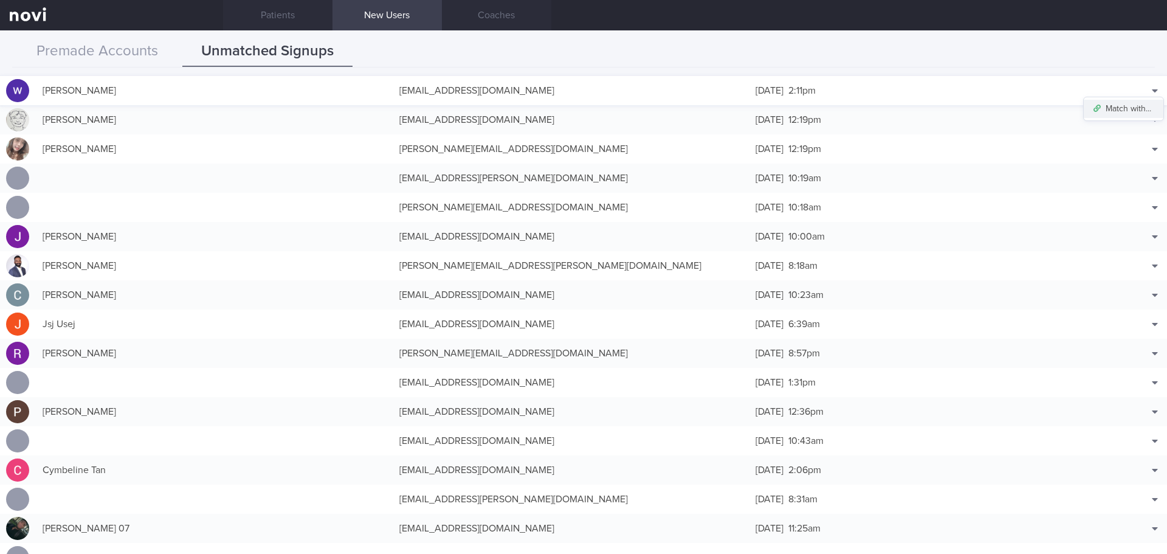
click at [1135, 103] on button "Match with..." at bounding box center [1124, 109] width 80 height 18
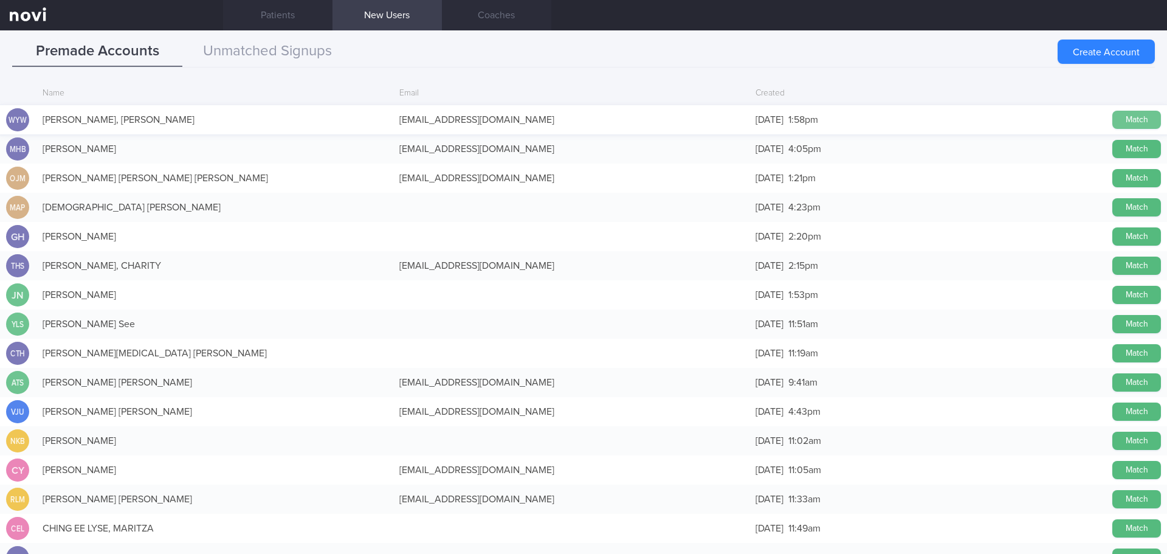
click at [1114, 116] on button "Match" at bounding box center [1136, 120] width 49 height 18
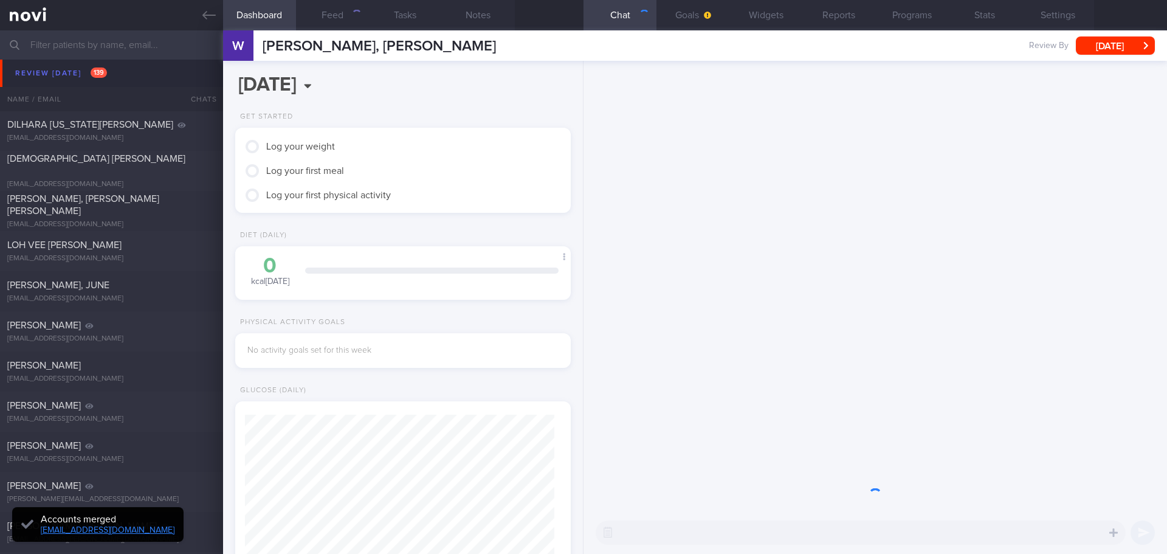
scroll to position [154, 310]
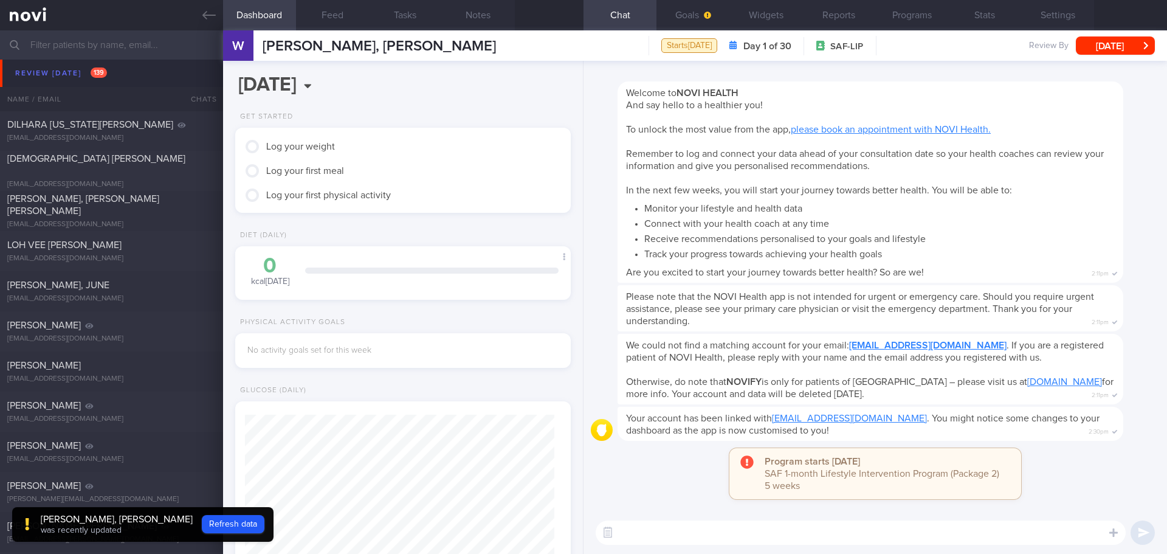
click at [1087, 475] on div "Program starts [DATE] SAF 1-month Lifestyle Intervention Program (Package 2) 5 …" at bounding box center [875, 479] width 569 height 63
click at [904, 535] on textarea at bounding box center [861, 532] width 530 height 24
type textarea "Hi [PERSON_NAME]"
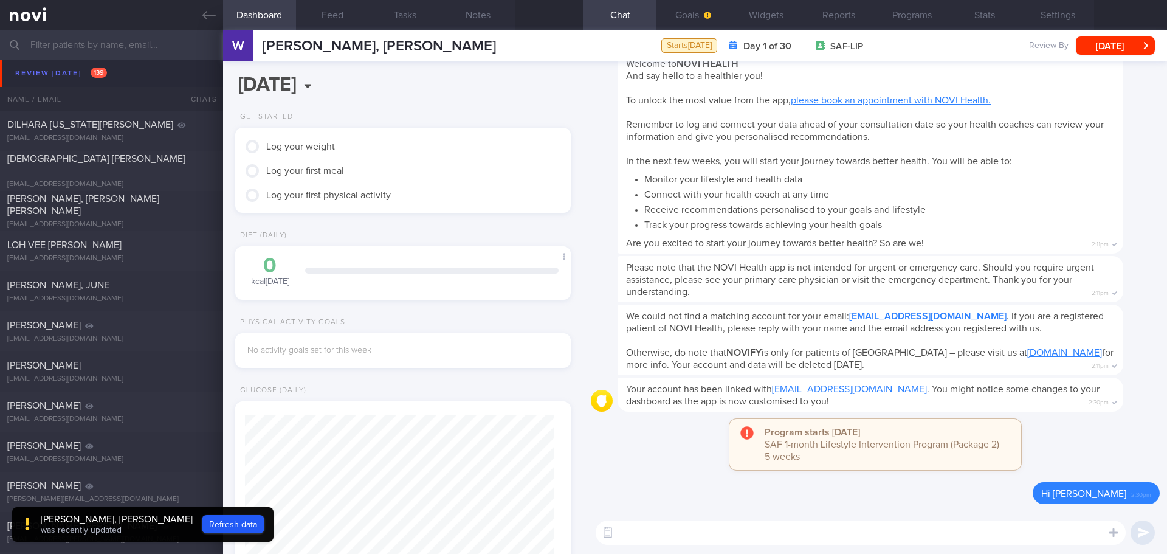
click at [1117, 444] on div "Program starts [DATE] SAF 1-month Lifestyle Intervention Program (Package 2) 5 …" at bounding box center [875, 450] width 569 height 63
click at [1109, 436] on div "Program starts [DATE] SAF 1-month Lifestyle Intervention Program (Package 2) 5 …" at bounding box center [875, 450] width 569 height 63
